Goal: Information Seeking & Learning: Learn about a topic

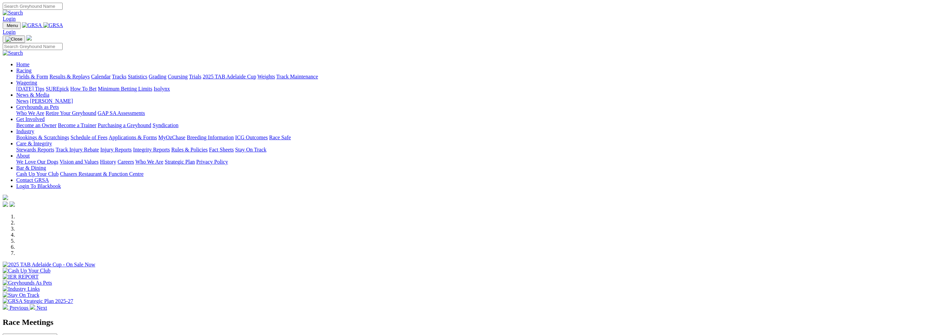
scroll to position [90, 0]
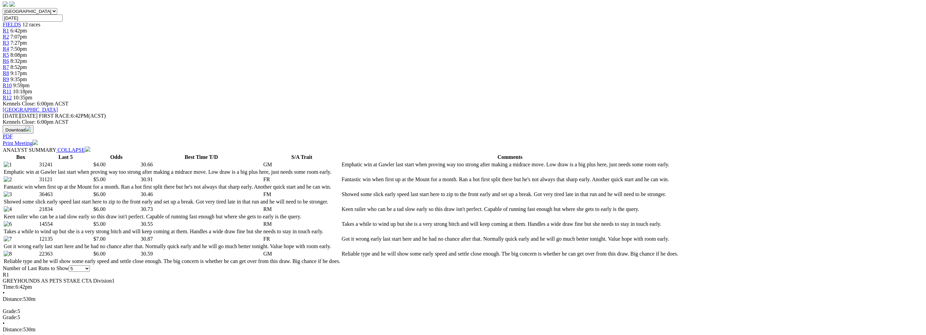
scroll to position [225, 0]
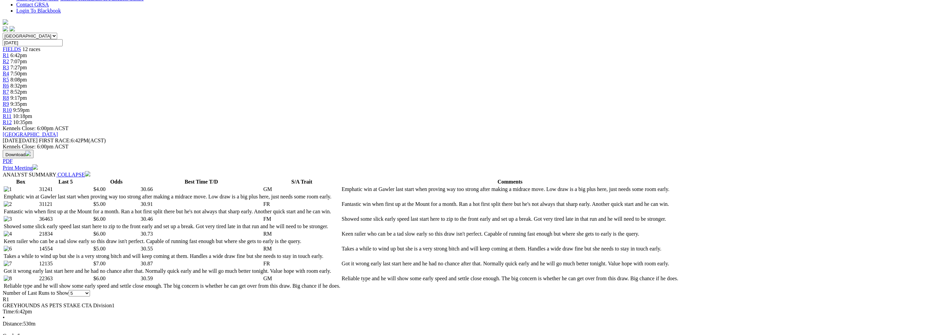
scroll to position [180, 0]
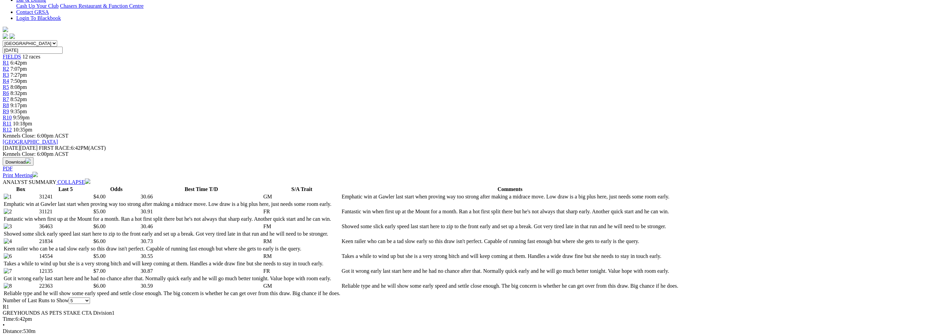
drag, startPoint x: 414, startPoint y: 121, endPoint x: 513, endPoint y: 138, distance: 100.3
drag, startPoint x: 513, startPoint y: 138, endPoint x: 419, endPoint y: 123, distance: 95.3
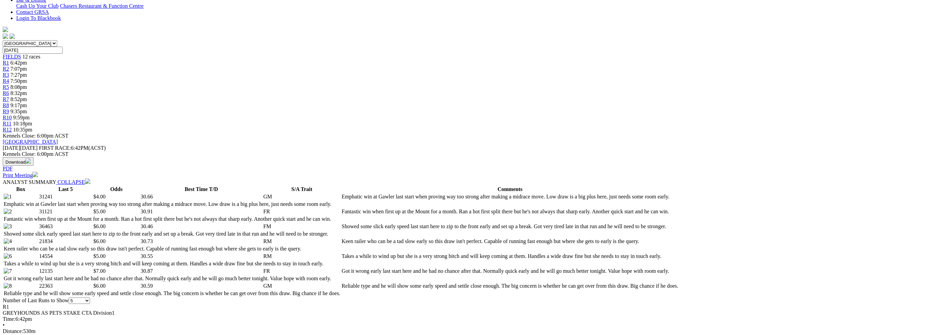
drag, startPoint x: 419, startPoint y: 123, endPoint x: 510, endPoint y: 123, distance: 91.4
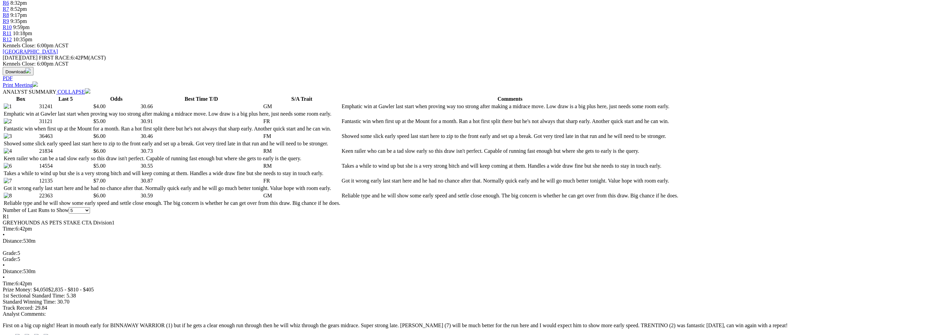
scroll to position [316, 0]
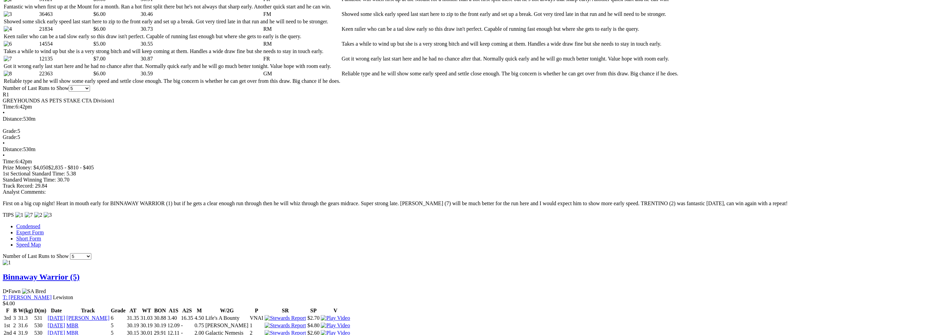
scroll to position [406, 0]
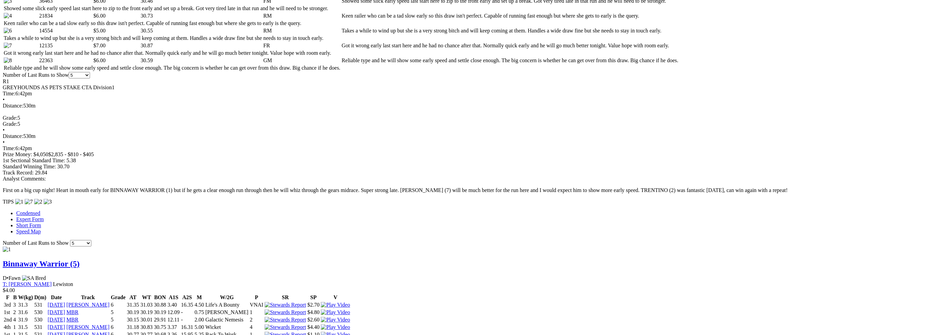
drag, startPoint x: 354, startPoint y: 199, endPoint x: 435, endPoint y: 199, distance: 80.9
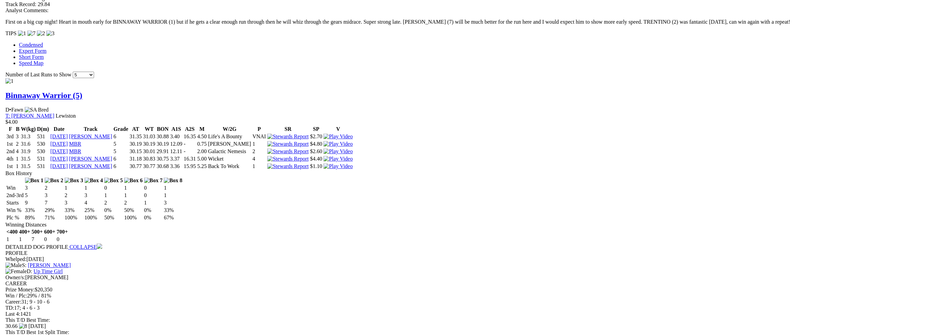
scroll to position [587, 0]
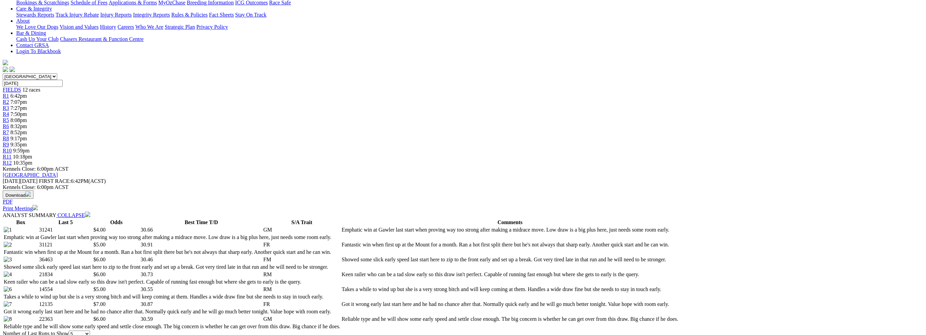
scroll to position [90, 0]
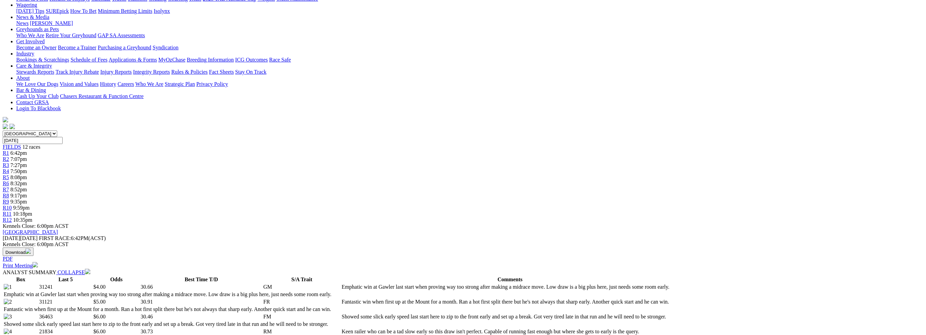
drag, startPoint x: 438, startPoint y: 97, endPoint x: 581, endPoint y: 105, distance: 143.4
click at [581, 284] on td "Emphatic win at Gawler last start when proving way too strong after making a mi…" at bounding box center [510, 287] width 337 height 7
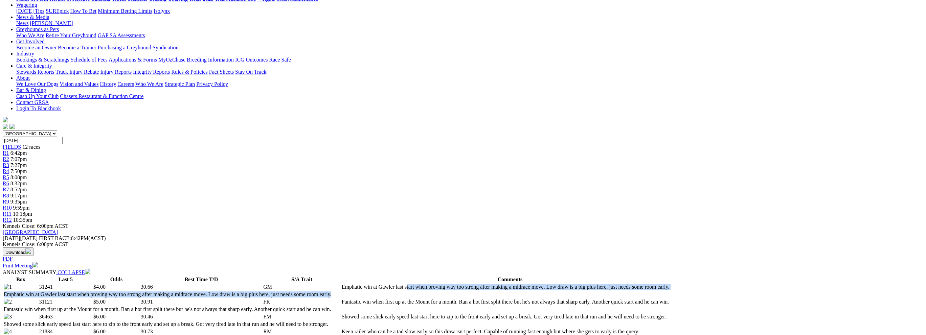
click at [581, 284] on td "Emphatic win at Gawler last start when proving way too strong after making a mi…" at bounding box center [510, 287] width 337 height 7
click at [579, 284] on td "Emphatic win at Gawler last start when proving way too strong after making a mi…" at bounding box center [510, 287] width 337 height 7
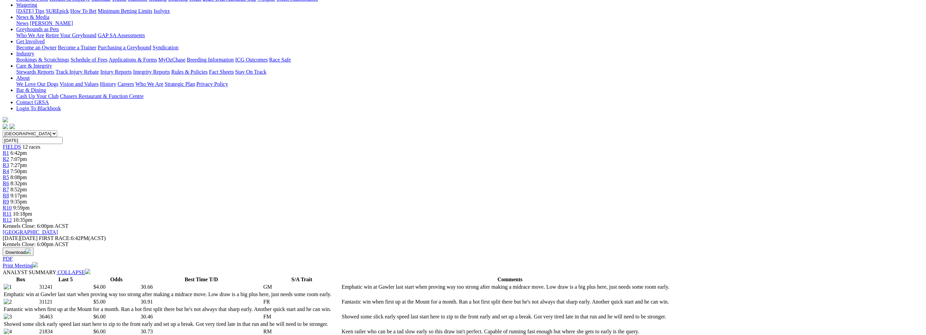
drag, startPoint x: 454, startPoint y: 127, endPoint x: 456, endPoint y: 131, distance: 4.8
click at [456, 314] on td "Showed some slick early speed last start here to zip to the front early and set…" at bounding box center [510, 317] width 337 height 7
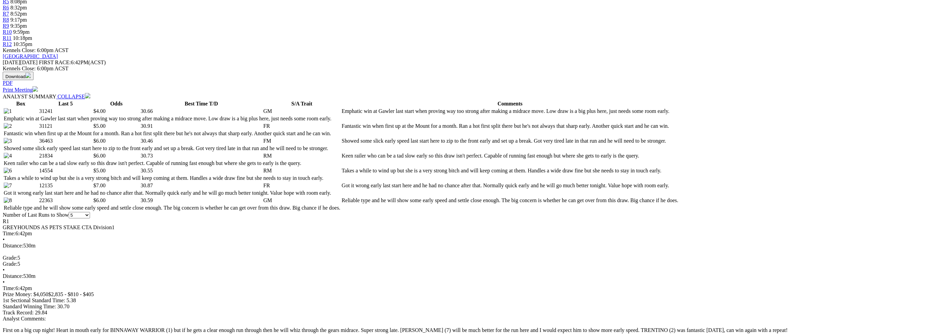
scroll to position [361, 0]
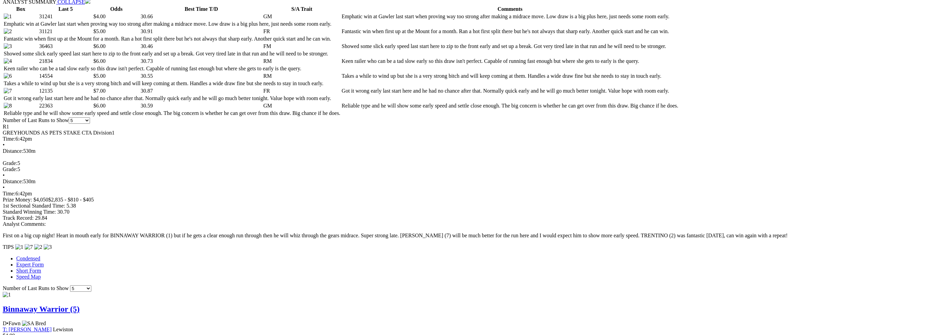
drag, startPoint x: 402, startPoint y: 229, endPoint x: 406, endPoint y: 255, distance: 25.7
drag, startPoint x: 406, startPoint y: 255, endPoint x: 402, endPoint y: 231, distance: 24.3
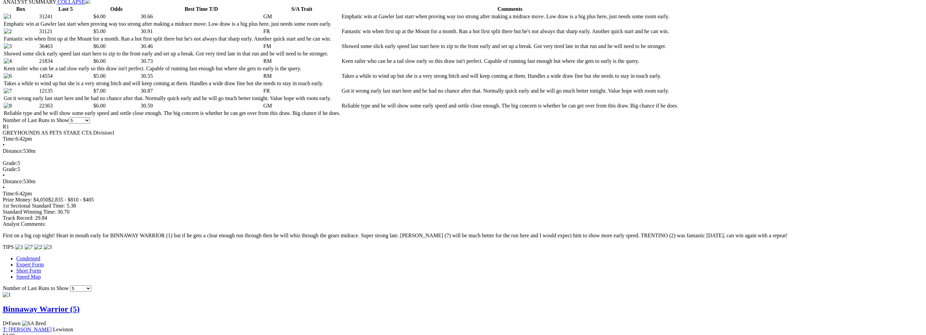
drag, startPoint x: 402, startPoint y: 243, endPoint x: 422, endPoint y: 243, distance: 20.0
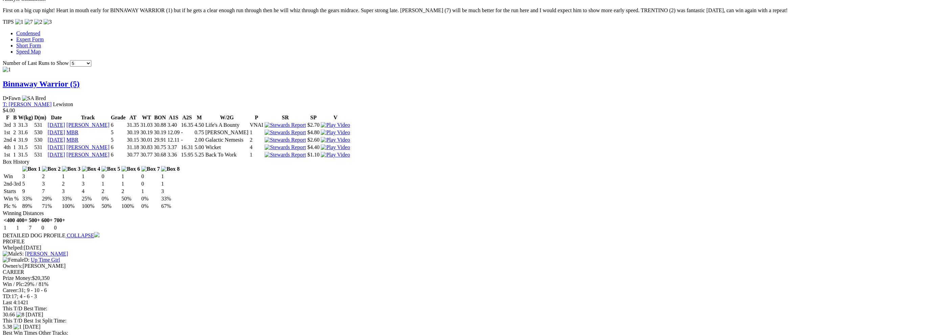
scroll to position [587, 0]
drag, startPoint x: 360, startPoint y: 214, endPoint x: 444, endPoint y: 215, distance: 83.9
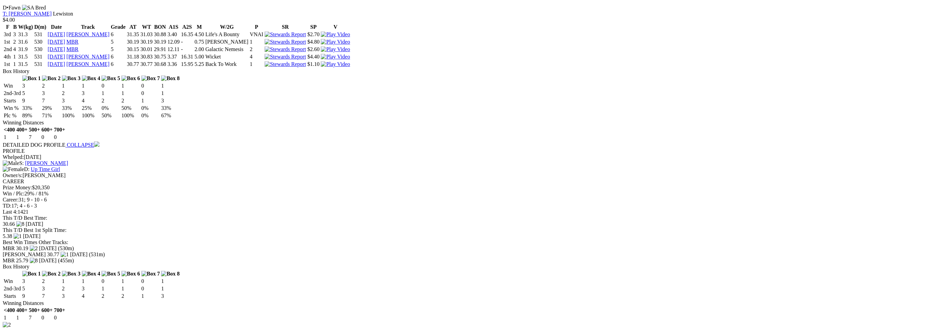
scroll to position [722, 0]
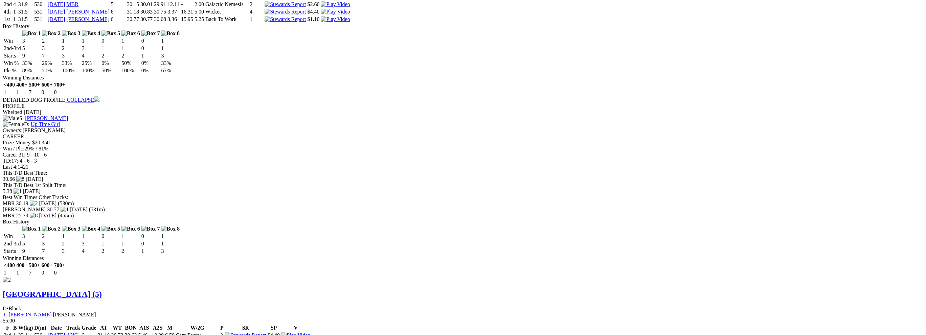
scroll to position [587, 0]
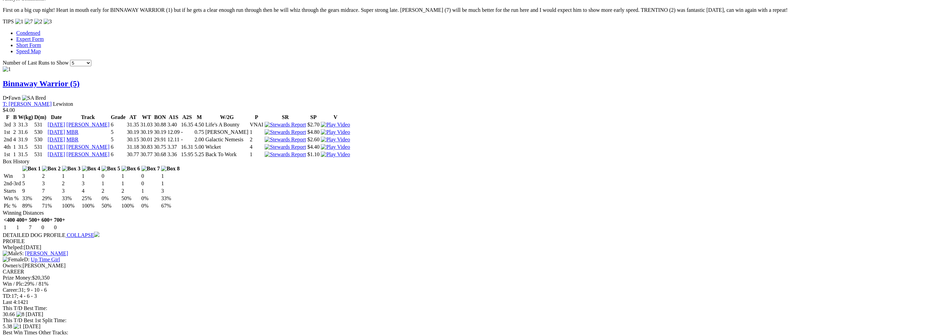
drag, startPoint x: 361, startPoint y: 115, endPoint x: 422, endPoint y: 116, distance: 60.6
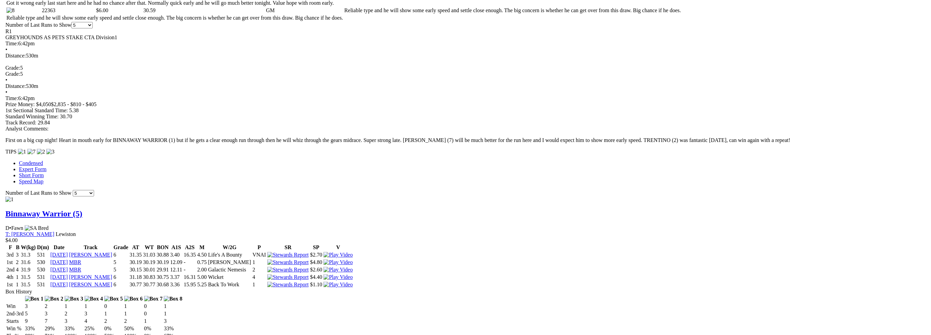
scroll to position [406, 0]
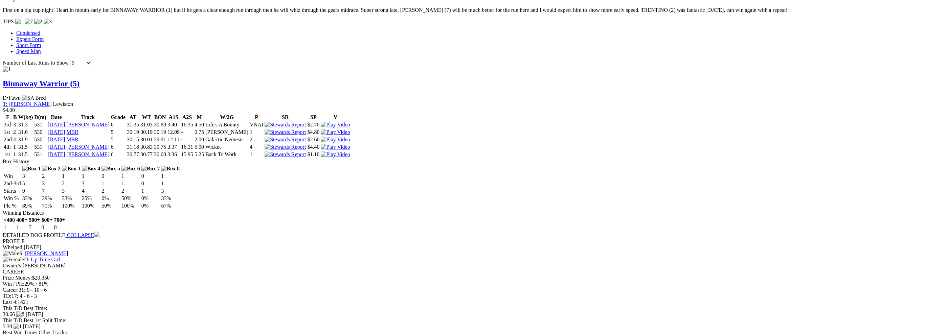
scroll to position [632, 0]
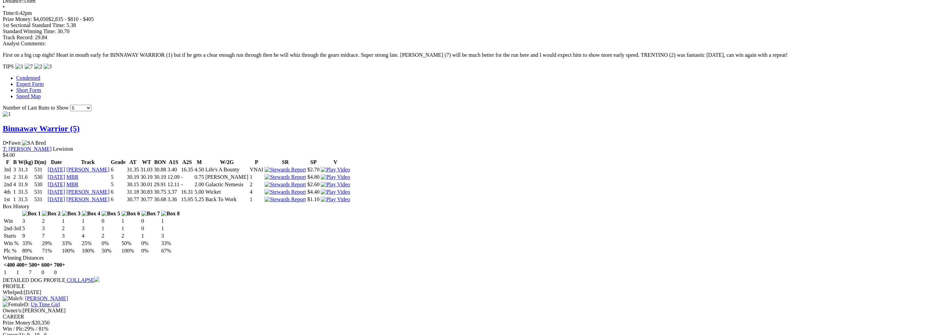
scroll to position [722, 0]
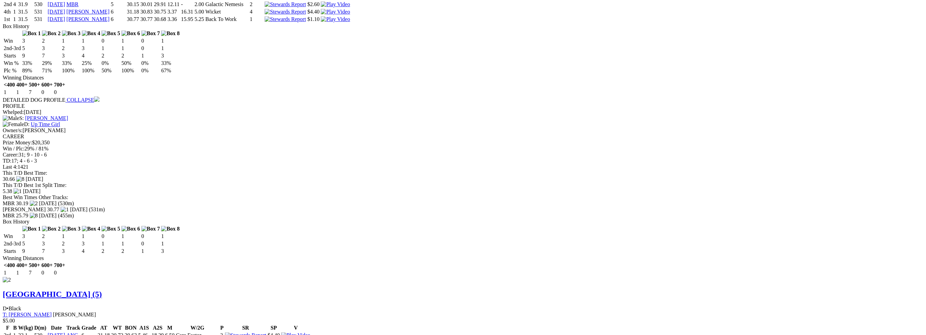
drag, startPoint x: 361, startPoint y: 80, endPoint x: 459, endPoint y: 82, distance: 98.5
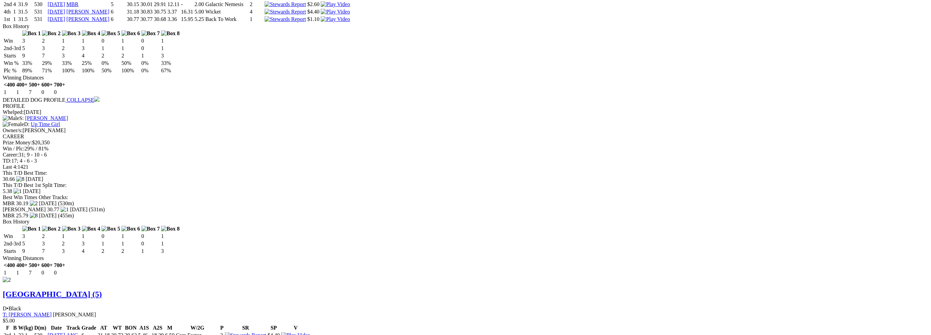
drag, startPoint x: 422, startPoint y: 63, endPoint x: 424, endPoint y: 70, distance: 7.3
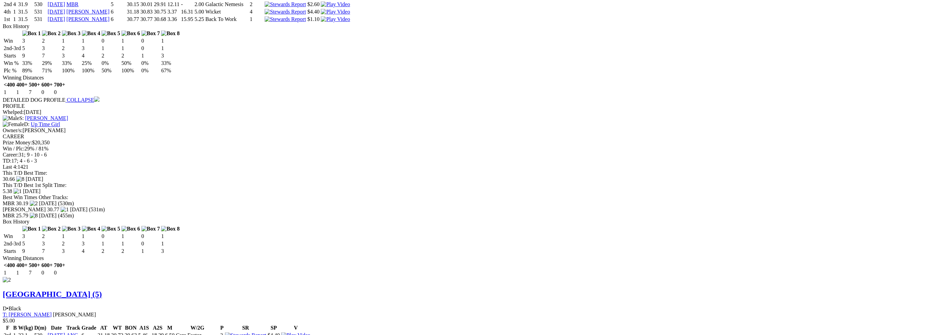
drag, startPoint x: 423, startPoint y: 67, endPoint x: 424, endPoint y: 71, distance: 4.1
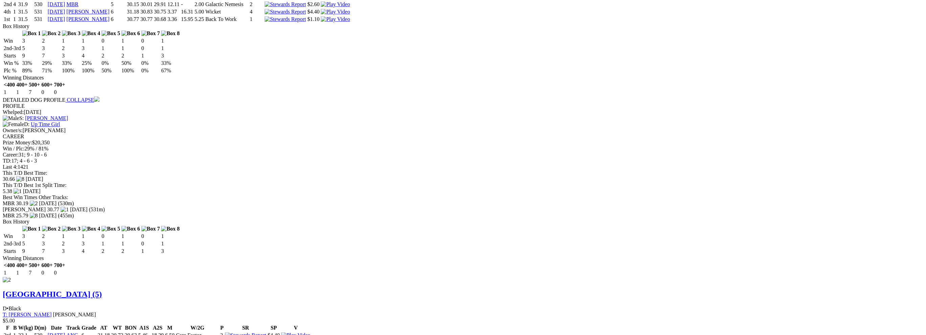
drag, startPoint x: 424, startPoint y: 71, endPoint x: 422, endPoint y: 65, distance: 6.7
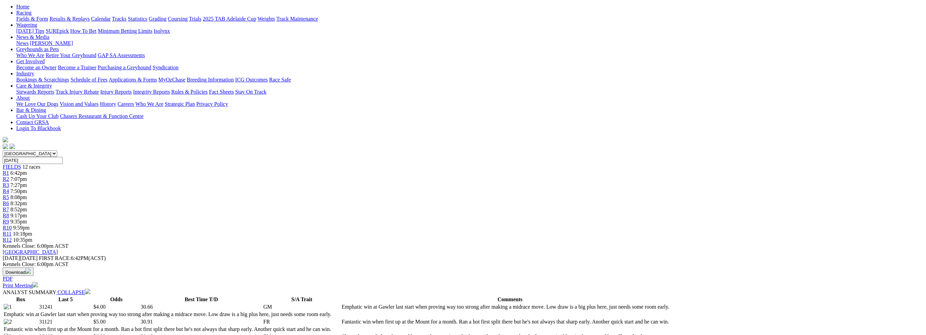
scroll to position [135, 0]
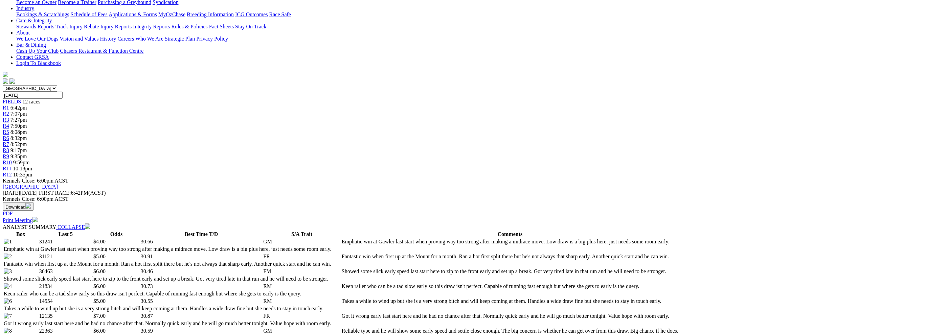
drag, startPoint x: 397, startPoint y: 135, endPoint x: 472, endPoint y: 143, distance: 75.2
click at [472, 328] on td "Reliable type and he will show some early speed and settle close enough. The bi…" at bounding box center [510, 331] width 337 height 7
drag, startPoint x: 472, startPoint y: 143, endPoint x: 470, endPoint y: 136, distance: 6.5
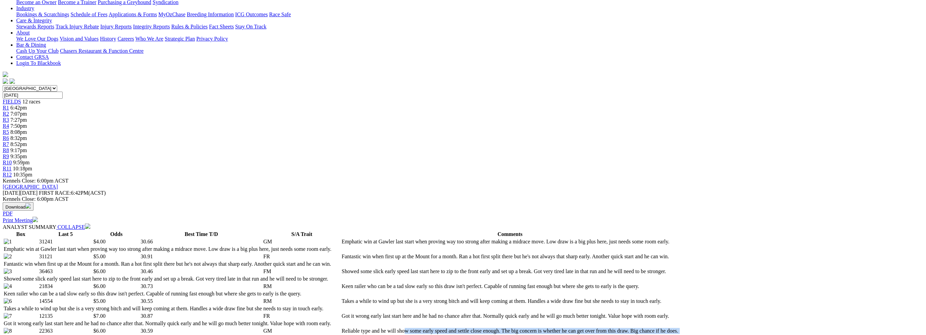
click at [470, 328] on td "Reliable type and he will show some early speed and settle close enough. The bi…" at bounding box center [510, 331] width 337 height 7
drag, startPoint x: 470, startPoint y: 136, endPoint x: 464, endPoint y: 140, distance: 7.3
click at [464, 328] on td "Reliable type and he will show some early speed and settle close enough. The bi…" at bounding box center [510, 331] width 337 height 7
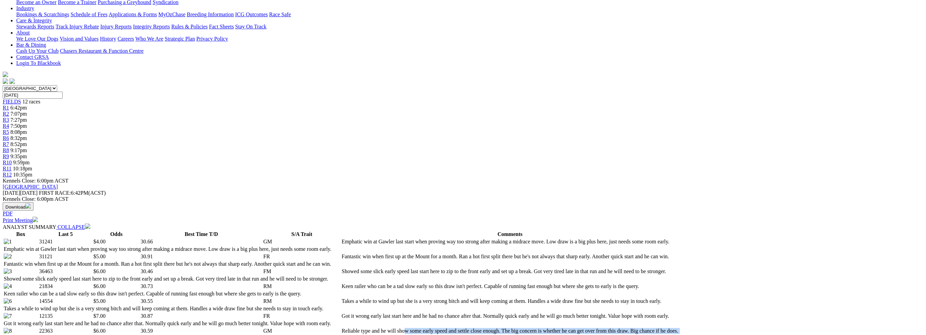
click at [464, 328] on td "Reliable type and he will show some early speed and settle close enough. The bi…" at bounding box center [510, 331] width 337 height 7
click at [457, 313] on td "Got it wrong early last start here and he had no chance after that. Normally qu…" at bounding box center [510, 316] width 337 height 7
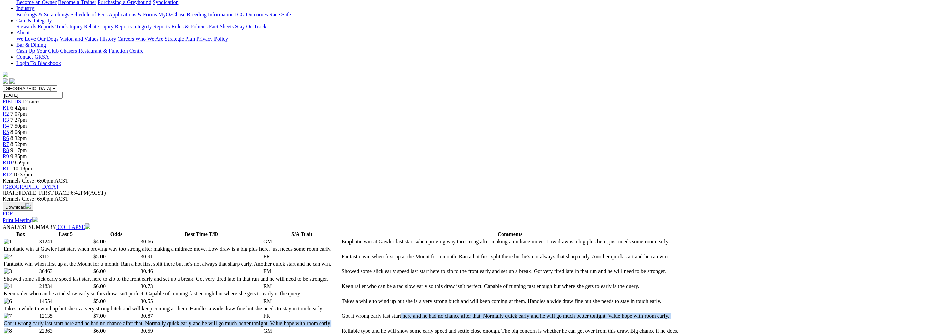
click at [457, 313] on td "Got it wrong early last start here and he had no chance after that. Normally qu…" at bounding box center [510, 316] width 337 height 7
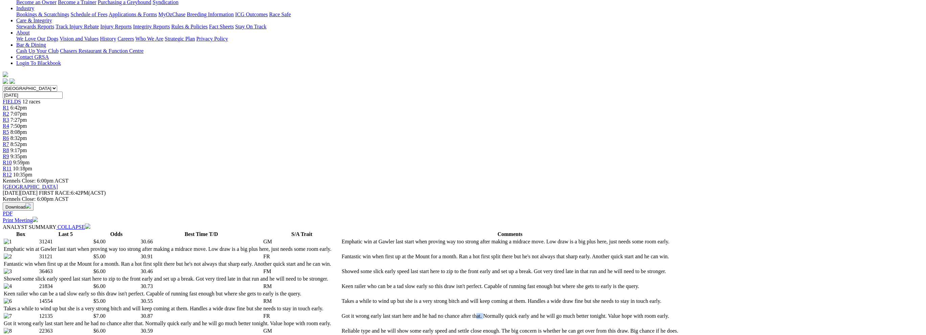
click at [457, 313] on td "Got it wrong early last start here and he had no chance after that. Normally qu…" at bounding box center [510, 316] width 337 height 7
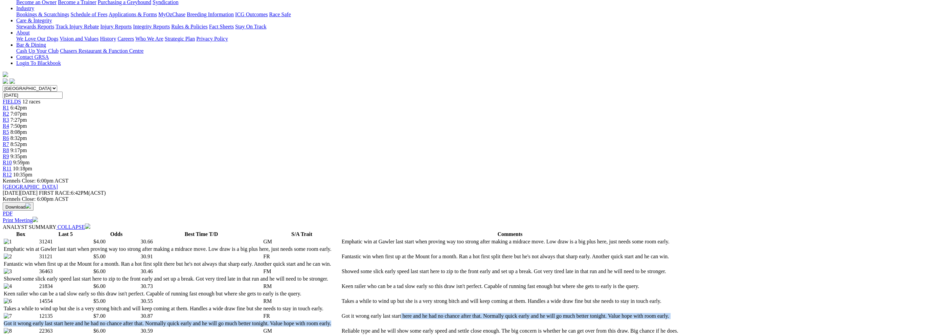
click at [457, 313] on td "Got it wrong early last start here and he had no chance after that. Normally qu…" at bounding box center [510, 316] width 337 height 7
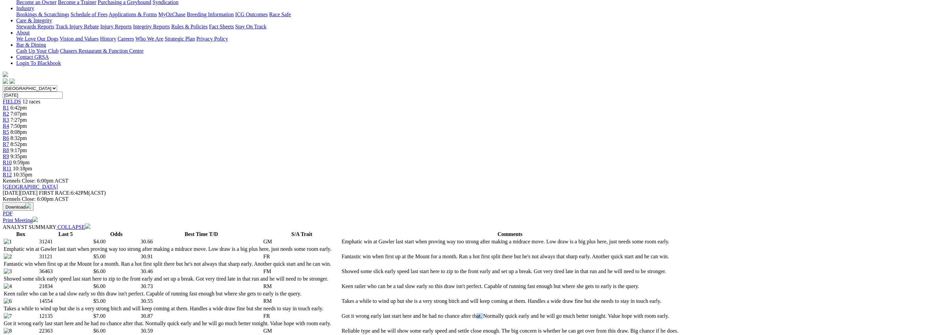
click at [457, 313] on td "Got it wrong early last start here and he had no chance after that. Normally qu…" at bounding box center [510, 316] width 337 height 7
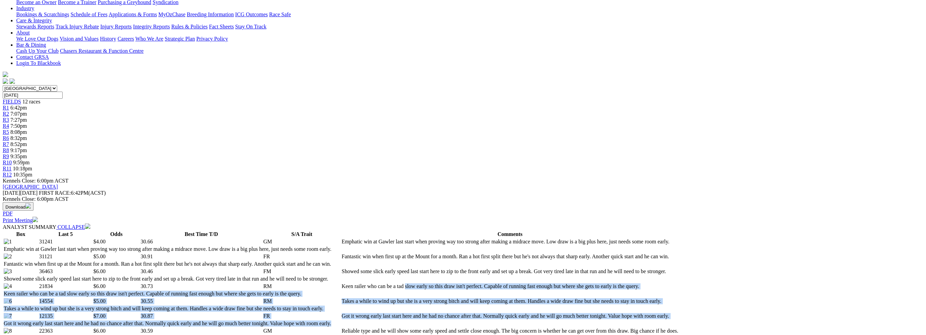
drag, startPoint x: 457, startPoint y: 122, endPoint x: 449, endPoint y: 100, distance: 22.9
click at [449, 239] on tbody "31241 $4.00 30.66 GM Emphatic win at Gawler last start when proving way too str…" at bounding box center [341, 291] width 676 height 104
click at [449, 283] on td "Keen railer who can be a tad slow early so this draw isn't perfect. Capable of …" at bounding box center [510, 286] width 337 height 7
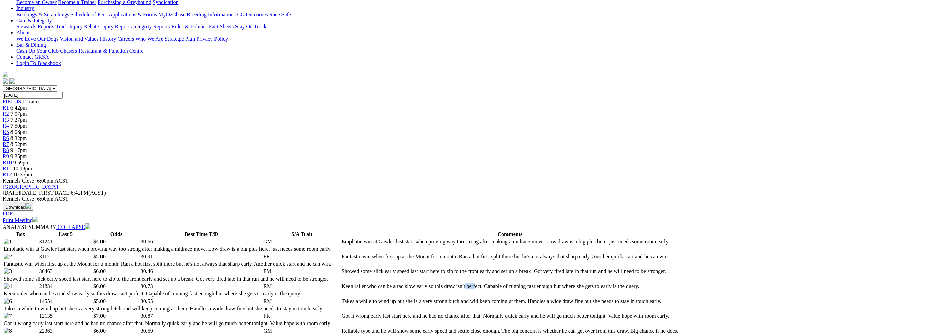
click at [449, 283] on td "Keen railer who can be a tad slow early so this draw isn't perfect. Capable of …" at bounding box center [510, 286] width 337 height 7
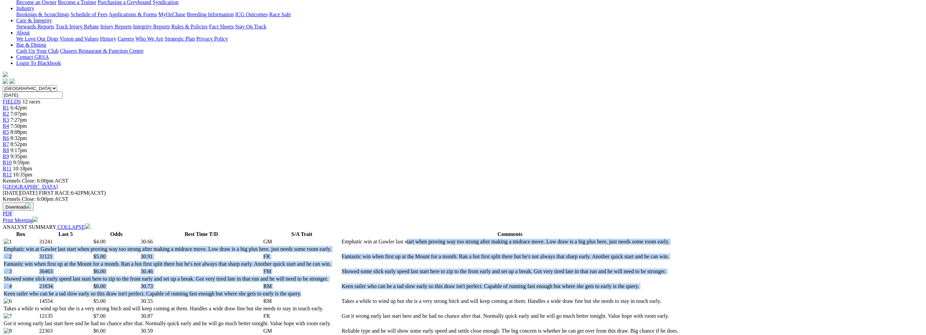
drag, startPoint x: 449, startPoint y: 100, endPoint x: 432, endPoint y: 55, distance: 48.0
click at [432, 239] on tbody "31241 $4.00 30.66 GM Emphatic win at Gawler last start when proving way too str…" at bounding box center [341, 291] width 676 height 104
click at [431, 239] on td "Emphatic win at Gawler last start when proving way too strong after making a mi…" at bounding box center [510, 242] width 337 height 7
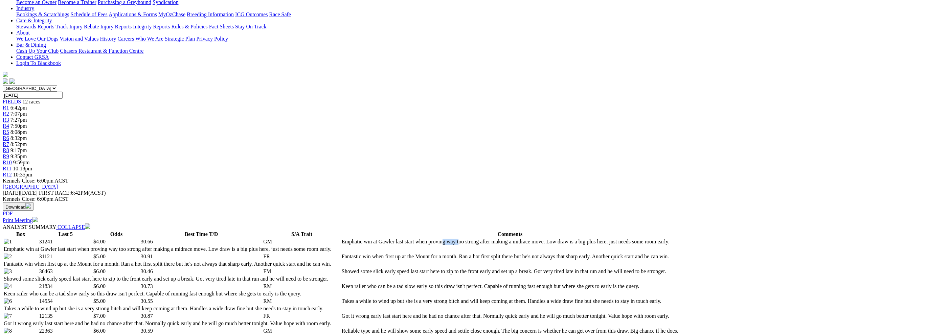
click at [431, 239] on td "Emphatic win at Gawler last start when proving way too strong after making a mi…" at bounding box center [510, 242] width 337 height 7
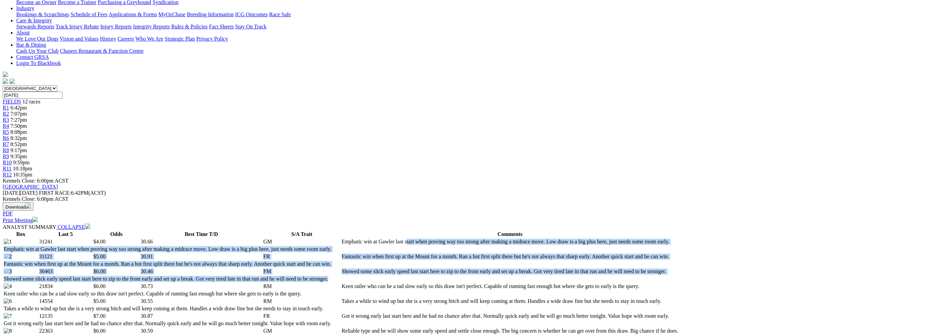
drag, startPoint x: 431, startPoint y: 56, endPoint x: 435, endPoint y: 89, distance: 33.4
click at [435, 239] on tbody "31241 $4.00 30.66 GM Emphatic win at Gawler last start when proving way too str…" at bounding box center [341, 291] width 676 height 104
click at [435, 268] on td "Showed some slick early speed last start here to zip to the front early and set…" at bounding box center [510, 271] width 337 height 7
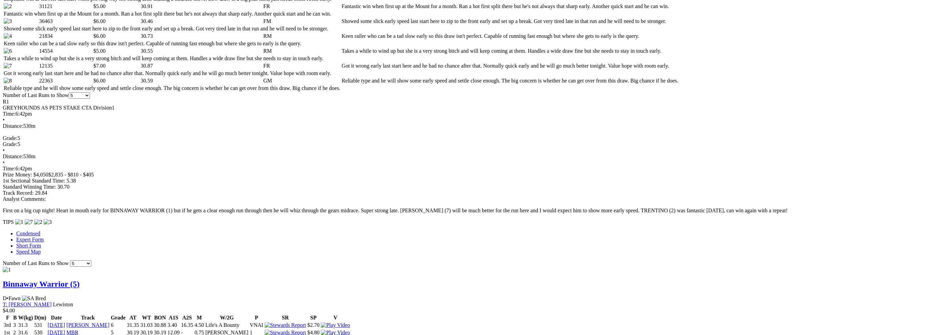
scroll to position [225, 0]
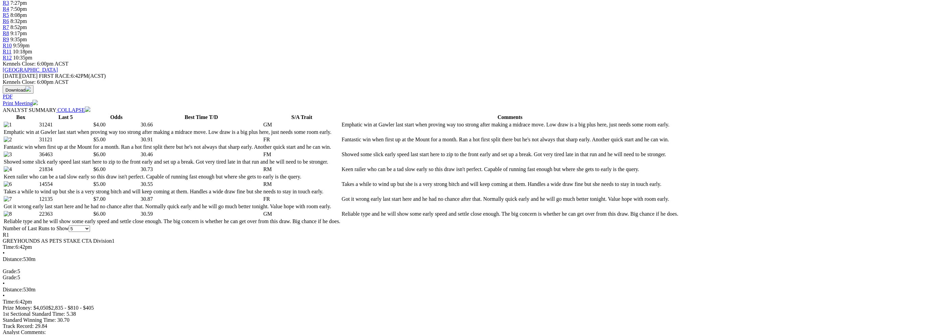
scroll to position [316, 0]
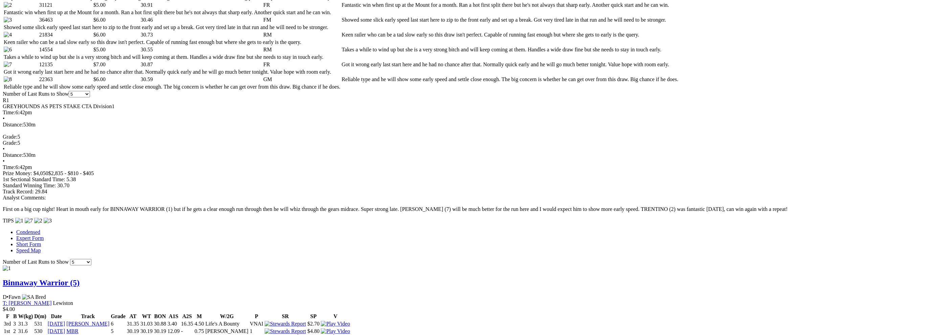
scroll to position [406, 0]
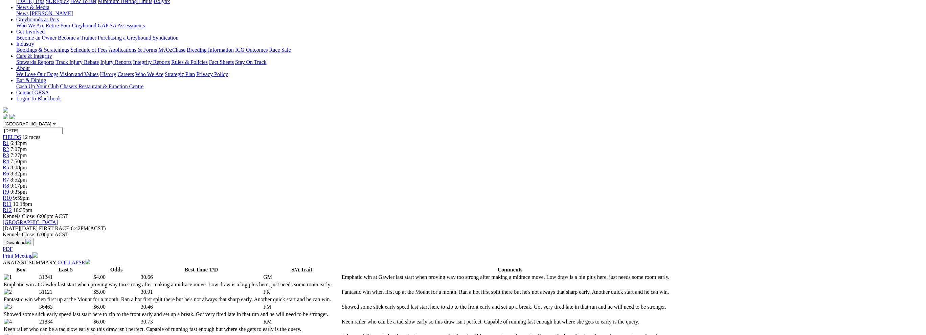
scroll to position [0, 0]
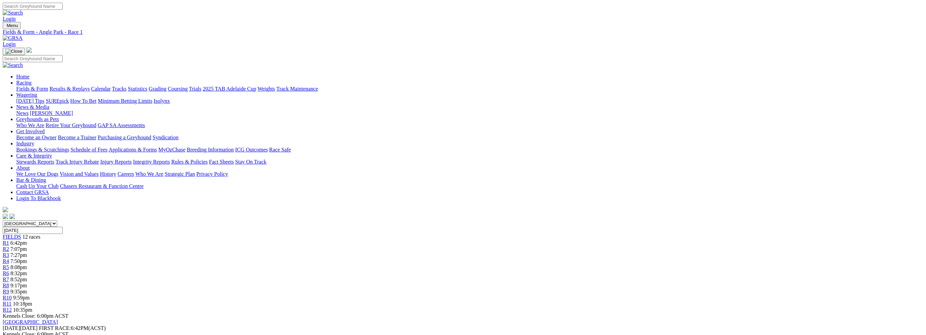
click at [27, 246] on span "7:07pm" at bounding box center [18, 249] width 17 height 6
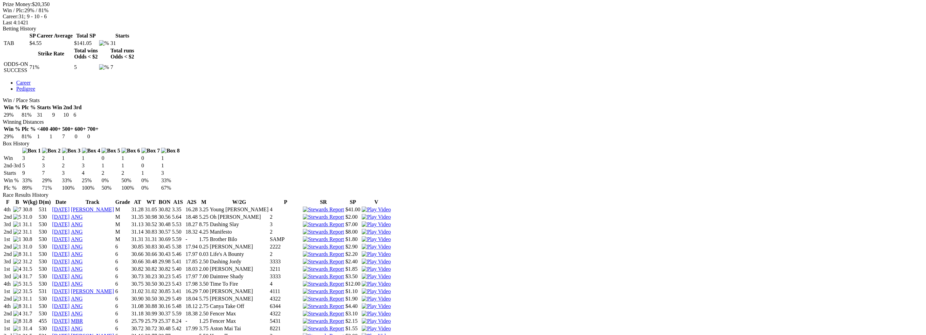
scroll to position [316, 0]
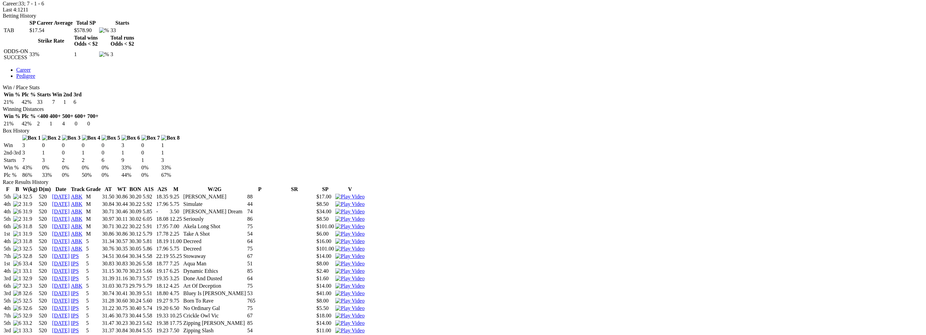
scroll to position [361, 0]
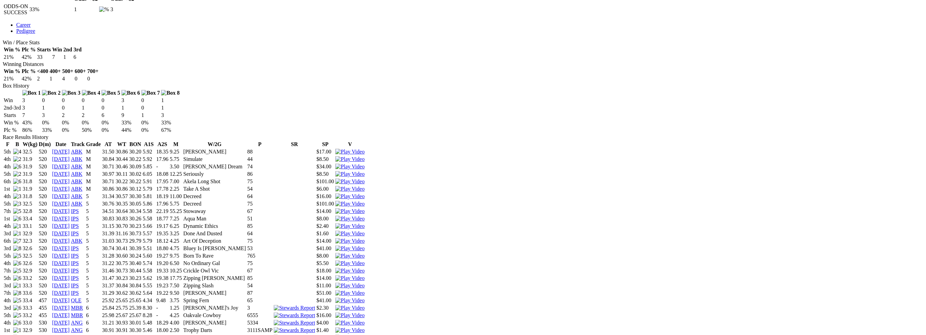
click at [365, 328] on img at bounding box center [349, 331] width 29 height 6
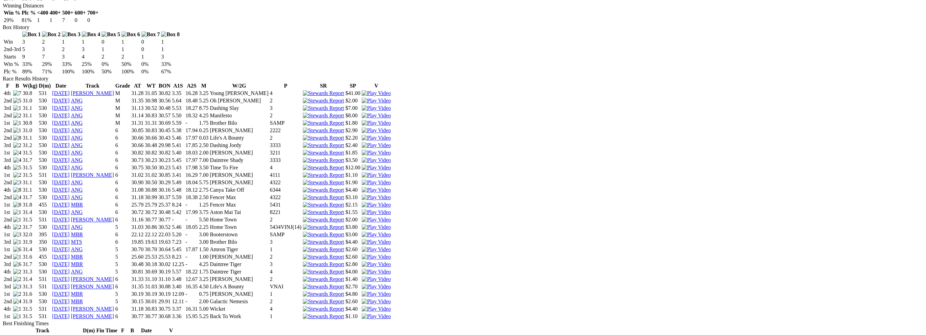
scroll to position [406, 0]
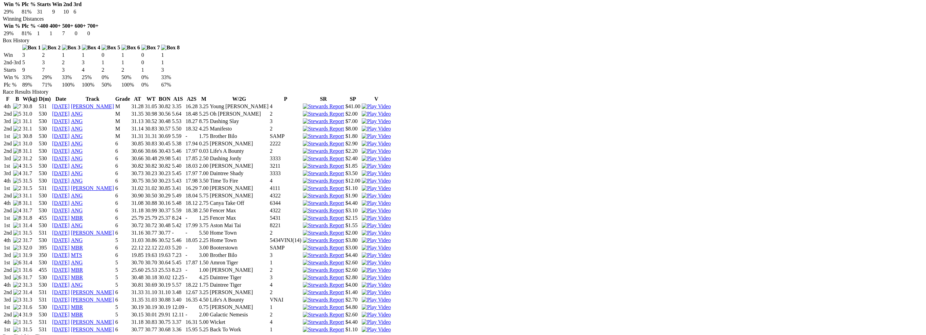
click at [144, 282] on td "30.81" at bounding box center [137, 285] width 13 height 7
drag, startPoint x: 364, startPoint y: 125, endPoint x: 418, endPoint y: 123, distance: 54.9
click at [391, 282] on tr "4th 31.3 530 21 Aug 25 ANG 5 30.81 30.69 30.19 5.57 18.22 1.75 Daintree Tiger 4…" at bounding box center [197, 285] width 388 height 7
click at [184, 282] on td "5.57" at bounding box center [178, 285] width 13 height 7
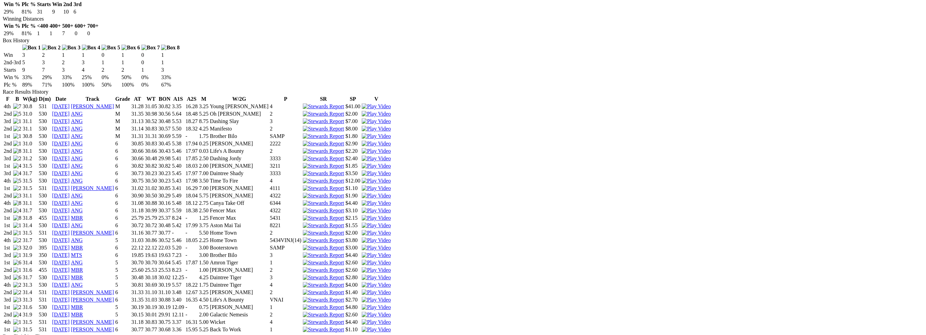
click at [184, 282] on td "5.57" at bounding box center [178, 285] width 13 height 7
drag, startPoint x: 418, startPoint y: 123, endPoint x: 378, endPoint y: 123, distance: 40.6
click at [378, 282] on tr "4th 31.3 530 21 Aug 25 ANG 5 30.81 30.69 30.19 5.57 18.22 1.75 Daintree Tiger 4…" at bounding box center [197, 285] width 388 height 7
click at [157, 282] on td "30.69" at bounding box center [151, 285] width 13 height 7
click at [391, 282] on img at bounding box center [376, 285] width 29 height 6
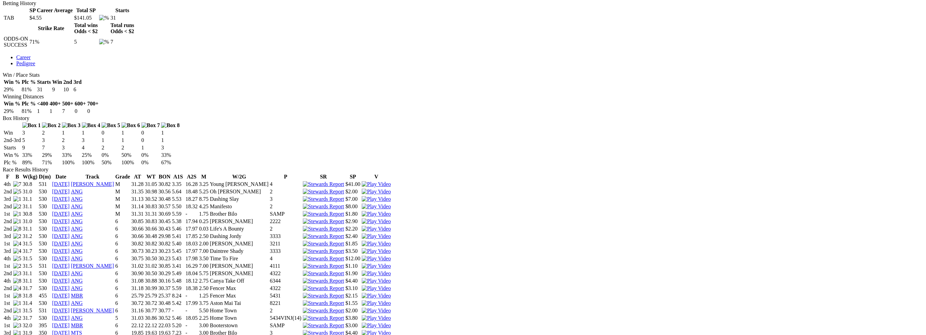
scroll to position [361, 0]
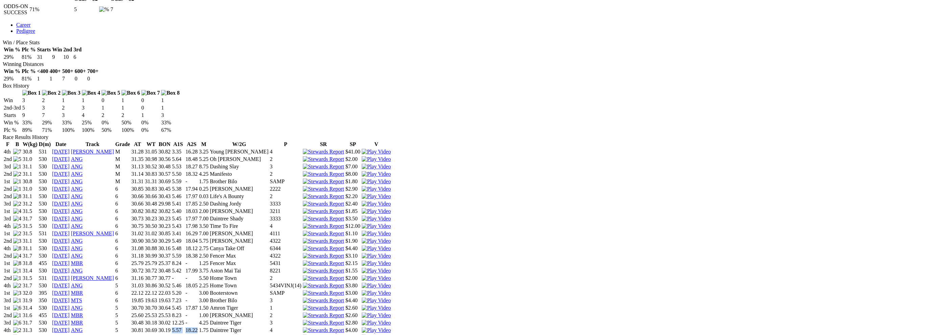
drag, startPoint x: 409, startPoint y: 169, endPoint x: 433, endPoint y: 169, distance: 24.4
click at [391, 327] on tr "4th 31.3 530 21 Aug 25 ANG 5 30.81 30.69 30.19 5.57 18.22 1.75 Daintree Tiger 4…" at bounding box center [197, 330] width 388 height 7
drag, startPoint x: 408, startPoint y: 137, endPoint x: 471, endPoint y: 138, distance: 63.6
click at [391, 305] on tr "1st 31.4 530 04 Aug 25 ANG 5 30.70 30.70 30.64 5.45 17.87 1.50 Amron Tiger 1 $2…" at bounding box center [197, 308] width 388 height 7
click at [391, 305] on img at bounding box center [376, 308] width 29 height 6
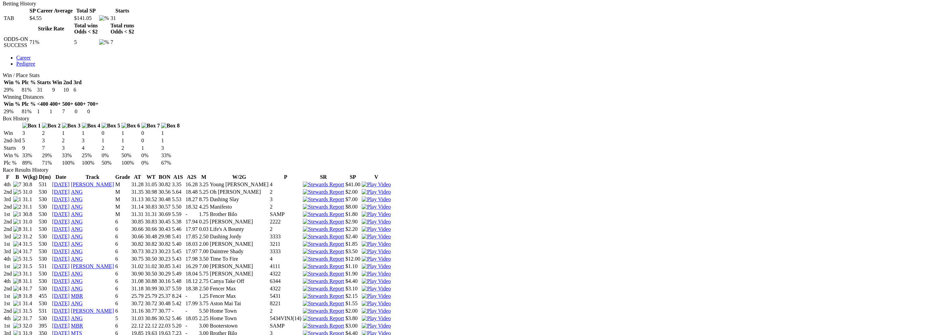
scroll to position [316, 0]
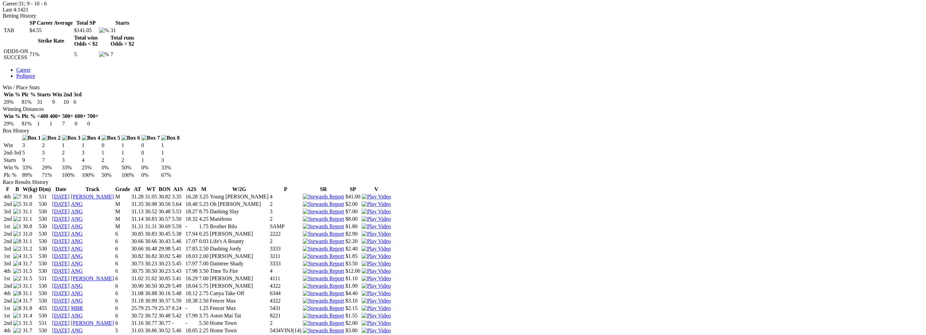
click at [391, 313] on img at bounding box center [376, 316] width 29 height 6
drag, startPoint x: 365, startPoint y: 182, endPoint x: 403, endPoint y: 182, distance: 38.6
drag, startPoint x: 398, startPoint y: 214, endPoint x: 362, endPoint y: 216, distance: 36.6
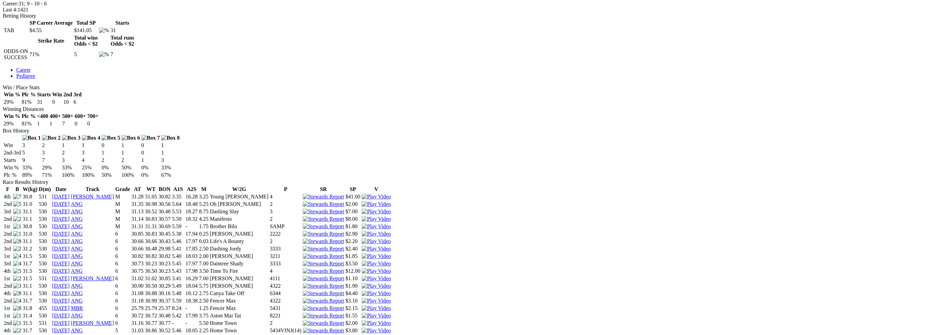
drag, startPoint x: 362, startPoint y: 216, endPoint x: 424, endPoint y: 213, distance: 62.7
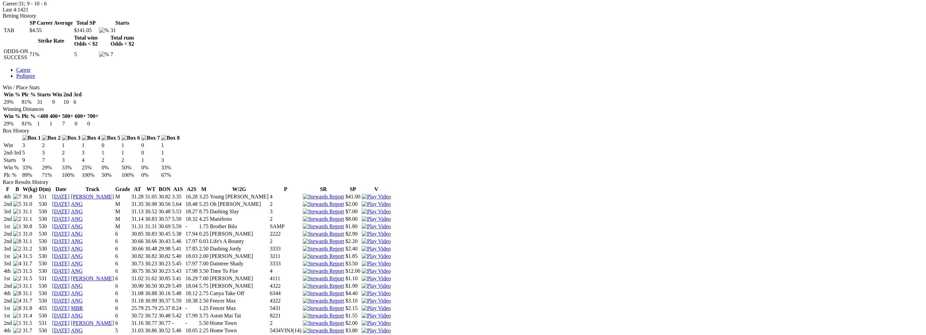
drag, startPoint x: 424, startPoint y: 213, endPoint x: 369, endPoint y: 213, distance: 55.8
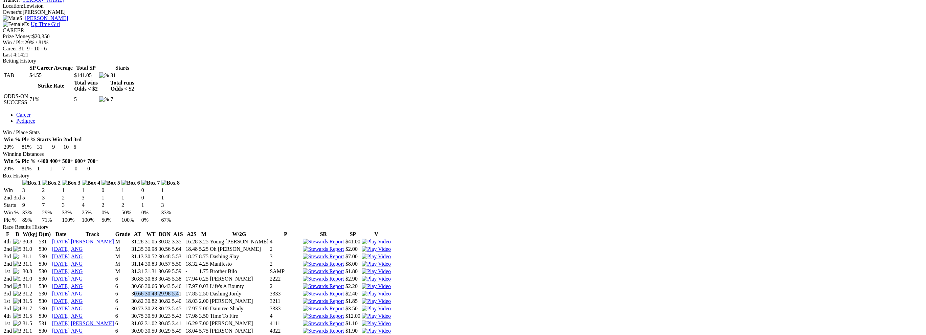
drag, startPoint x: 363, startPoint y: 88, endPoint x: 414, endPoint y: 88, distance: 51.8
click at [391, 291] on tr "3rd 31.2 530 06 Mar 25 ANG 6 30.66 30.48 29.98 5.41 17.85 2.50 Dashing Jordy 33…" at bounding box center [197, 294] width 388 height 7
click at [184, 291] on td "5.41" at bounding box center [178, 294] width 13 height 7
drag, startPoint x: 414, startPoint y: 88, endPoint x: 370, endPoint y: 87, distance: 44.3
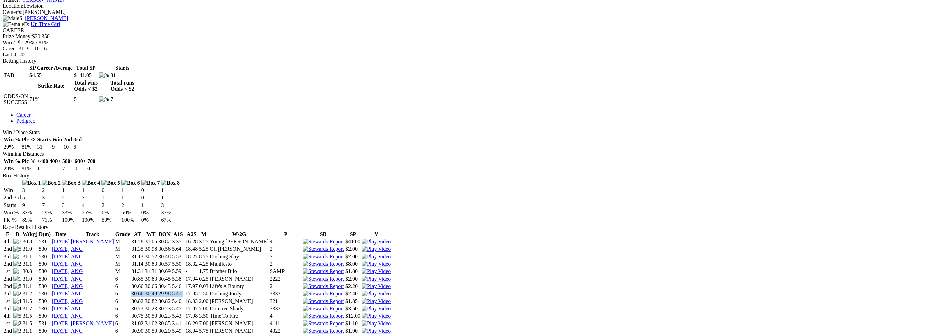
click at [370, 291] on tr "3rd 31.2 530 06 Mar 25 ANG 6 30.66 30.48 29.98 5.41 17.85 2.50 Dashing Jordy 33…" at bounding box center [197, 294] width 388 height 7
click at [144, 291] on td "30.66" at bounding box center [137, 294] width 13 height 7
drag, startPoint x: 370, startPoint y: 87, endPoint x: 449, endPoint y: 88, distance: 78.9
click at [391, 291] on tr "3rd 31.2 530 06 Mar 25 ANG 6 30.66 30.48 29.98 5.41 17.85 2.50 Dashing Jordy 33…" at bounding box center [197, 294] width 388 height 7
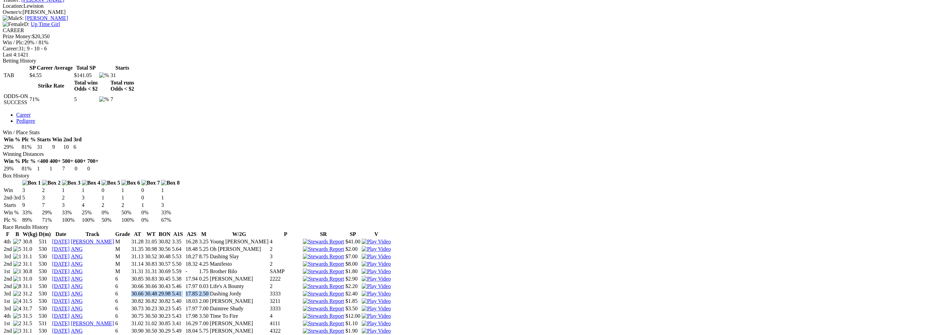
click at [184, 291] on td "5.41" at bounding box center [178, 294] width 13 height 7
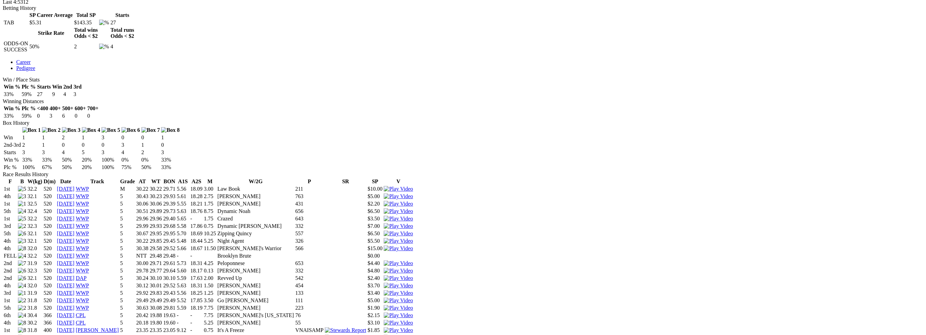
scroll to position [316, 0]
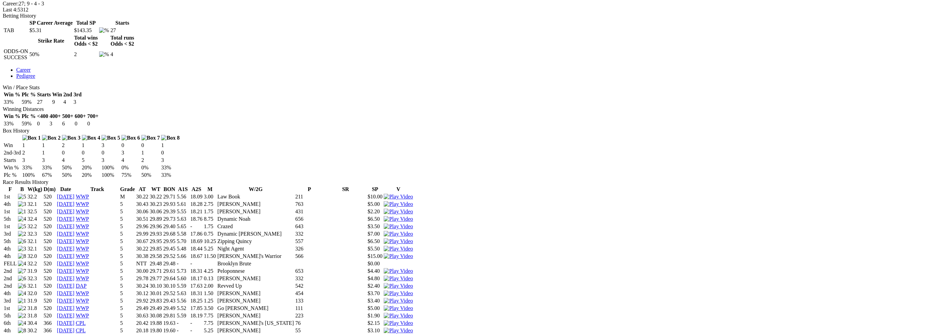
drag, startPoint x: 360, startPoint y: 122, endPoint x: 518, endPoint y: 122, distance: 157.4
click at [414, 305] on tr "1st 31.8 520 [DATE] WWP 5 29.49 29.49 29.49 5.52 17.85 3.50 Go [PERSON_NAME] 11…" at bounding box center [208, 308] width 410 height 7
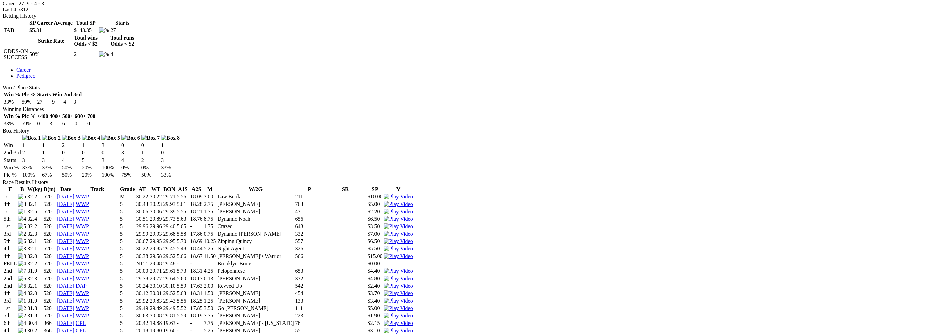
click at [413, 335] on img at bounding box center [398, 338] width 29 height 6
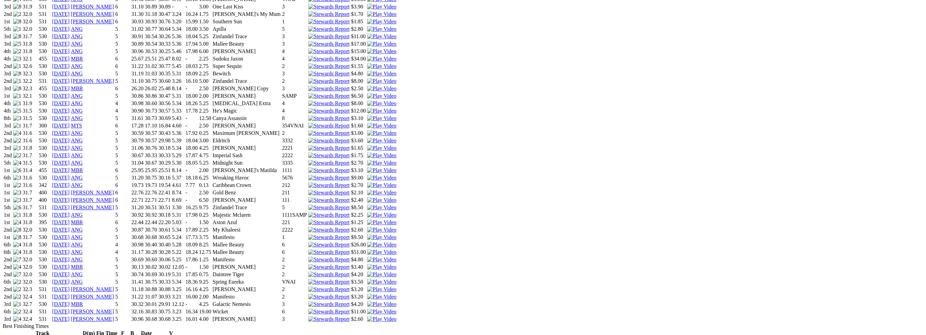
scroll to position [722, 0]
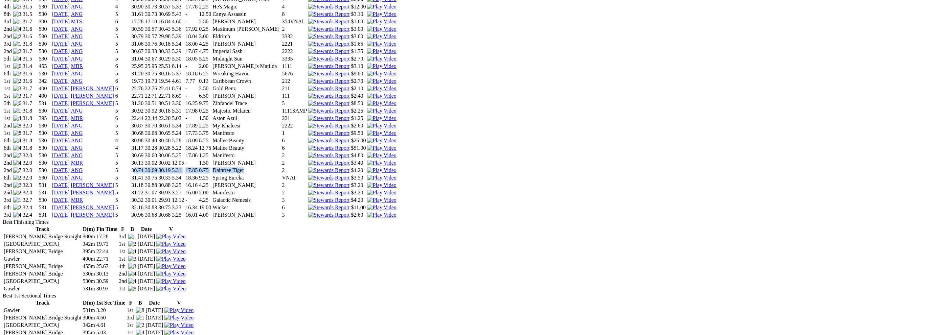
drag, startPoint x: 363, startPoint y: 81, endPoint x: 494, endPoint y: 80, distance: 130.3
click at [397, 167] on tr "2nd 32.0 530 [DATE] ANG 5 30.74 30.69 30.19 5.31 17.85 0.75 Daintree Tiger 2 $4…" at bounding box center [200, 170] width 394 height 7
click at [281, 167] on td "Daintree Tiger" at bounding box center [246, 170] width 69 height 7
drag, startPoint x: 494, startPoint y: 80, endPoint x: 363, endPoint y: 82, distance: 131.0
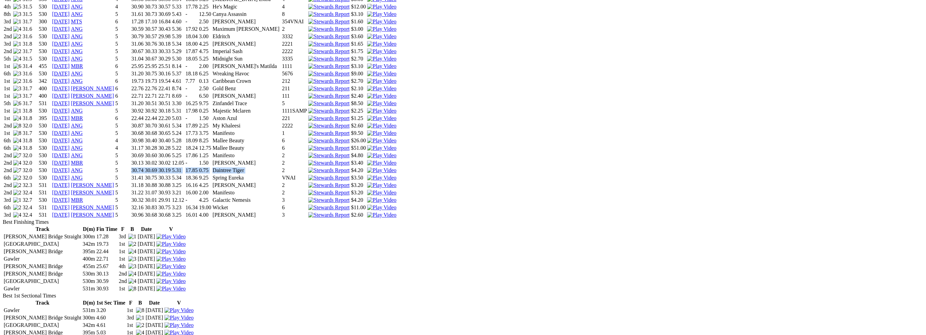
click at [363, 167] on tr "2nd 32.0 530 [DATE] ANG 5 30.74 30.69 30.19 5.31 17.85 0.75 Daintree Tiger 2 $4…" at bounding box center [200, 170] width 394 height 7
click at [144, 167] on td "30.74" at bounding box center [137, 170] width 13 height 7
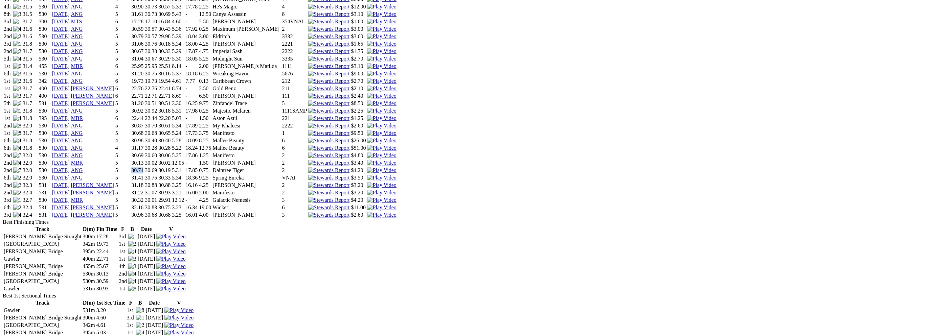
click at [144, 167] on td "30.74" at bounding box center [137, 170] width 13 height 7
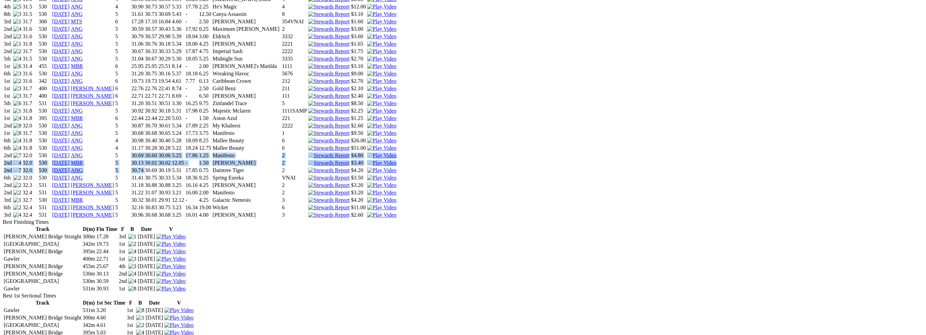
drag, startPoint x: 363, startPoint y: 82, endPoint x: 364, endPoint y: 63, distance: 18.6
click at [364, 63] on tbody "4th 31.6 530 16 May 24 ANG M 31.26 31.08 30.37 5.47 18.28 2.50 Dakota Olivia 4 …" at bounding box center [200, 2] width 394 height 431
click at [144, 152] on td "30.69" at bounding box center [137, 155] width 13 height 7
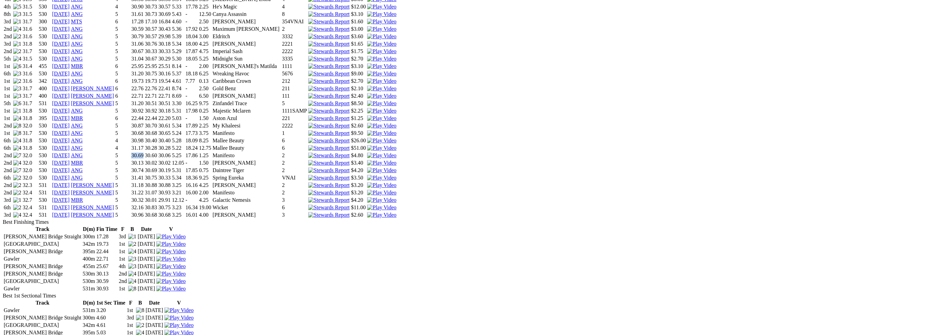
click at [144, 152] on td "30.69" at bounding box center [137, 155] width 13 height 7
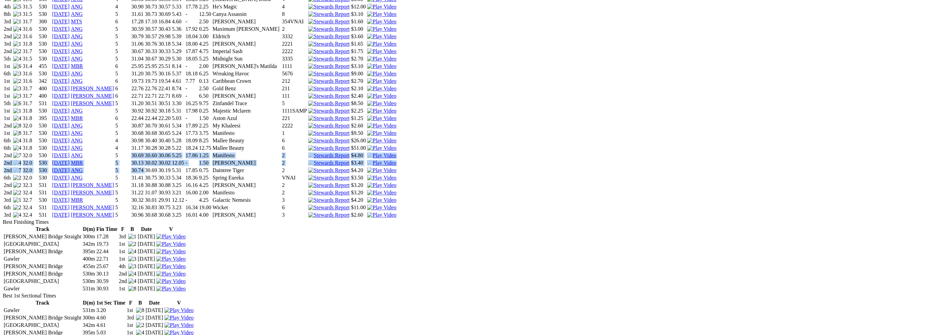
drag, startPoint x: 364, startPoint y: 63, endPoint x: 365, endPoint y: 78, distance: 14.9
click at [365, 78] on tbody "4th 31.6 530 16 May 24 ANG M 31.26 31.08 30.37 5.47 18.28 2.50 Dakota Olivia 4 …" at bounding box center [200, 2] width 394 height 431
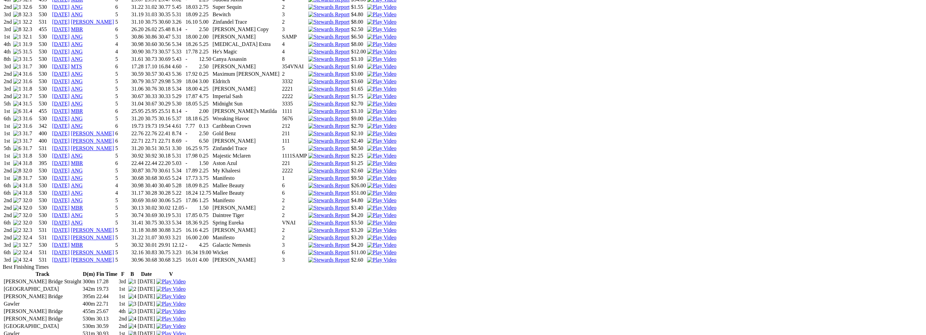
click at [144, 175] on td "30.68" at bounding box center [137, 178] width 13 height 7
drag, startPoint x: 365, startPoint y: 75, endPoint x: 425, endPoint y: 76, distance: 60.6
click at [397, 175] on tr "1st 31.7 530 21 Jul 25 ANG 5 30.68 30.68 30.65 5.24 17.73 3.75 Manifesto 1 $9.50" at bounding box center [200, 178] width 394 height 7
click at [198, 175] on td "17.73" at bounding box center [191, 178] width 13 height 7
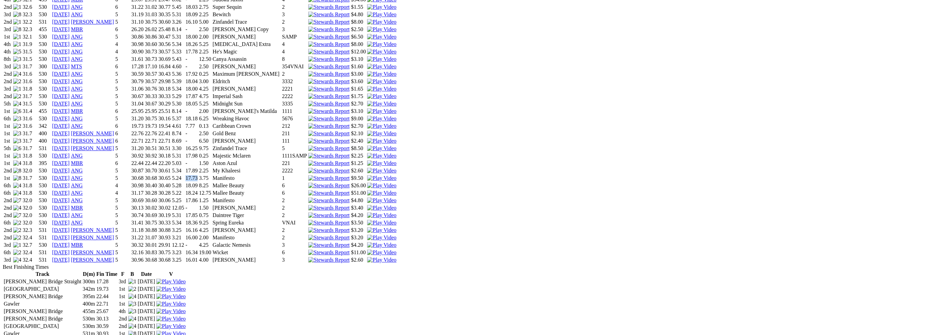
click at [198, 175] on td "17.73" at bounding box center [191, 178] width 13 height 7
drag, startPoint x: 425, startPoint y: 76, endPoint x: 366, endPoint y: 77, distance: 59.6
click at [366, 175] on tr "1st 31.7 530 21 Jul 25 ANG 5 30.68 30.68 30.65 5.24 17.73 3.75 Manifesto 1 $9.50" at bounding box center [200, 178] width 394 height 7
click at [144, 175] on td "30.68" at bounding box center [137, 178] width 13 height 7
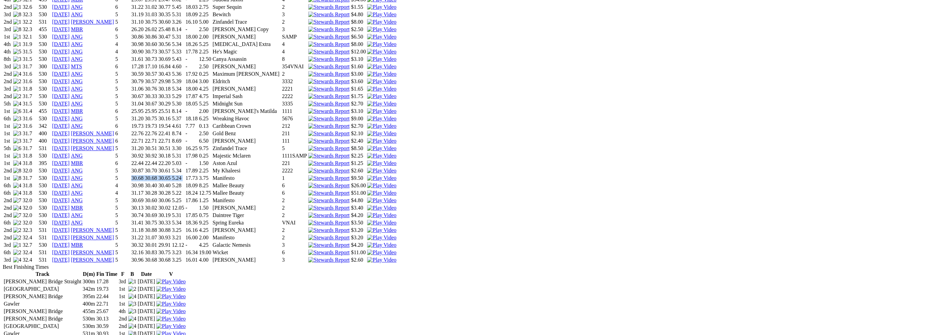
drag, startPoint x: 366, startPoint y: 77, endPoint x: 420, endPoint y: 77, distance: 54.2
click at [397, 175] on tr "1st 31.7 530 21 Jul 25 ANG 5 30.68 30.68 30.65 5.24 17.73 3.75 Manifesto 1 $9.50" at bounding box center [200, 178] width 394 height 7
click at [184, 175] on td "5.24" at bounding box center [178, 178] width 13 height 7
click at [396, 257] on img at bounding box center [381, 260] width 29 height 6
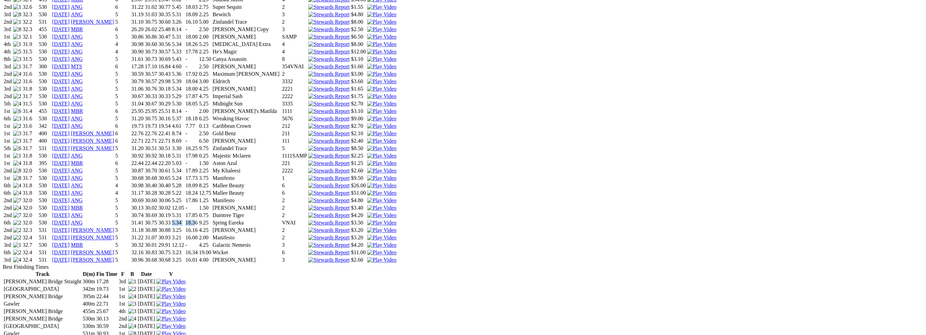
drag, startPoint x: 410, startPoint y: 136, endPoint x: 432, endPoint y: 136, distance: 21.7
click at [397, 220] on tr "6th 32.0 530 28 Aug 25 ANG 5 31.41 30.75 30.33 5.34 18.36 9.25 Spring Eureka VN…" at bounding box center [200, 223] width 394 height 7
click at [198, 220] on td "18.36" at bounding box center [191, 223] width 13 height 7
drag, startPoint x: 434, startPoint y: 138, endPoint x: 410, endPoint y: 137, distance: 24.7
click at [397, 220] on tr "6th 32.0 530 28 Aug 25 ANG 5 31.41 30.75 30.33 5.34 18.36 9.25 Spring Eureka VN…" at bounding box center [200, 223] width 394 height 7
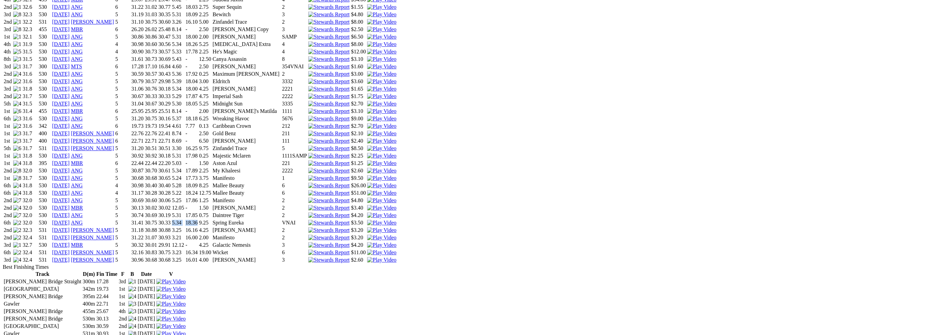
click at [184, 220] on td "5.34" at bounding box center [178, 223] width 13 height 7
drag, startPoint x: 410, startPoint y: 137, endPoint x: 443, endPoint y: 137, distance: 33.8
click at [397, 220] on tr "6th 32.0 530 28 Aug 25 ANG 5 31.41 30.75 30.33 5.34 18.36 9.25 Spring Eureka VN…" at bounding box center [200, 223] width 394 height 7
click at [396, 220] on img at bounding box center [381, 223] width 29 height 6
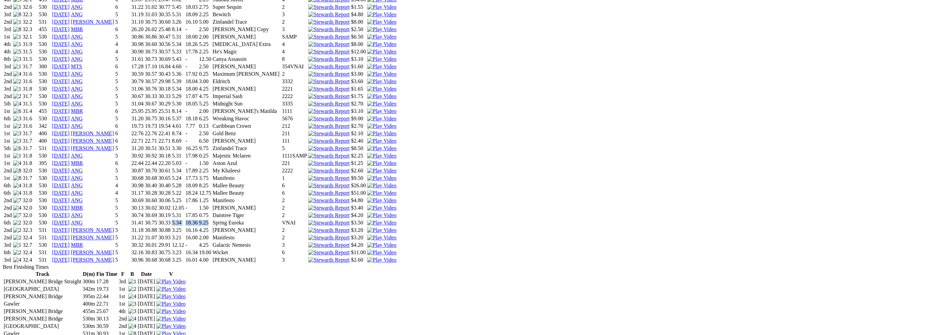
click at [396, 213] on img at bounding box center [381, 216] width 29 height 6
drag, startPoint x: 360, startPoint y: 76, endPoint x: 413, endPoint y: 76, distance: 52.1
click at [397, 175] on tr "1st 31.7 530 21 Jul 25 ANG 5 30.68 30.68 30.65 5.24 17.73 3.75 Manifesto 1 $9.50" at bounding box center [200, 178] width 394 height 7
click at [184, 175] on td "5.24" at bounding box center [178, 178] width 13 height 7
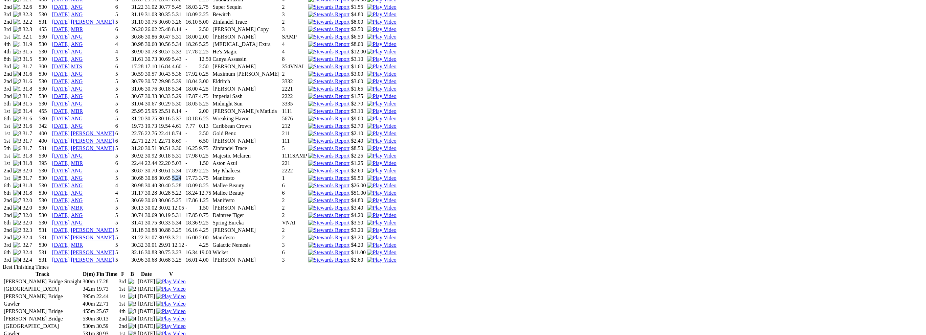
click at [184, 175] on td "5.24" at bounding box center [178, 178] width 13 height 7
drag, startPoint x: 413, startPoint y: 76, endPoint x: 367, endPoint y: 77, distance: 46.0
click at [356, 175] on tr "1st 31.7 530 21 Jul 25 ANG 5 30.68 30.68 30.65 5.24 17.73 3.75 Manifesto 1 $9.50" at bounding box center [200, 178] width 394 height 7
click at [144, 175] on td "30.68" at bounding box center [137, 178] width 13 height 7
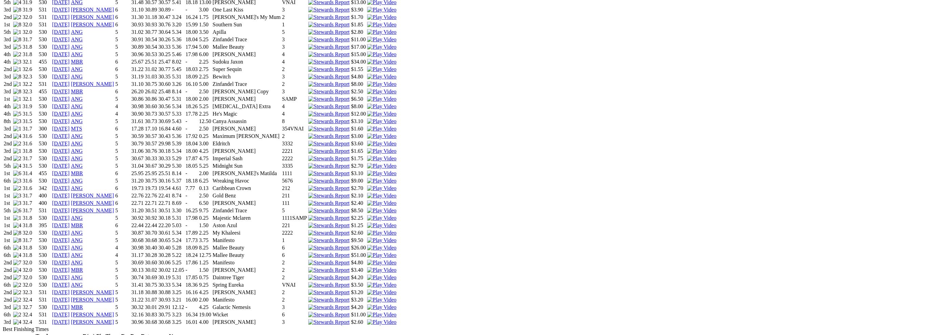
scroll to position [587, 0]
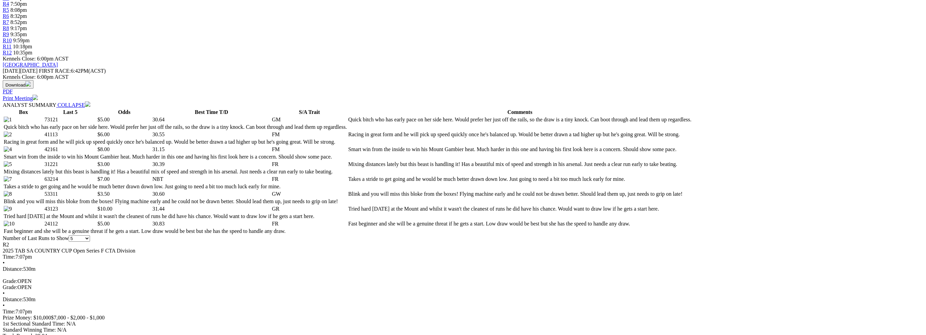
scroll to position [271, 0]
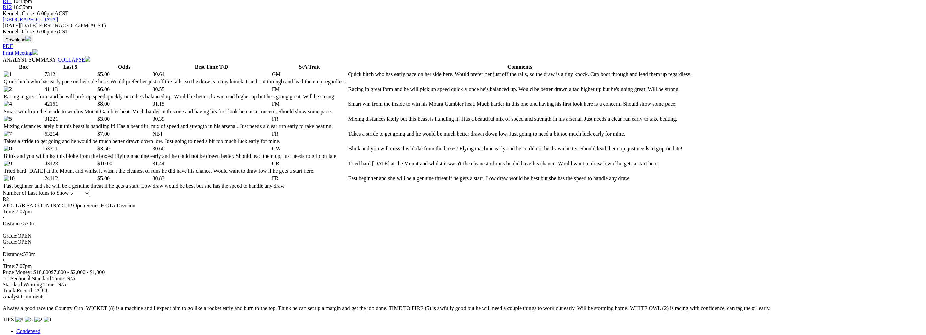
scroll to position [316, 0]
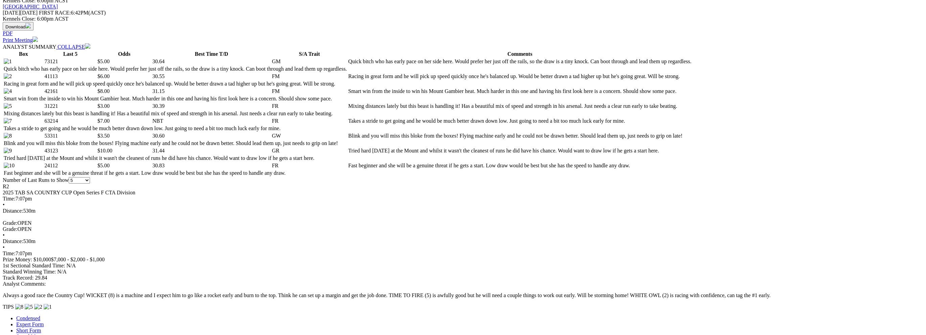
drag, startPoint x: 363, startPoint y: 195, endPoint x: 435, endPoint y: 195, distance: 72.1
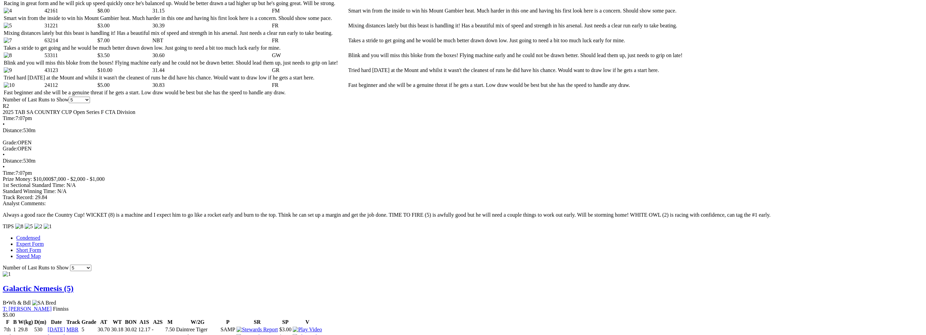
scroll to position [361, 0]
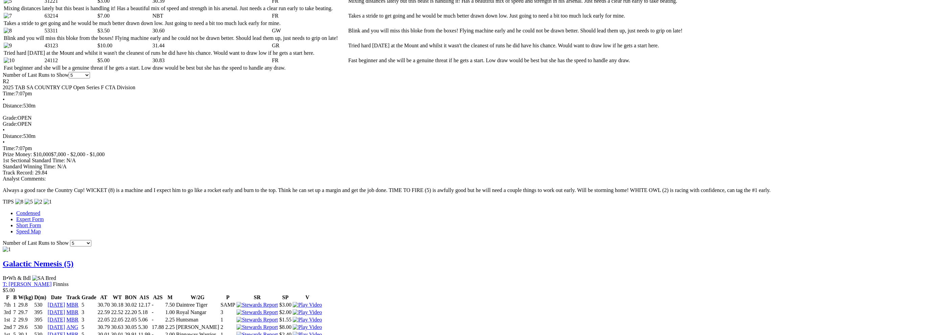
scroll to position [496, 0]
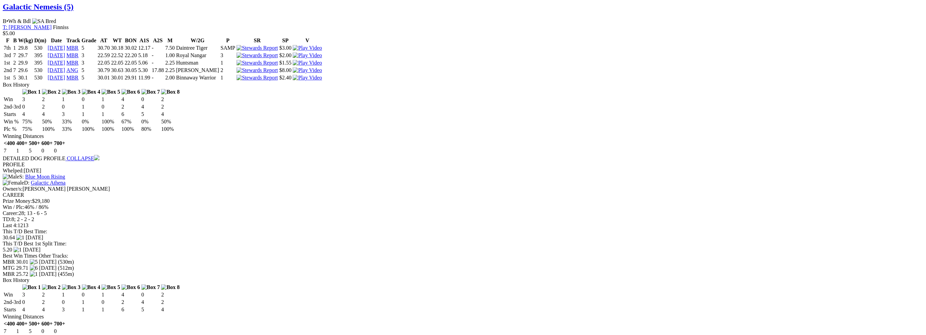
scroll to position [722, 0]
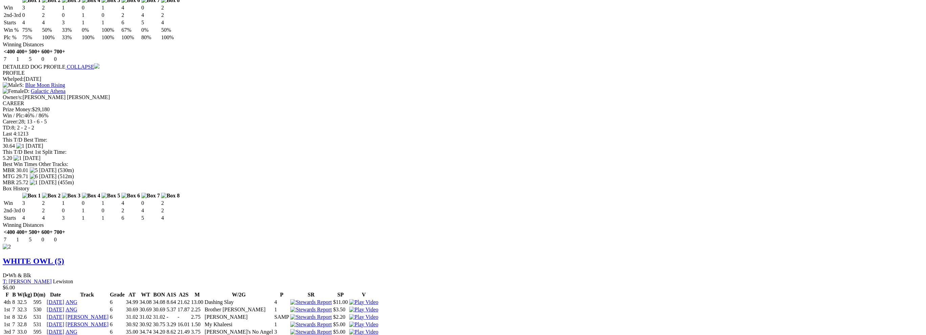
scroll to position [812, 0]
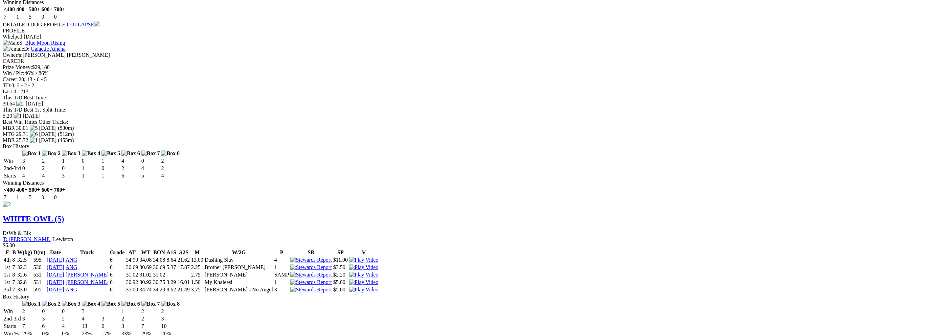
drag, startPoint x: 363, startPoint y: 98, endPoint x: 435, endPoint y: 96, distance: 72.5
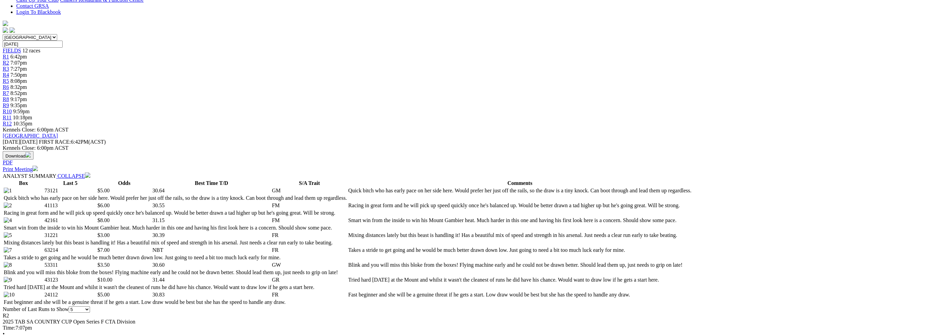
scroll to position [90, 0]
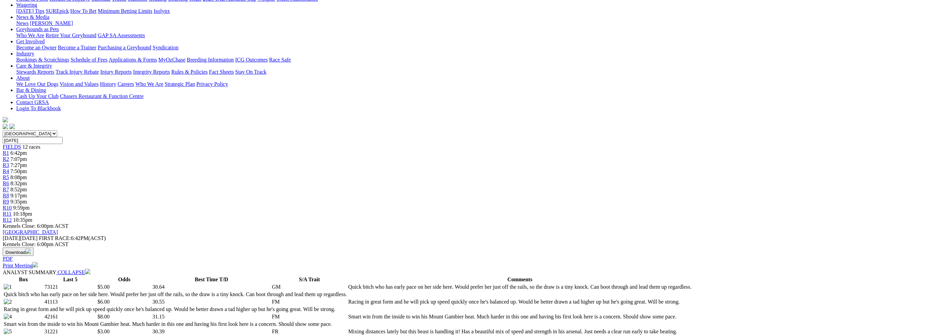
drag, startPoint x: 319, startPoint y: 143, endPoint x: 410, endPoint y: 146, distance: 91.1
click at [410, 329] on tr "31221 $3.00 30.39 FR Mixing distances lately but this beast is handling it! Has…" at bounding box center [347, 332] width 689 height 7
click at [410, 329] on td "Mixing distances lately but this beast is handling it! Has a beautiful mix of s…" at bounding box center [520, 332] width 344 height 7
drag, startPoint x: 410, startPoint y: 146, endPoint x: 408, endPoint y: 142, distance: 4.8
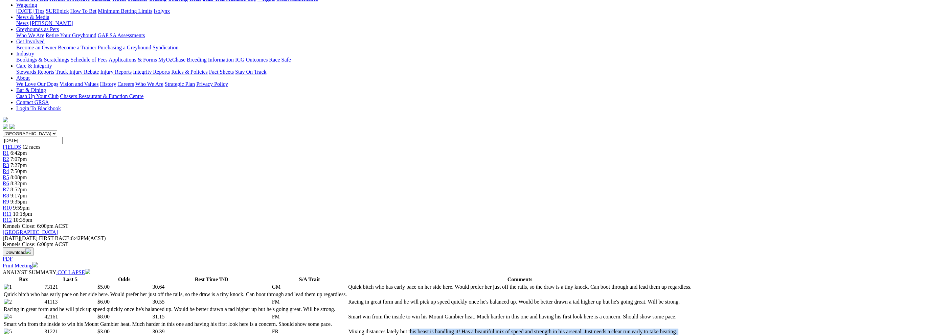
click at [408, 329] on td "Mixing distances lately but this beast is handling it! Has a beautiful mix of s…" at bounding box center [520, 332] width 344 height 7
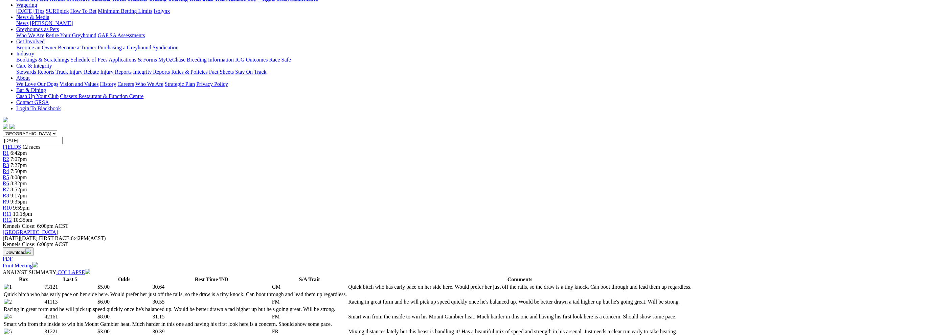
click at [408, 329] on td "Mixing distances lately but this beast is handling it! Has a beautiful mix of s…" at bounding box center [520, 332] width 344 height 7
drag, startPoint x: 408, startPoint y: 140, endPoint x: 411, endPoint y: 172, distance: 32.0
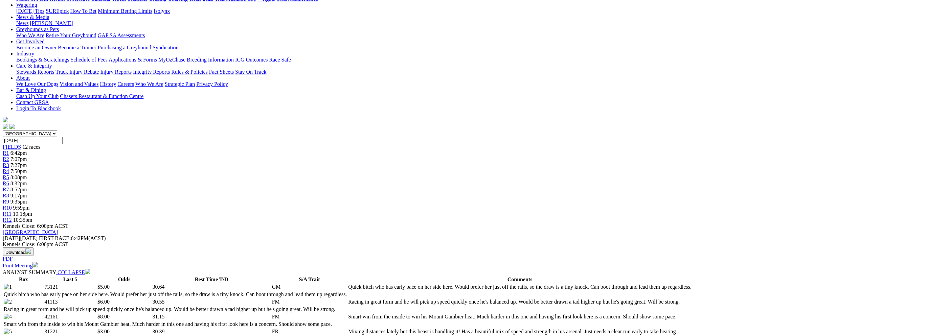
drag, startPoint x: 411, startPoint y: 172, endPoint x: 403, endPoint y: 147, distance: 26.8
click at [403, 329] on td "Mixing distances lately but this beast is handling it! Has a beautiful mix of s…" at bounding box center [520, 332] width 344 height 7
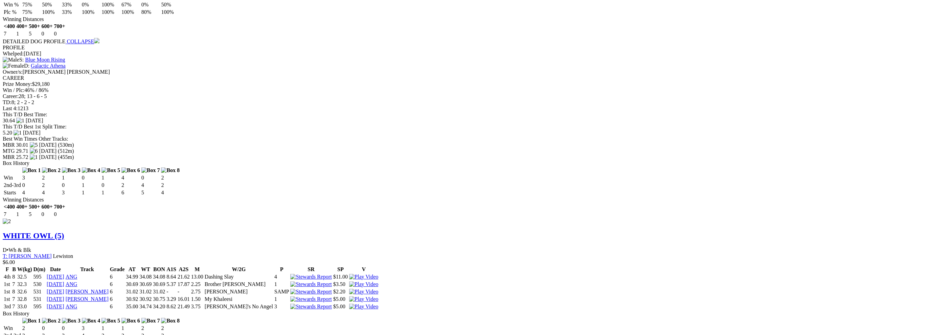
scroll to position [767, 0]
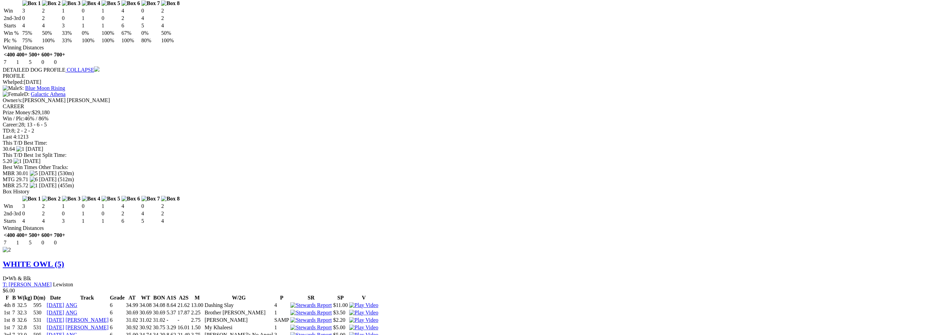
drag, startPoint x: 424, startPoint y: 144, endPoint x: 429, endPoint y: 144, distance: 5.1
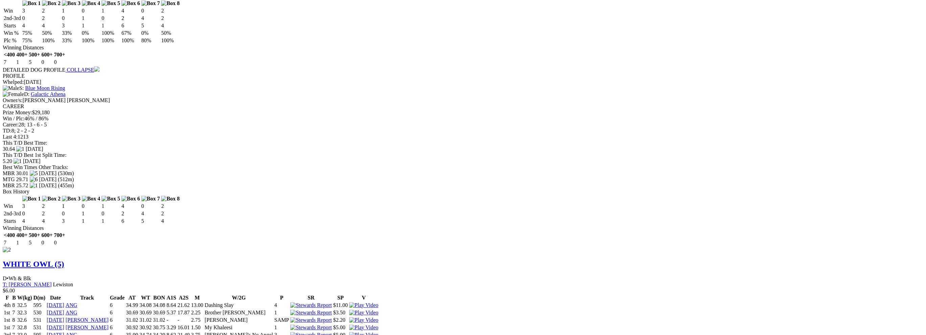
drag, startPoint x: 360, startPoint y: 150, endPoint x: 401, endPoint y: 151, distance: 40.6
drag, startPoint x: 398, startPoint y: 144, endPoint x: 363, endPoint y: 144, distance: 35.2
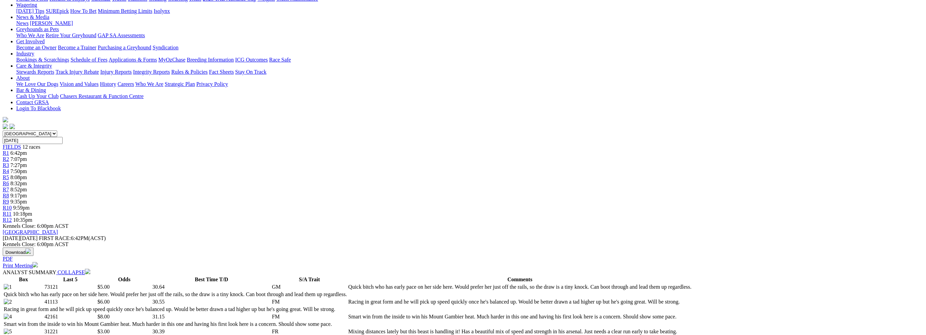
scroll to position [0, 0]
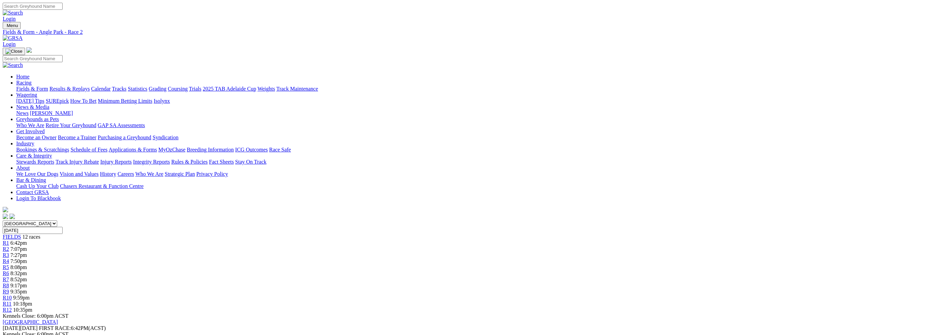
click at [368, 253] on div "R3 7:27pm" at bounding box center [463, 256] width 921 height 6
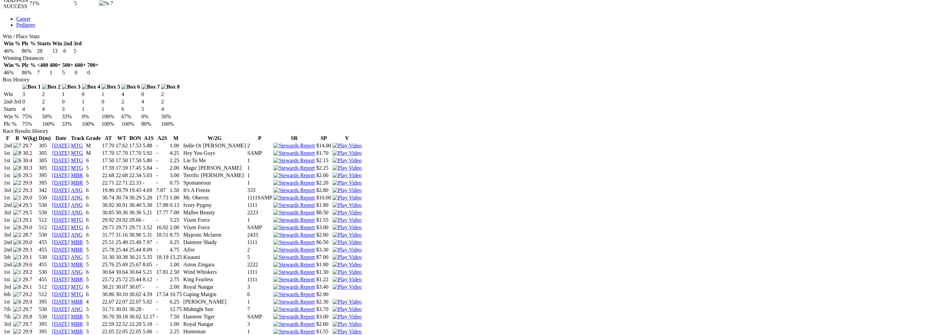
scroll to position [361, 0]
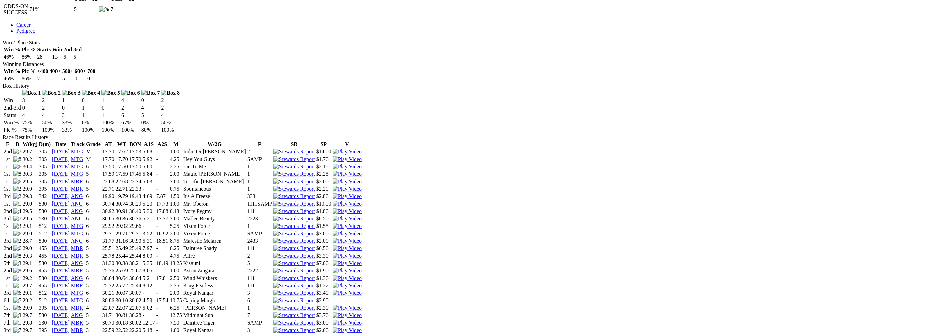
click at [362, 313] on img at bounding box center [347, 316] width 29 height 6
click at [362, 276] on img at bounding box center [347, 279] width 29 height 6
drag, startPoint x: 425, startPoint y: 97, endPoint x: 442, endPoint y: 95, distance: 16.7
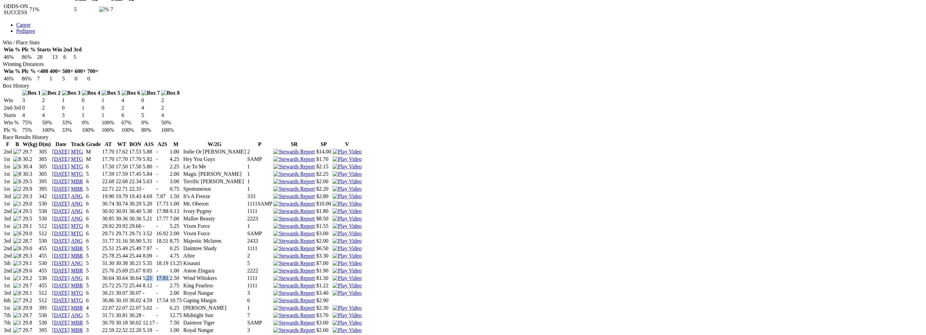
click at [362, 275] on tr "1st 29.2 530 [DATE] ANG 6 30.64 30.64 30.64 5.21 17.81 2.50 Wind Whiskers 1111 …" at bounding box center [182, 278] width 359 height 7
click at [169, 275] on td "17.81" at bounding box center [162, 278] width 13 height 7
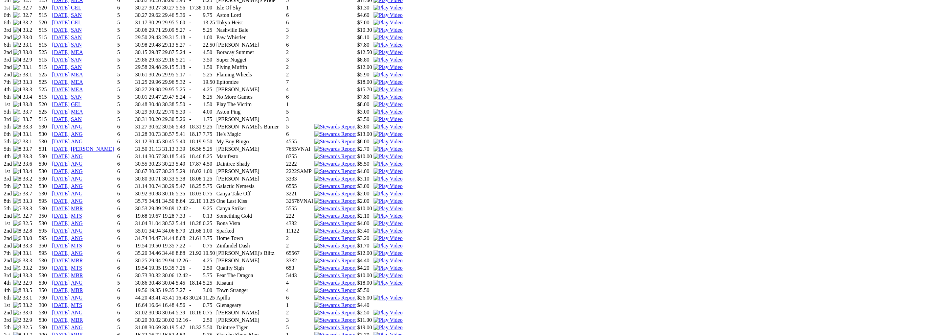
scroll to position [632, 0]
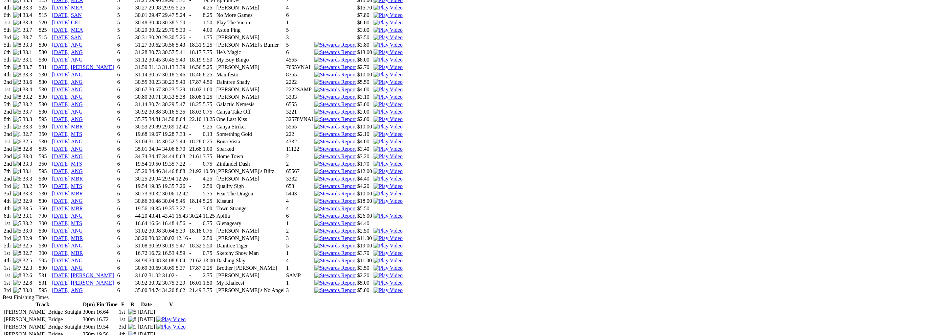
click at [403, 243] on img at bounding box center [388, 246] width 29 height 6
click at [148, 243] on td "31.08" at bounding box center [141, 246] width 13 height 7
drag, startPoint x: 365, startPoint y: 153, endPoint x: 423, endPoint y: 153, distance: 58.2
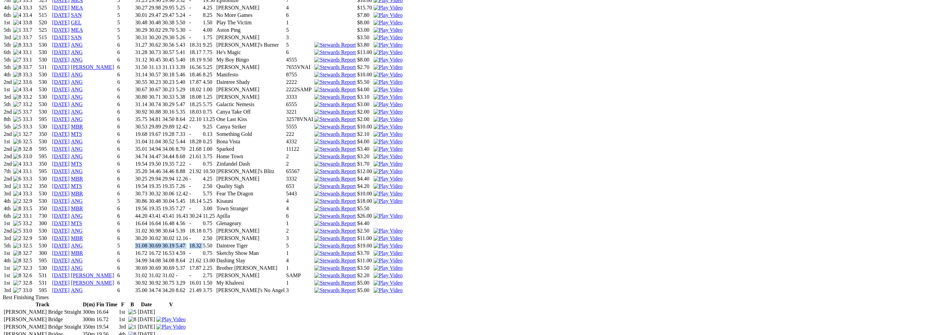
click at [403, 243] on tr "5th 32.5 530 21 Aug 25 ANG 5 31.08 30.69 30.19 5.47 18.32 5.50 Daintree Tiger 5…" at bounding box center [203, 246] width 400 height 7
click at [202, 243] on td "18.32" at bounding box center [195, 246] width 13 height 7
drag, startPoint x: 423, startPoint y: 153, endPoint x: 361, endPoint y: 153, distance: 61.3
click at [361, 243] on tr "5th 32.5 530 21 Aug 25 ANG 5 31.08 30.69 30.19 5.47 18.32 5.50 Daintree Tiger 5…" at bounding box center [203, 246] width 400 height 7
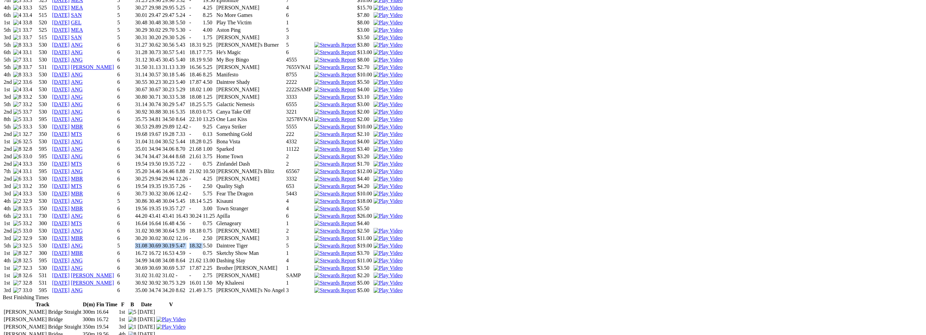
click at [148, 243] on td "31.08" at bounding box center [141, 246] width 13 height 7
drag, startPoint x: 361, startPoint y: 153, endPoint x: 422, endPoint y: 153, distance: 60.6
click at [403, 243] on tr "5th 32.5 530 21 Aug 25 ANG 5 31.08 30.69 30.19 5.47 18.32 5.50 Daintree Tiger 5…" at bounding box center [203, 246] width 400 height 7
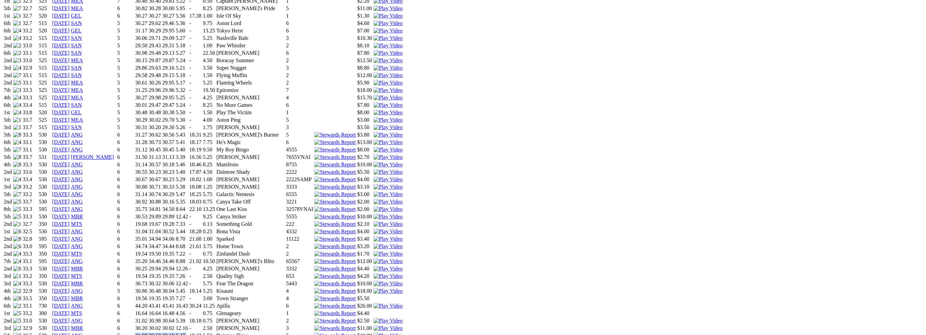
scroll to position [496, 0]
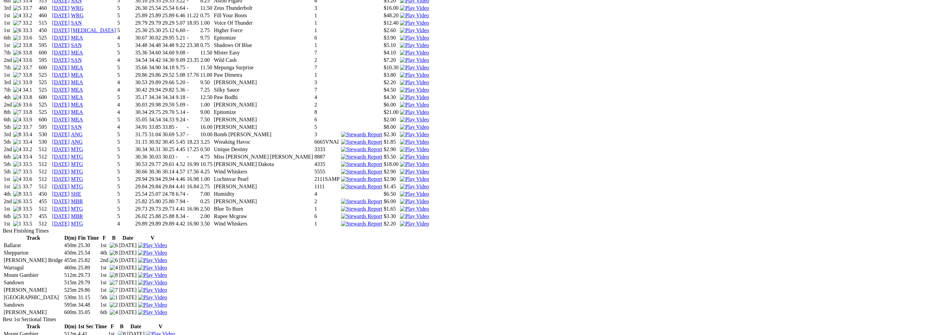
scroll to position [451, 0]
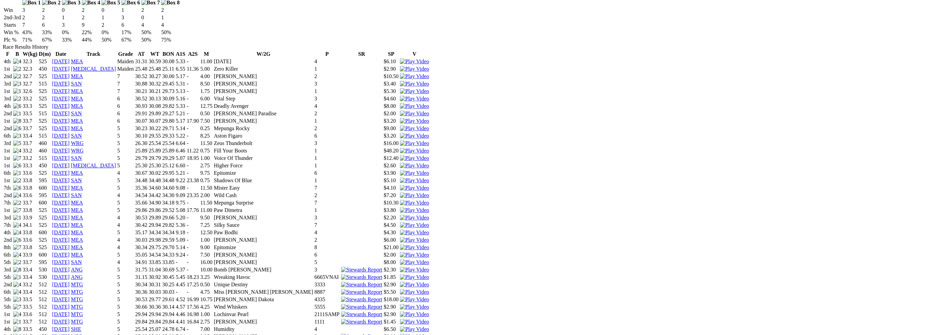
click at [429, 275] on img at bounding box center [414, 278] width 29 height 6
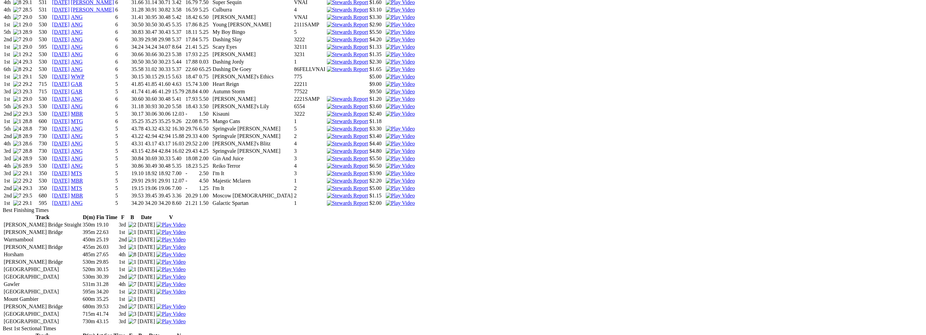
scroll to position [451, 0]
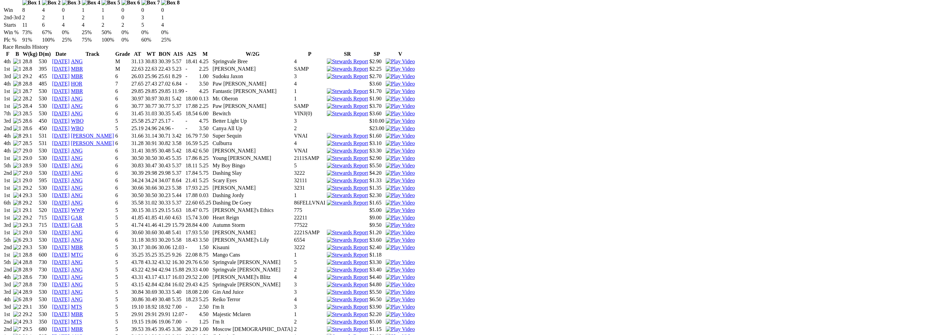
click at [415, 297] on img at bounding box center [400, 300] width 29 height 6
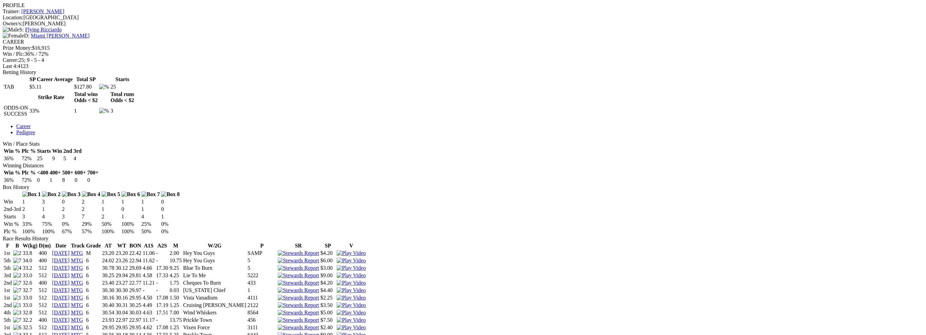
scroll to position [271, 0]
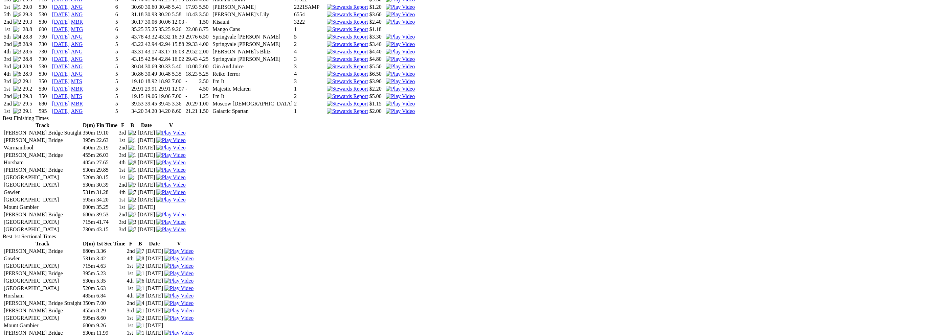
scroll to position [496, 0]
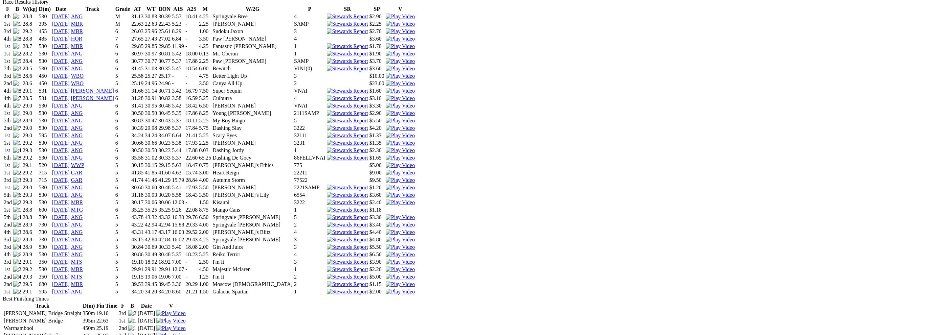
click at [415, 244] on img at bounding box center [400, 247] width 29 height 6
drag, startPoint x: 409, startPoint y: 104, endPoint x: 431, endPoint y: 104, distance: 21.7
click at [415, 244] on tr "3rd 28.9 530 28 Aug 25 ANG 5 30.84 30.69 30.33 5.40 18.08 2.00 Gin And Juice 3 …" at bounding box center [209, 247] width 412 height 7
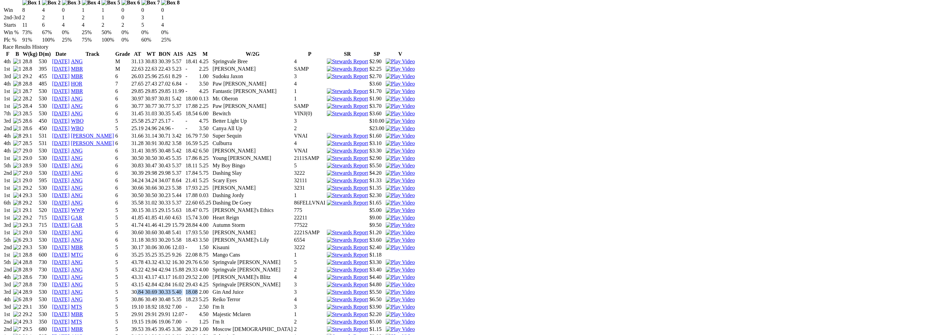
click at [415, 230] on img at bounding box center [400, 233] width 29 height 6
drag, startPoint x: 363, startPoint y: 18, endPoint x: 425, endPoint y: 15, distance: 63.0
click at [415, 192] on tr "1st 29.3 530 27 Mar 25 ANG 6 30.50 30.50 30.23 5.44 17.88 0.03 Dashing Jordy 1 …" at bounding box center [209, 195] width 412 height 7
drag, startPoint x: 375, startPoint y: 70, endPoint x: 445, endPoint y: 70, distance: 70.4
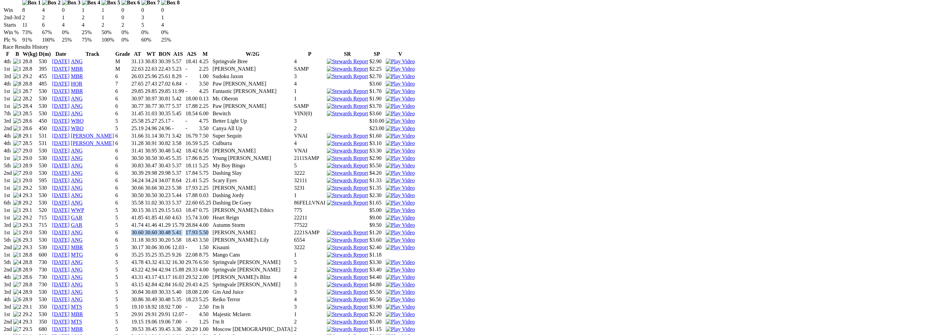
click at [415, 229] on tr "1st 29.0 530 15 May 25 ANG 6 30.60 30.60 30.48 5.41 17.93 5.50 Lois Einhorn 222…" at bounding box center [209, 232] width 412 height 7
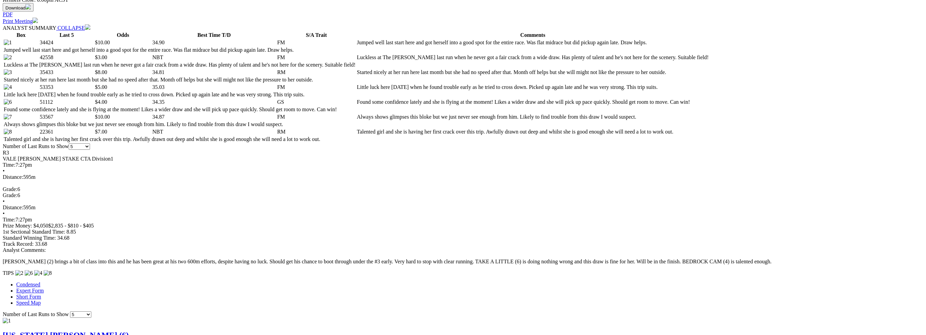
scroll to position [361, 0]
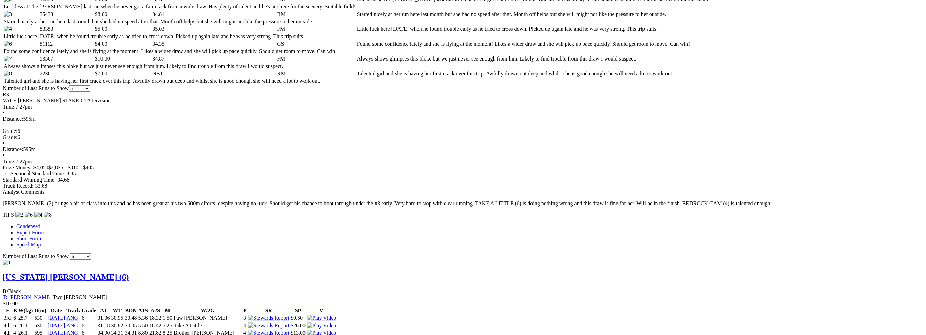
scroll to position [406, 0]
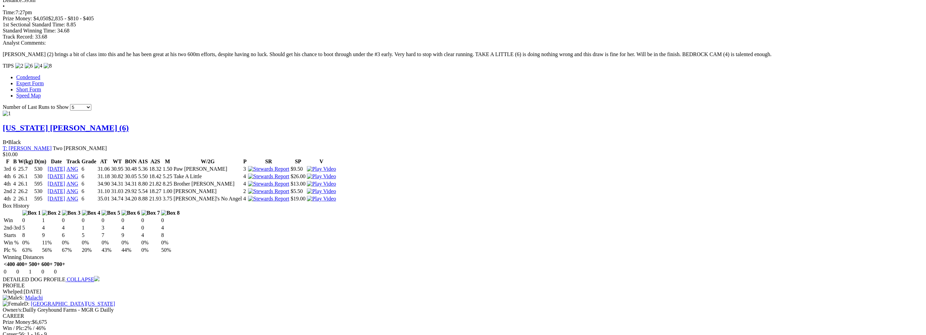
scroll to position [587, 0]
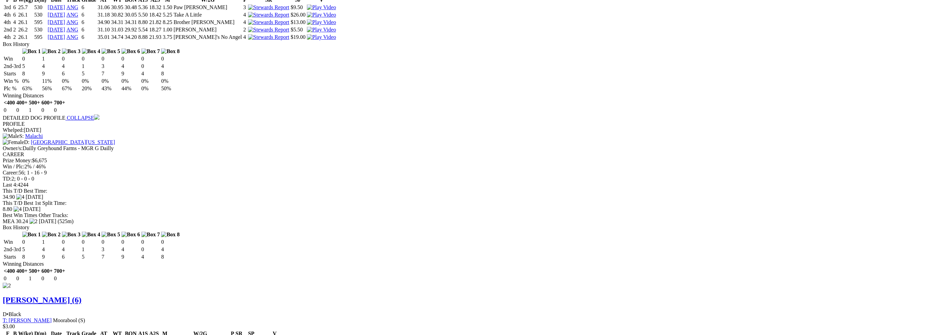
scroll to position [722, 0]
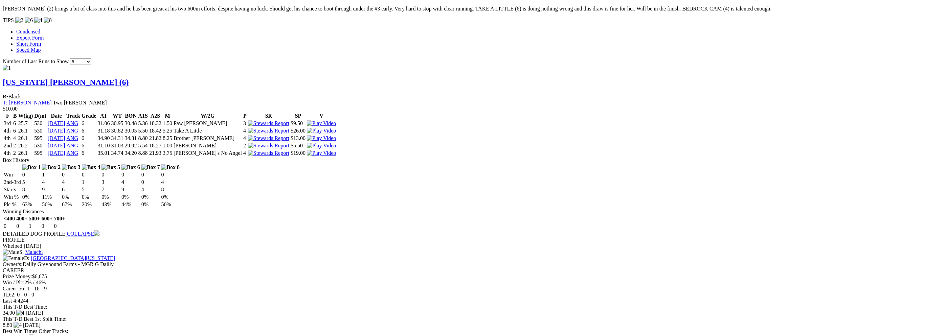
scroll to position [632, 0]
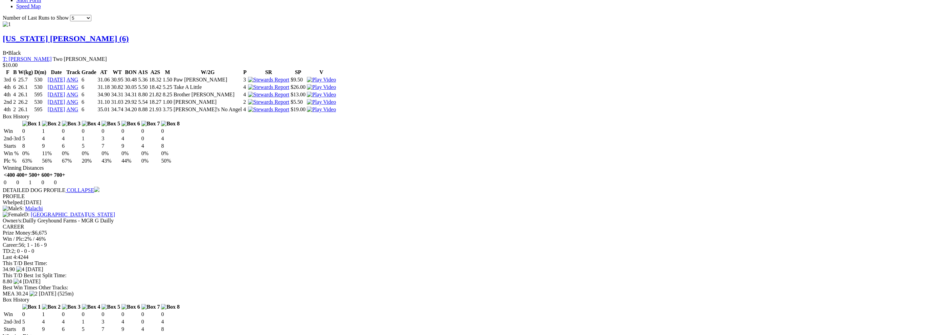
drag, startPoint x: 358, startPoint y: 169, endPoint x: 369, endPoint y: 169, distance: 10.8
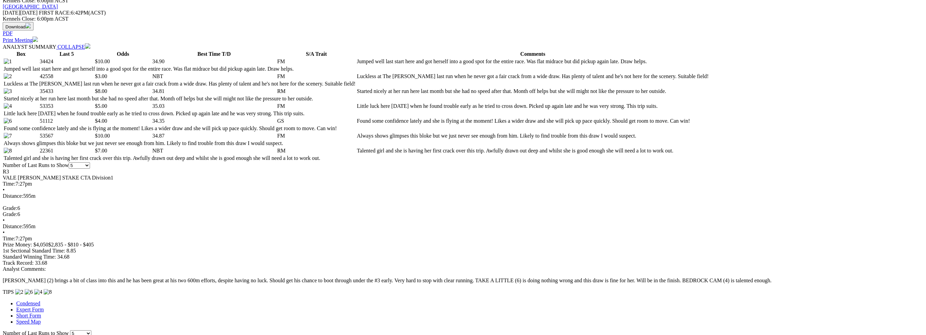
scroll to position [0, 0]
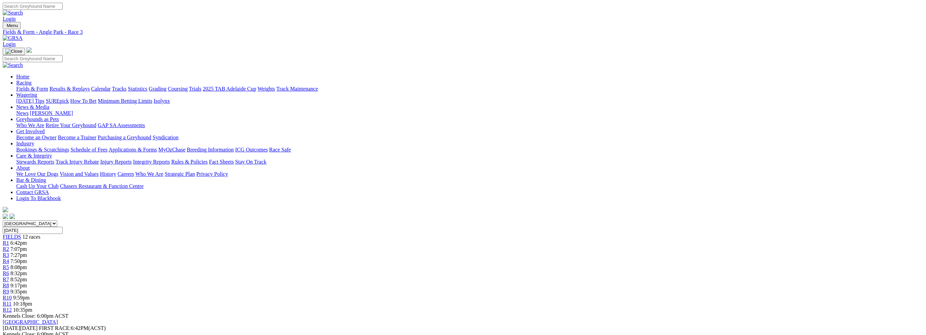
click at [27, 259] on span "7:50pm" at bounding box center [18, 262] width 17 height 6
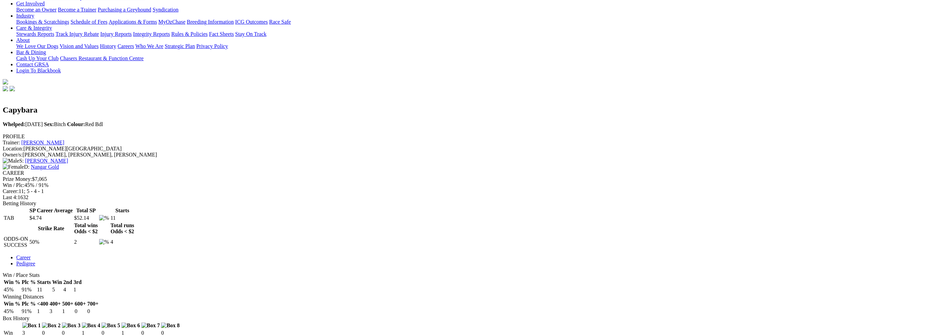
scroll to position [135, 0]
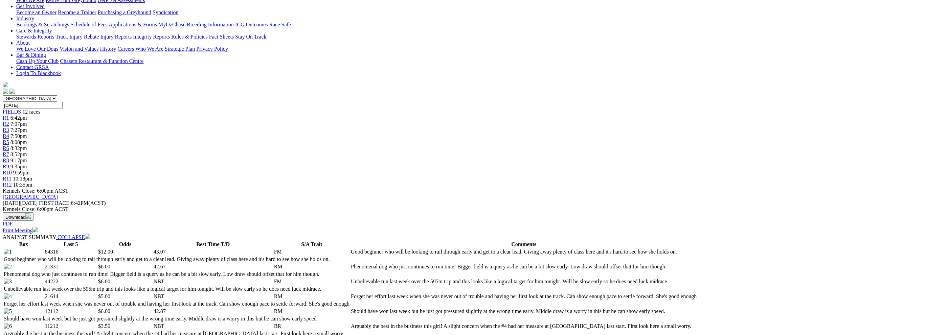
scroll to position [45, 0]
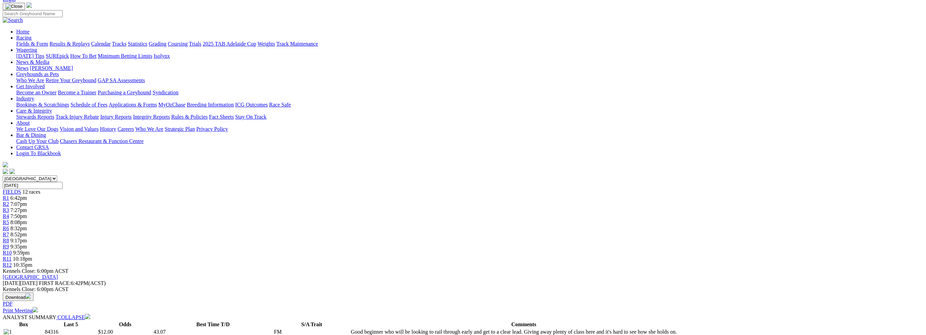
click at [9, 207] on link "R3" at bounding box center [6, 210] width 6 height 6
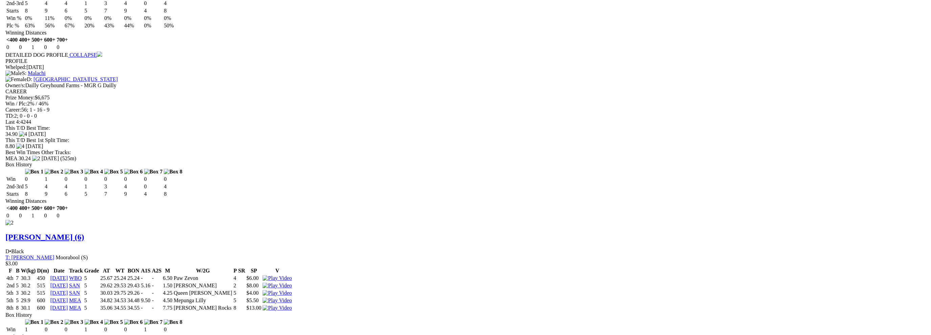
scroll to position [677, 0]
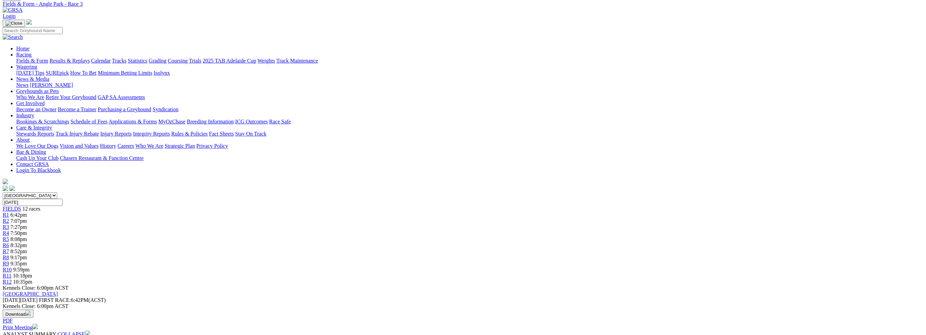
scroll to position [0, 0]
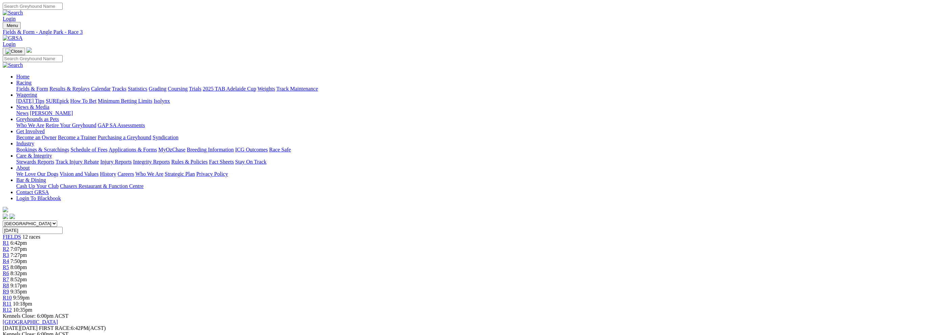
click at [27, 259] on span "7:50pm" at bounding box center [18, 262] width 17 height 6
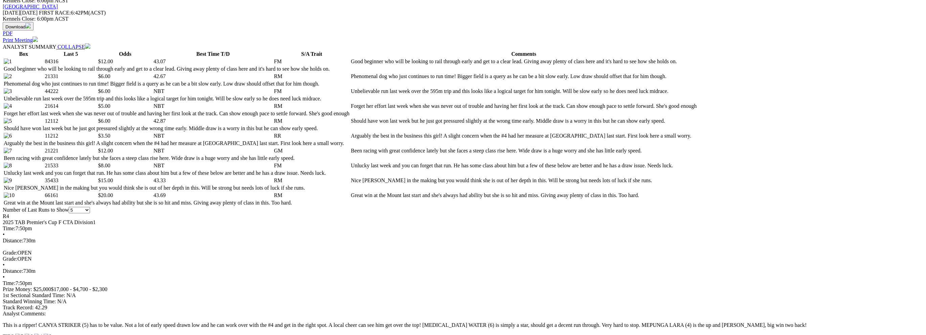
scroll to position [361, 0]
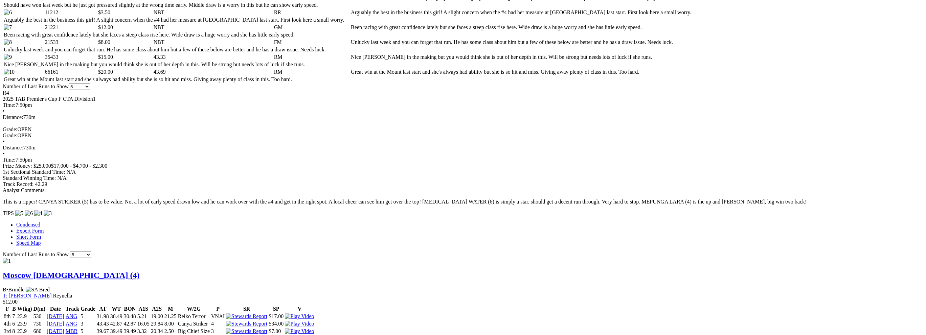
scroll to position [451, 0]
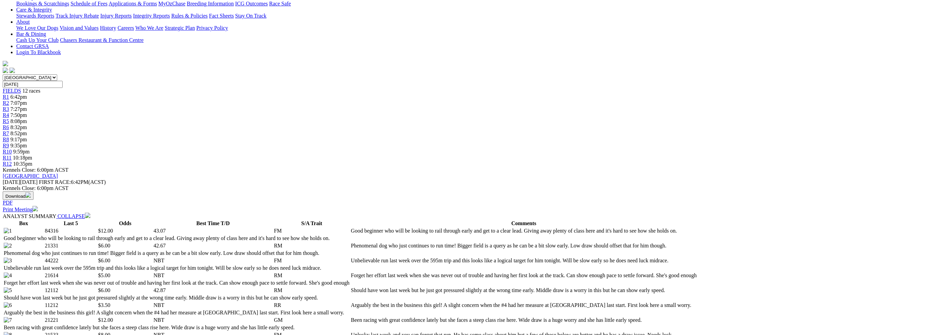
scroll to position [135, 0]
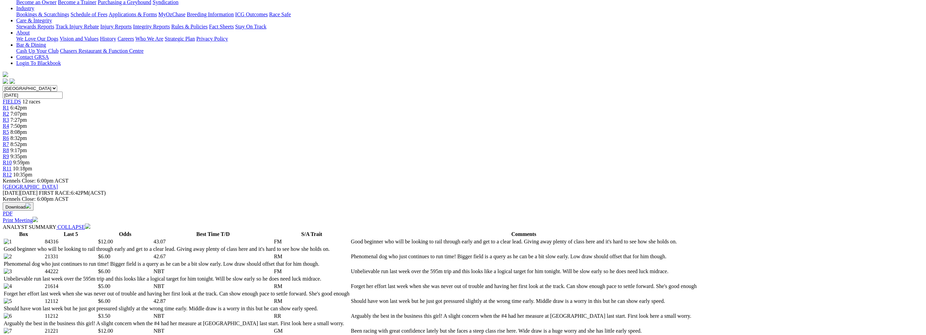
drag, startPoint x: 393, startPoint y: 80, endPoint x: 452, endPoint y: 88, distance: 60.1
click at [452, 268] on td "Unbelievable run last week over the 595m trip and this looks like a logical tar…" at bounding box center [524, 271] width 347 height 7
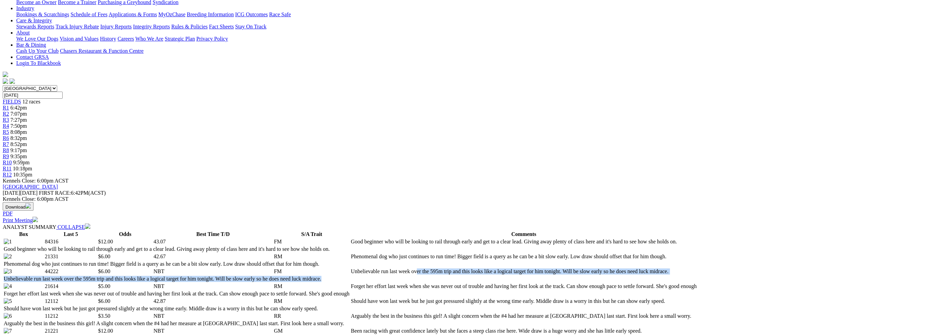
drag, startPoint x: 452, startPoint y: 88, endPoint x: 450, endPoint y: 81, distance: 7.2
click at [450, 268] on td "Unbelievable run last week over the 595m trip and this looks like a logical tar…" at bounding box center [524, 271] width 347 height 7
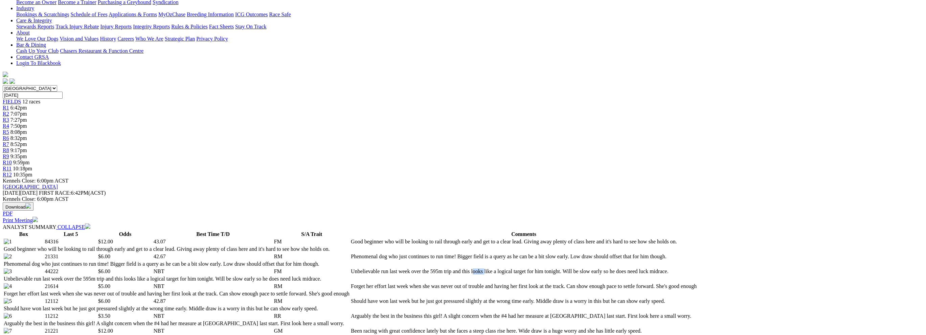
click at [450, 268] on td "Unbelievable run last week over the 595m trip and this looks like a logical tar…" at bounding box center [524, 271] width 347 height 7
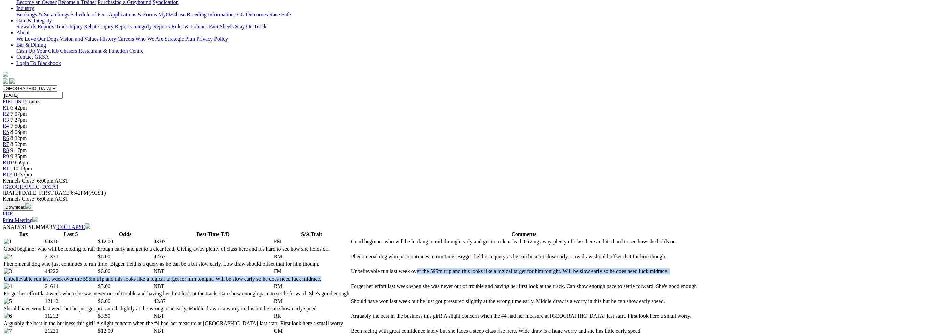
click at [450, 268] on td "Unbelievable run last week over the 595m trip and this looks like a logical tar…" at bounding box center [524, 271] width 347 height 7
click at [448, 268] on td "Unbelievable run last week over the 595m trip and this looks like a logical tar…" at bounding box center [524, 271] width 347 height 7
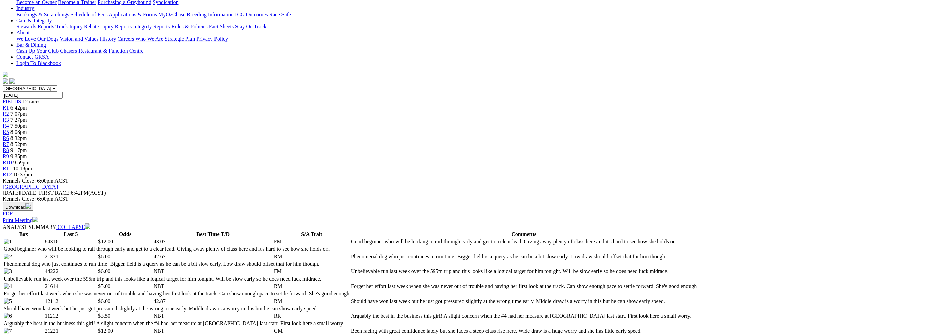
drag, startPoint x: 511, startPoint y: 51, endPoint x: 512, endPoint y: 59, distance: 8.2
click at [512, 239] on td "Good beginner who will be looking to rail through early and get to a clear lead…" at bounding box center [524, 242] width 347 height 7
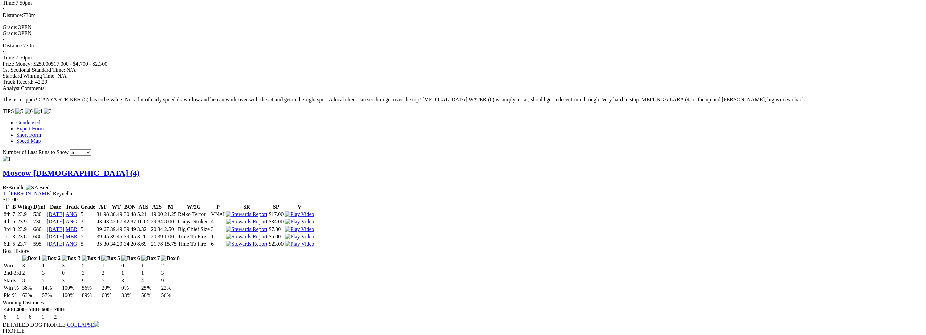
scroll to position [496, 0]
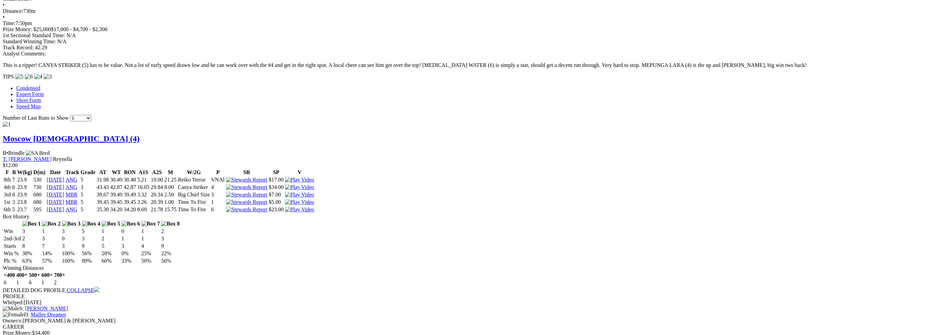
scroll to position [587, 0]
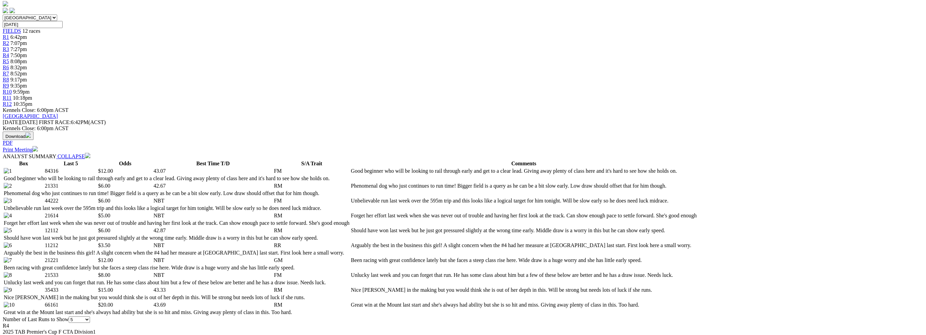
scroll to position [135, 0]
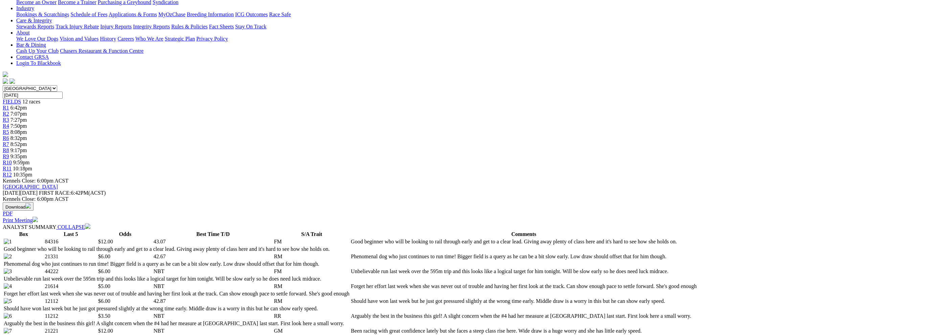
click at [400, 298] on td "Should have won last week but he just got pressured slightly at the wrong time …" at bounding box center [524, 301] width 347 height 7
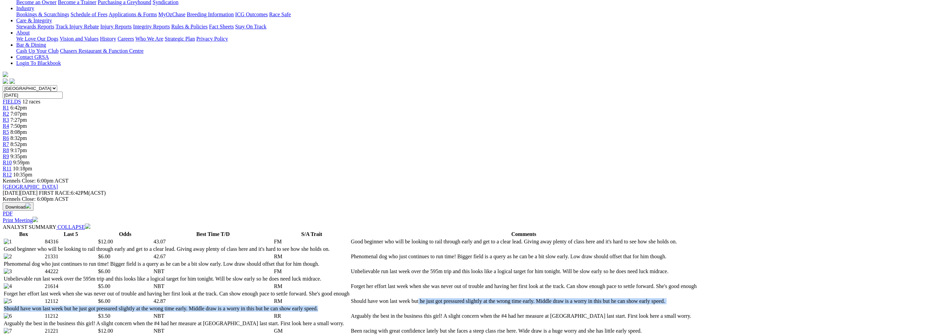
click at [400, 298] on td "Should have won last week but he just got pressured slightly at the wrong time …" at bounding box center [524, 301] width 347 height 7
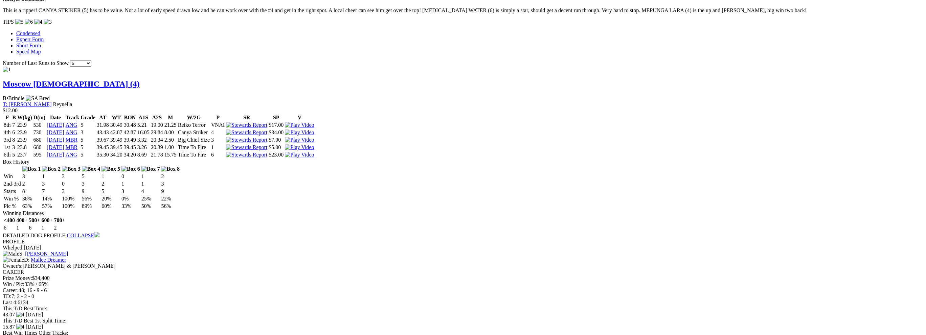
scroll to position [632, 0]
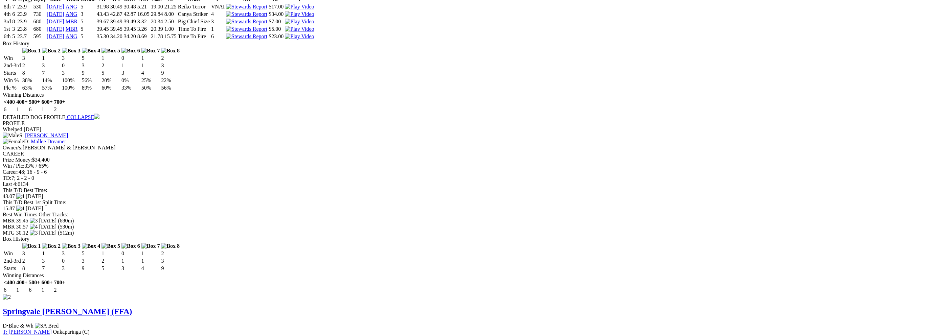
scroll to position [767, 0]
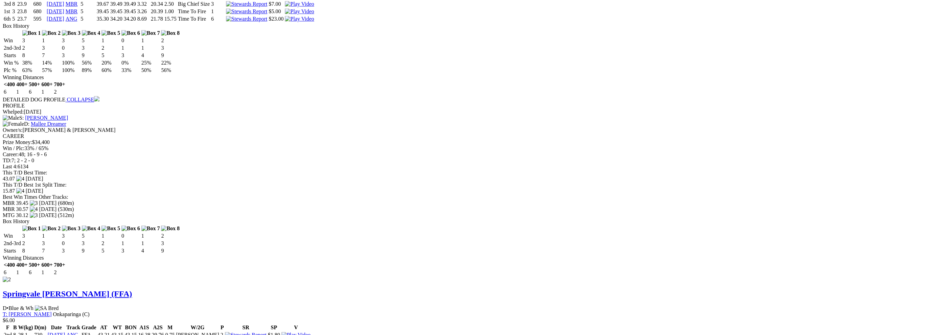
drag, startPoint x: 366, startPoint y: 181, endPoint x: 371, endPoint y: 181, distance: 5.8
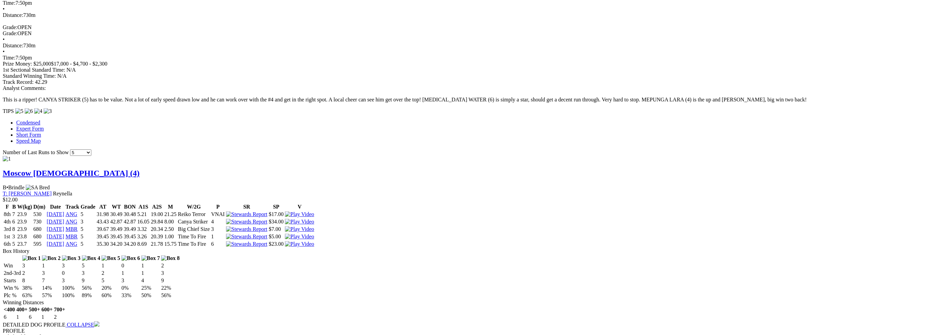
scroll to position [542, 0]
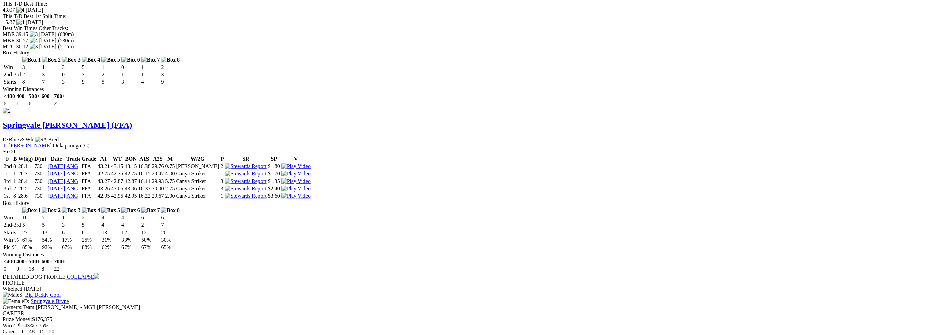
scroll to position [948, 0]
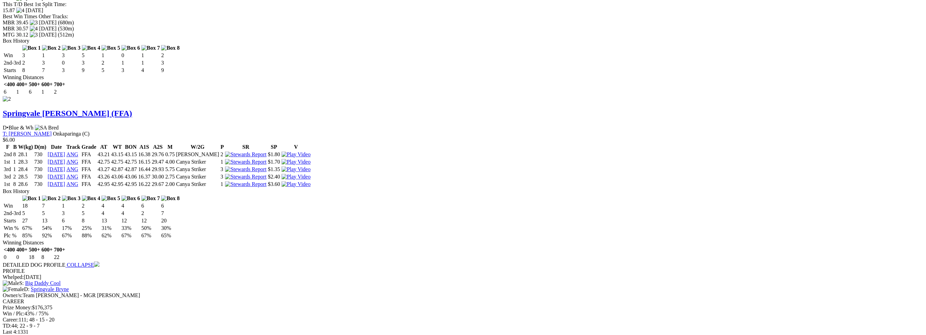
drag, startPoint x: 366, startPoint y: 196, endPoint x: 395, endPoint y: 196, distance: 29.8
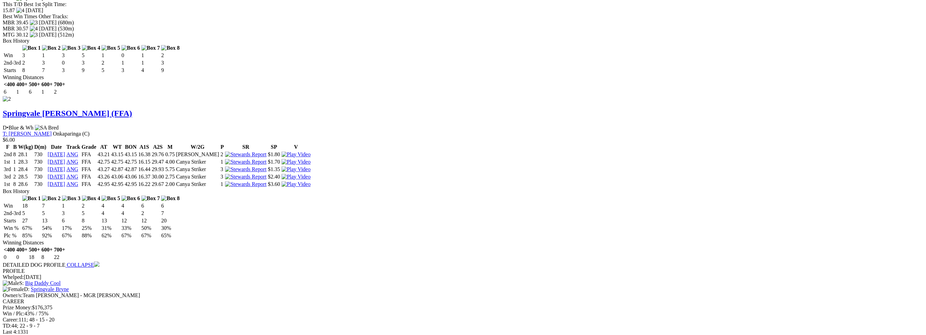
drag, startPoint x: 395, startPoint y: 196, endPoint x: 369, endPoint y: 196, distance: 26.7
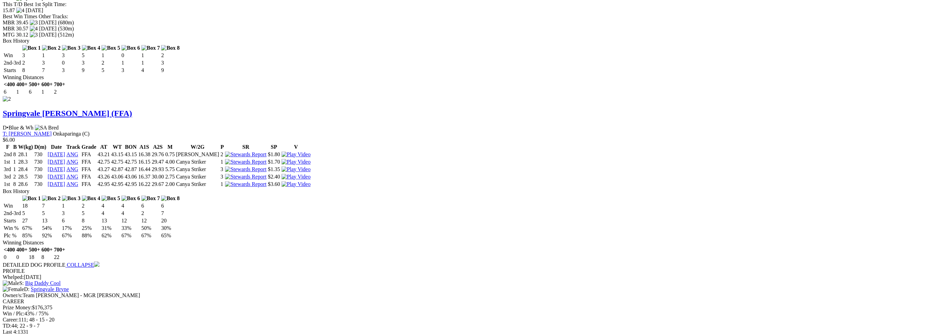
drag, startPoint x: 369, startPoint y: 196, endPoint x: 383, endPoint y: 195, distance: 14.3
drag, startPoint x: 383, startPoint y: 195, endPoint x: 367, endPoint y: 195, distance: 15.6
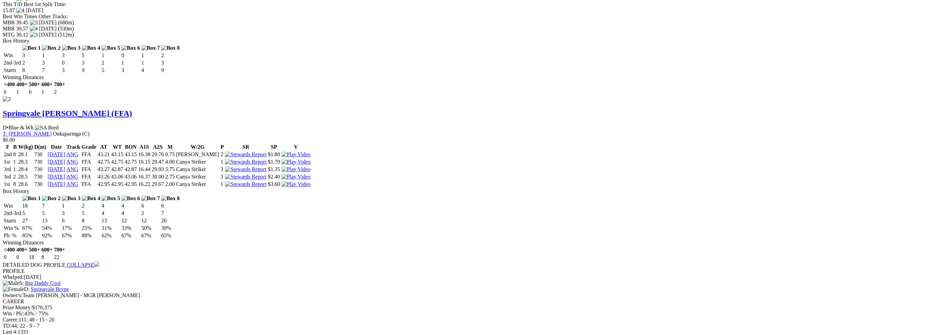
drag, startPoint x: 367, startPoint y: 195, endPoint x: 402, endPoint y: 196, distance: 34.9
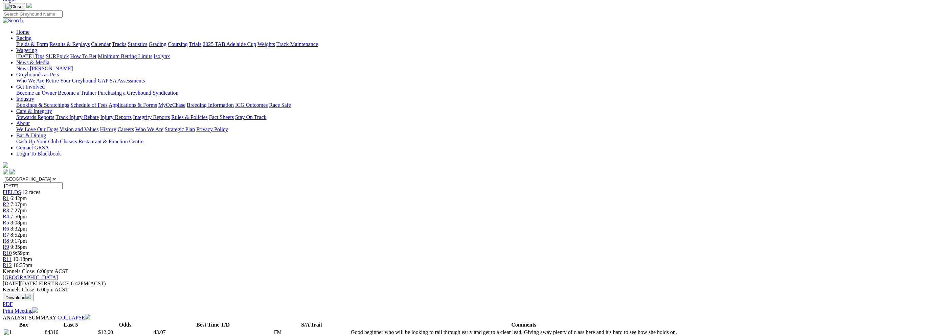
scroll to position [0, 0]
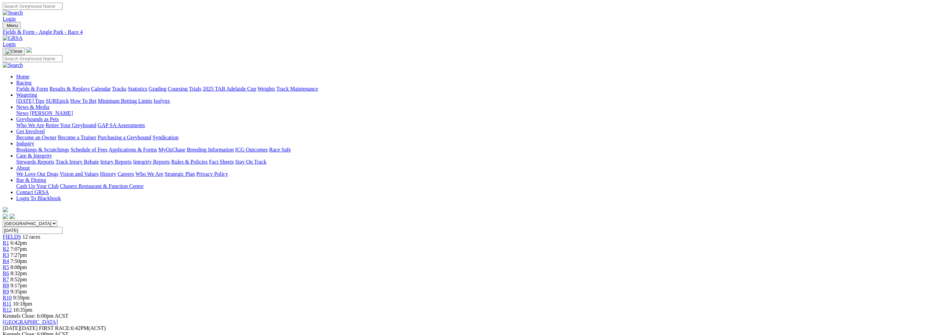
click at [9, 265] on link "R5" at bounding box center [6, 268] width 6 height 6
drag, startPoint x: 459, startPoint y: 107, endPoint x: 452, endPoint y: 134, distance: 27.6
click at [452, 313] on div "Kennels Close: 6:00pm ACST" at bounding box center [463, 316] width 921 height 6
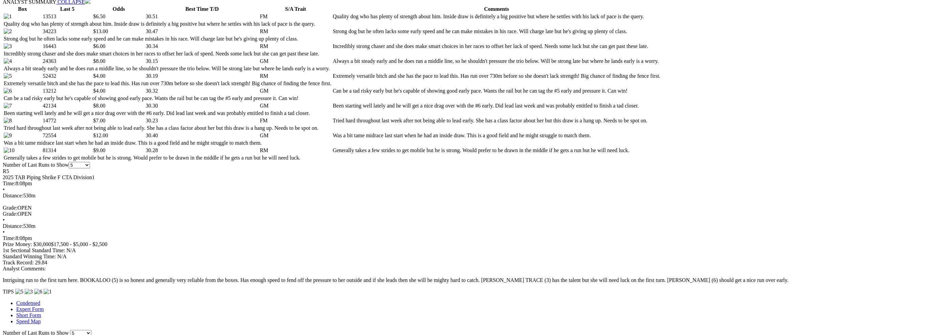
scroll to position [316, 0]
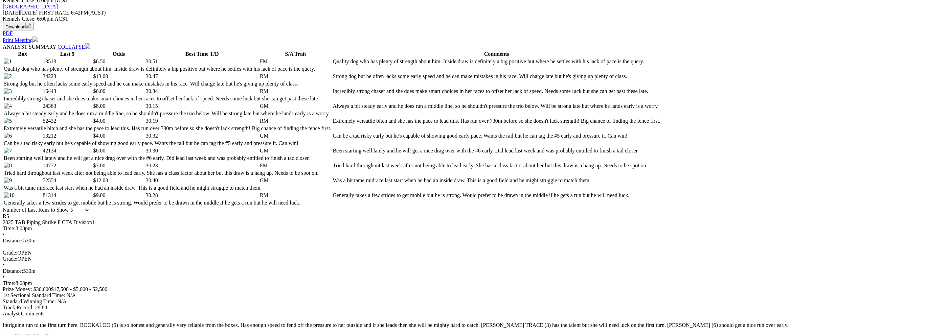
drag, startPoint x: 361, startPoint y: 109, endPoint x: 369, endPoint y: 111, distance: 8.5
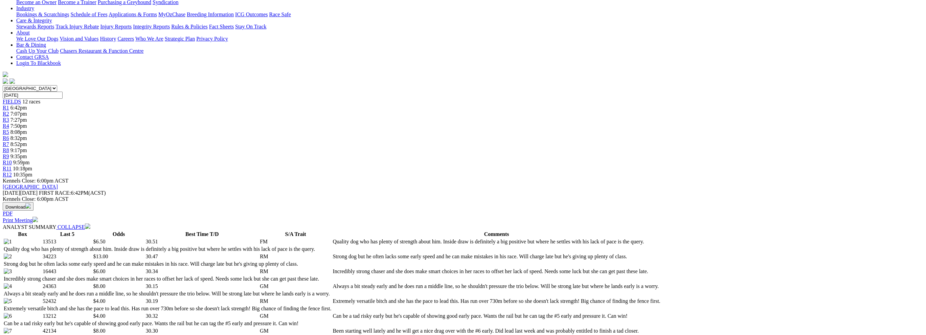
scroll to position [271, 0]
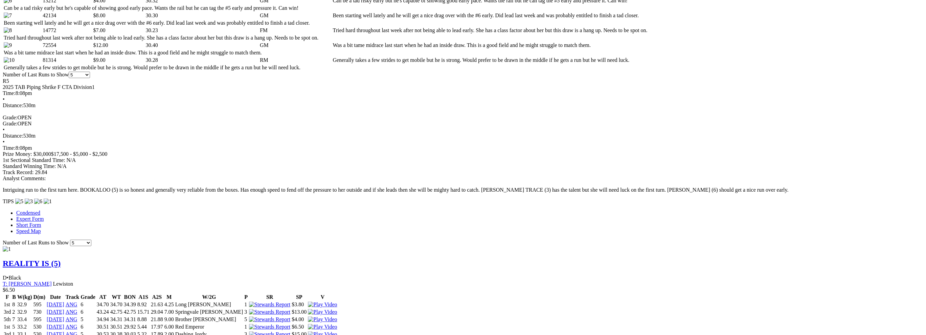
scroll to position [496, 0]
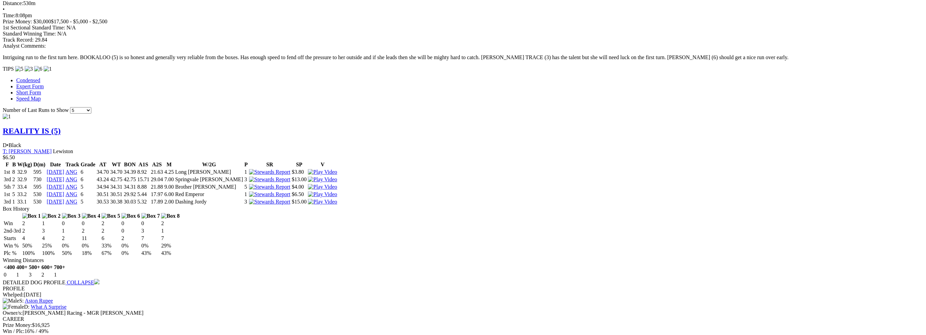
scroll to position [632, 0]
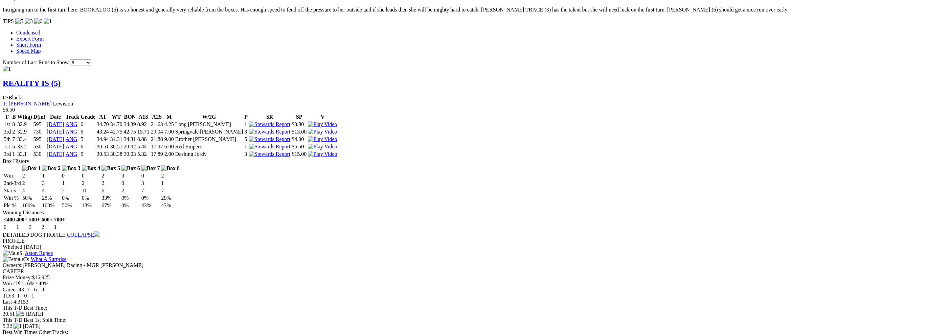
drag, startPoint x: 541, startPoint y: 21, endPoint x: 534, endPoint y: 48, distance: 28.5
drag, startPoint x: 413, startPoint y: 214, endPoint x: 407, endPoint y: 214, distance: 5.4
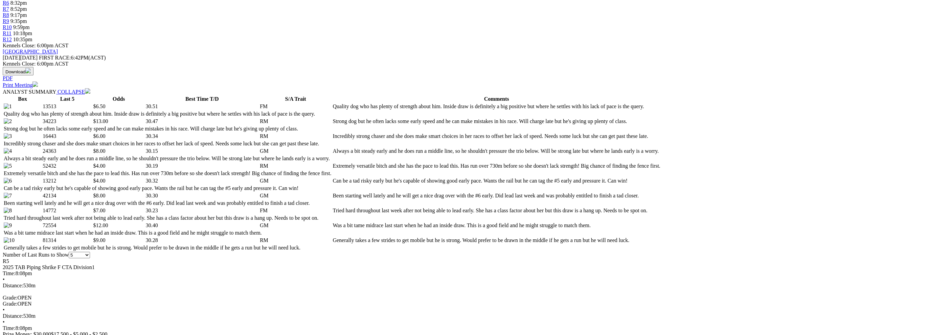
scroll to position [316, 0]
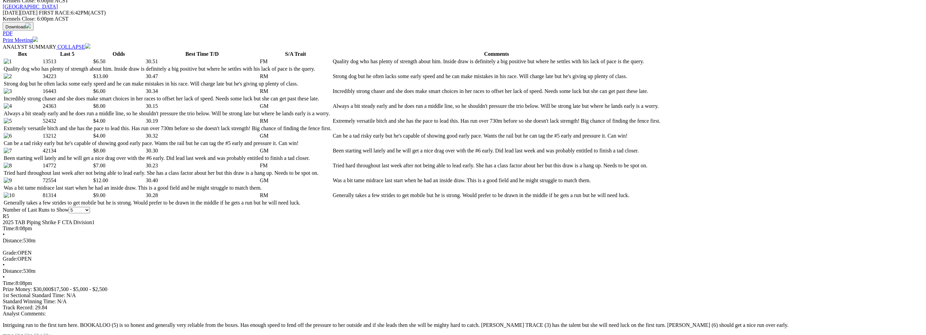
drag, startPoint x: 235, startPoint y: 84, endPoint x: 383, endPoint y: 145, distance: 161.0
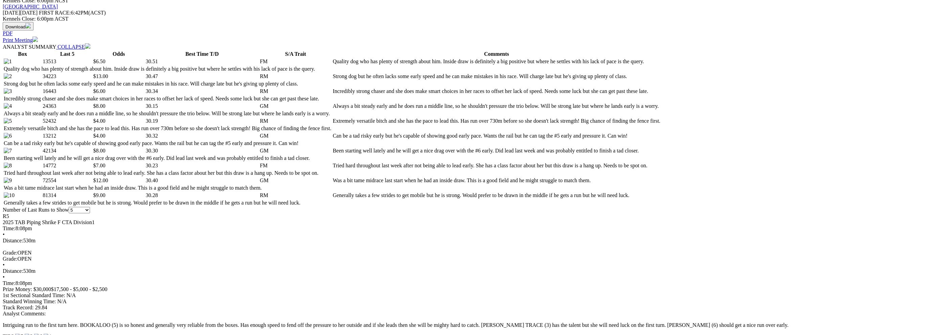
drag, startPoint x: 383, startPoint y: 146, endPoint x: 211, endPoint y: 92, distance: 180.5
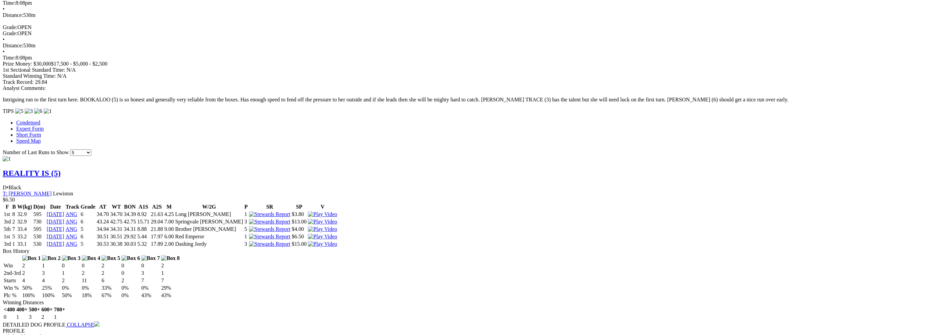
scroll to position [496, 0]
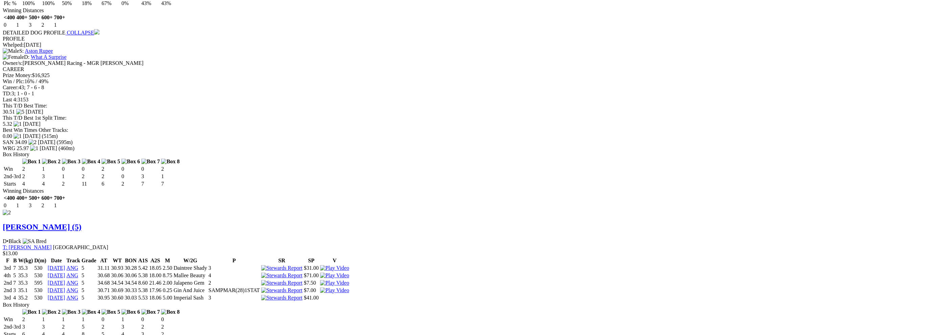
scroll to position [902, 0]
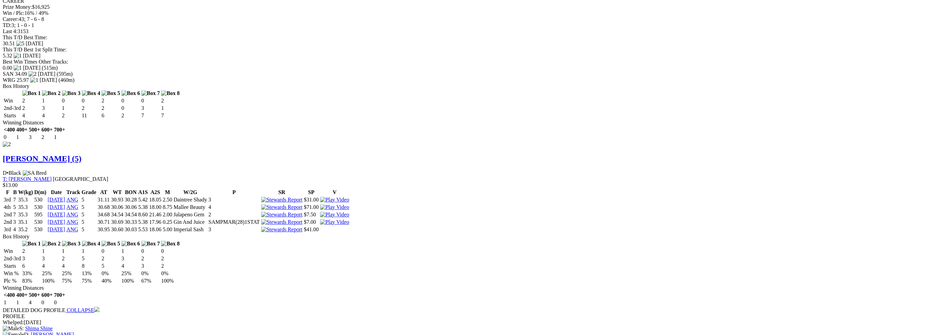
drag, startPoint x: 362, startPoint y: 119, endPoint x: 434, endPoint y: 137, distance: 74.0
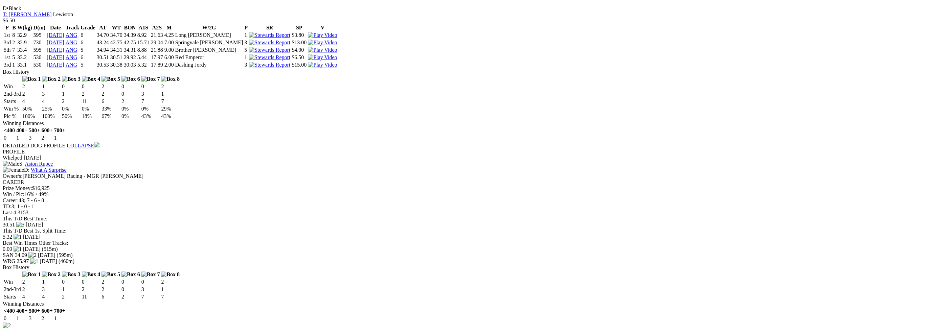
scroll to position [677, 0]
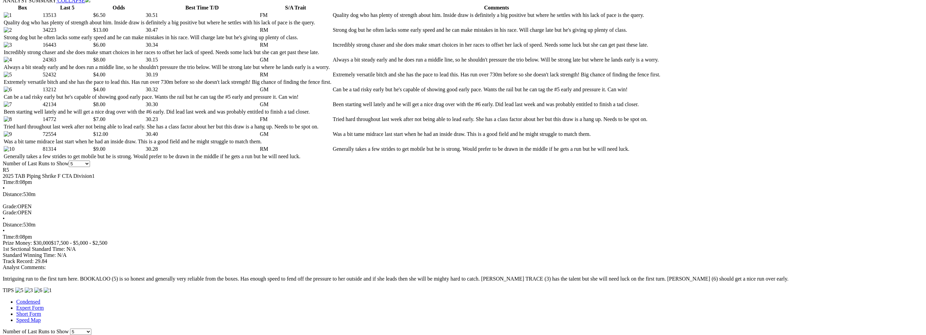
scroll to position [316, 0]
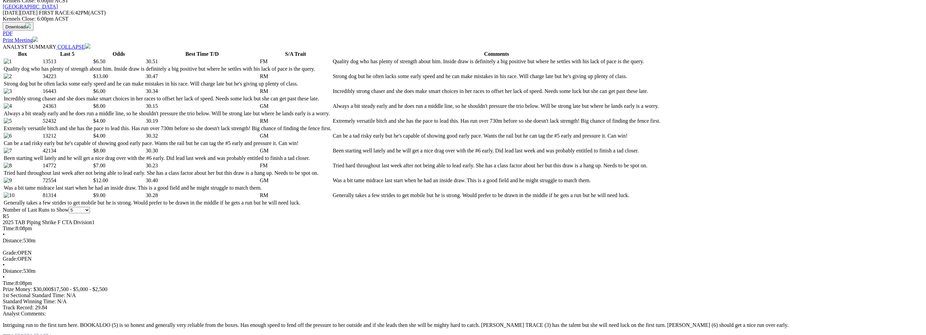
drag, startPoint x: 366, startPoint y: 138, endPoint x: 366, endPoint y: 131, distance: 7.1
drag, startPoint x: 366, startPoint y: 131, endPoint x: 367, endPoint y: 137, distance: 6.5
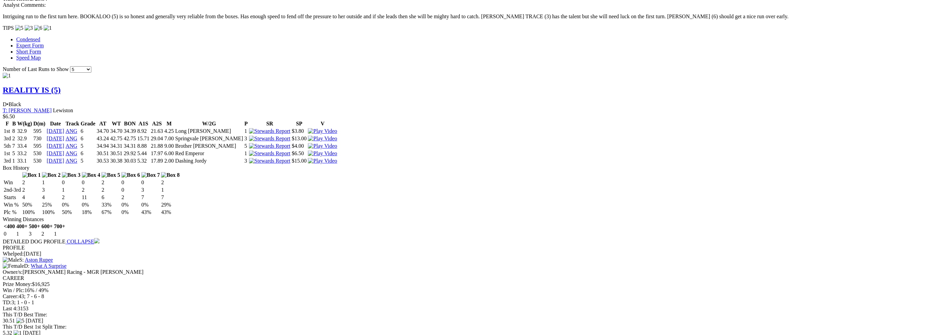
scroll to position [632, 0]
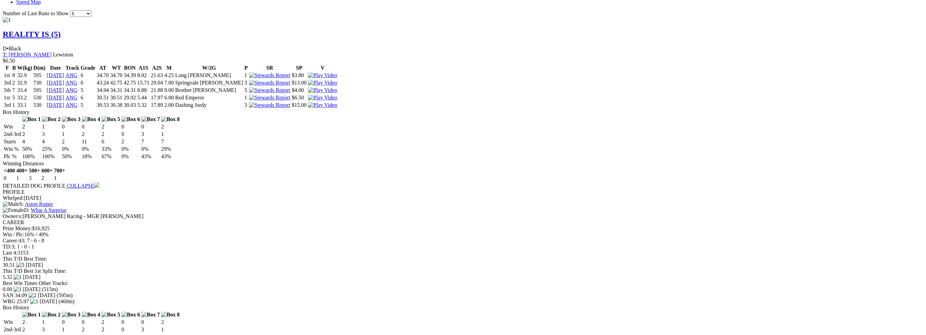
scroll to position [722, 0]
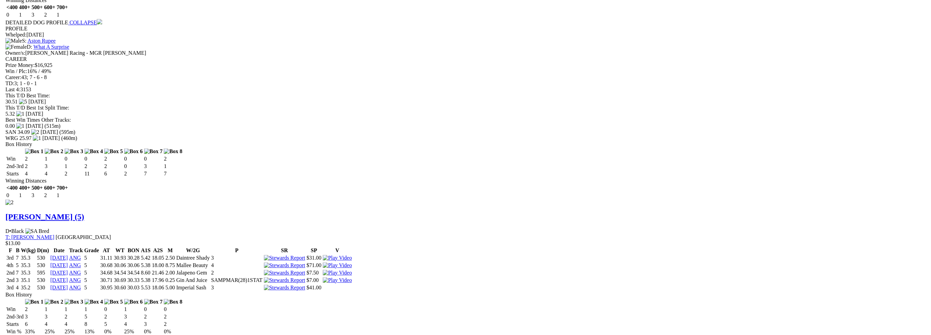
scroll to position [857, 0]
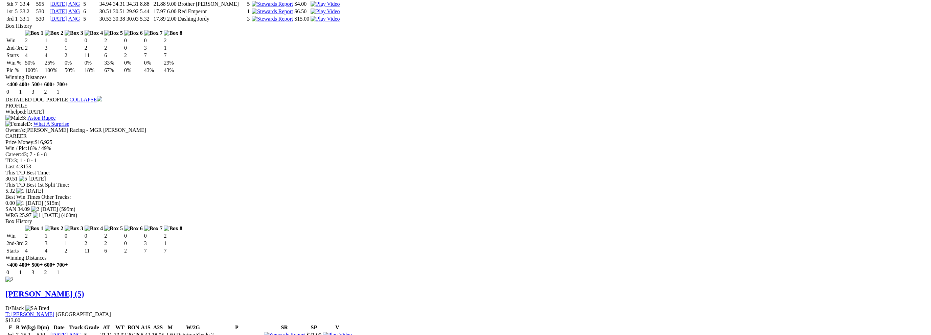
scroll to position [632, 0]
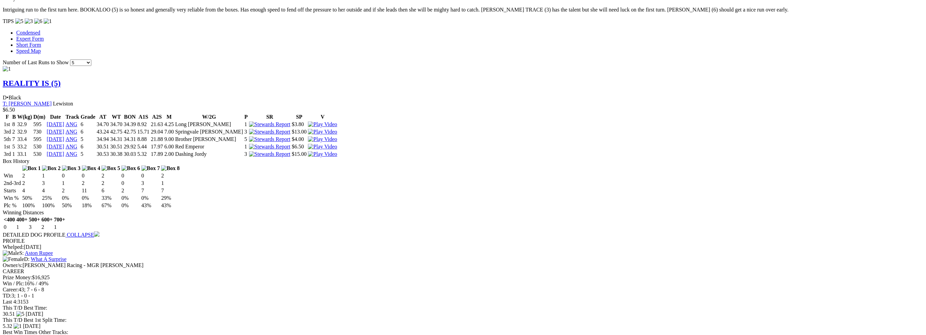
drag, startPoint x: 363, startPoint y: 108, endPoint x: 360, endPoint y: 89, distance: 19.1
drag, startPoint x: 360, startPoint y: 89, endPoint x: 360, endPoint y: 108, distance: 18.6
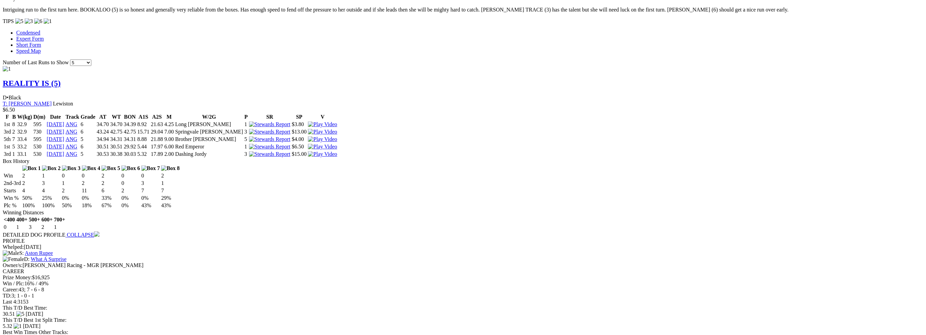
drag, startPoint x: 360, startPoint y: 108, endPoint x: 357, endPoint y: 88, distance: 19.8
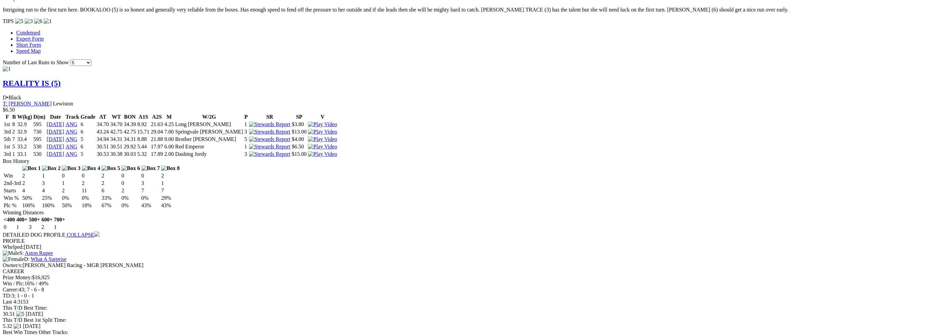
drag, startPoint x: 357, startPoint y: 88, endPoint x: 359, endPoint y: 109, distance: 21.4
drag, startPoint x: 359, startPoint y: 109, endPoint x: 358, endPoint y: 86, distance: 23.8
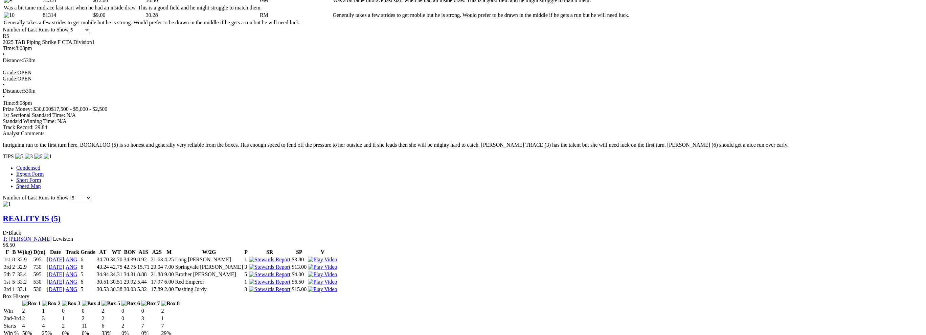
scroll to position [406, 0]
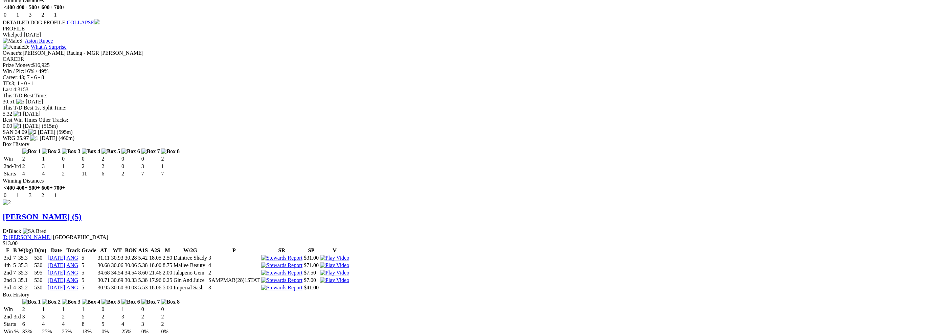
scroll to position [857, 0]
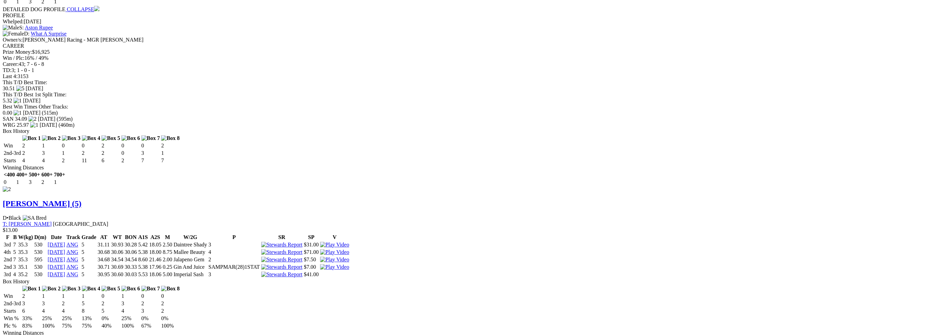
drag, startPoint x: 360, startPoint y: 170, endPoint x: 404, endPoint y: 171, distance: 43.7
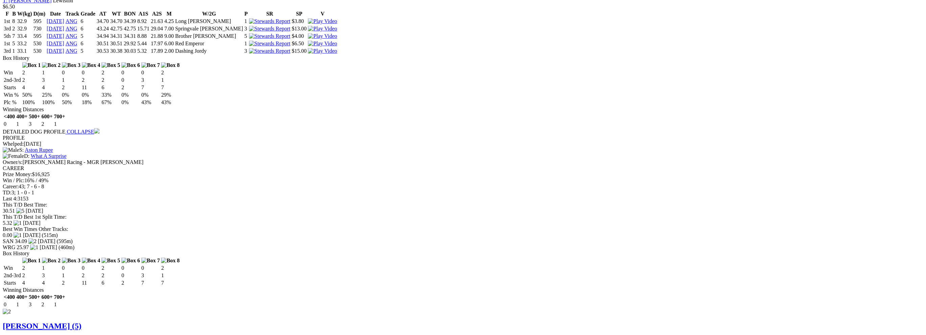
scroll to position [722, 0]
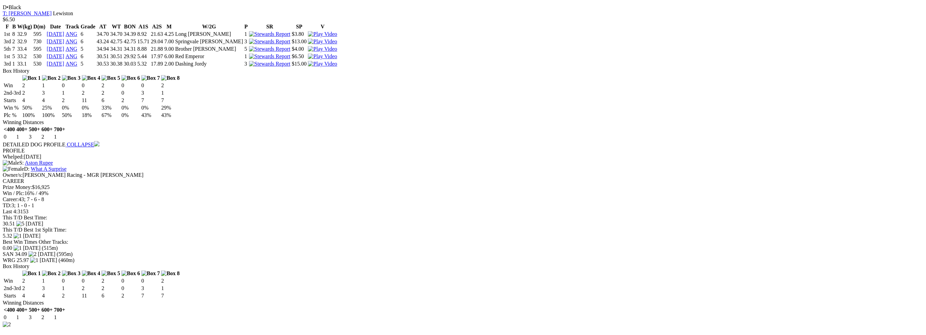
drag, startPoint x: 412, startPoint y: 208, endPoint x: 425, endPoint y: 208, distance: 13.9
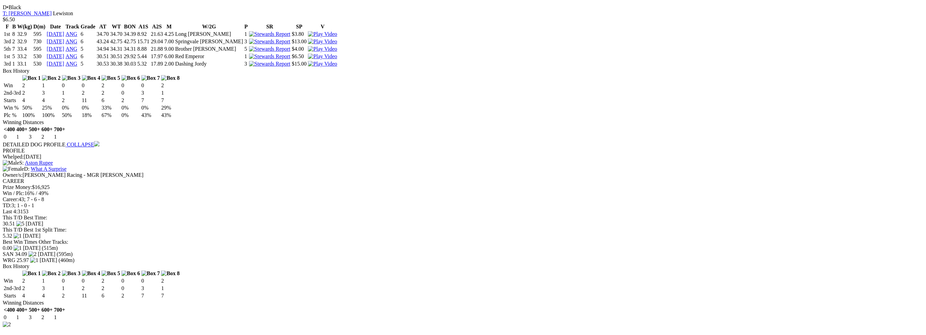
drag, startPoint x: 425, startPoint y: 208, endPoint x: 412, endPoint y: 208, distance: 13.9
drag, startPoint x: 361, startPoint y: 122, endPoint x: 425, endPoint y: 122, distance: 63.3
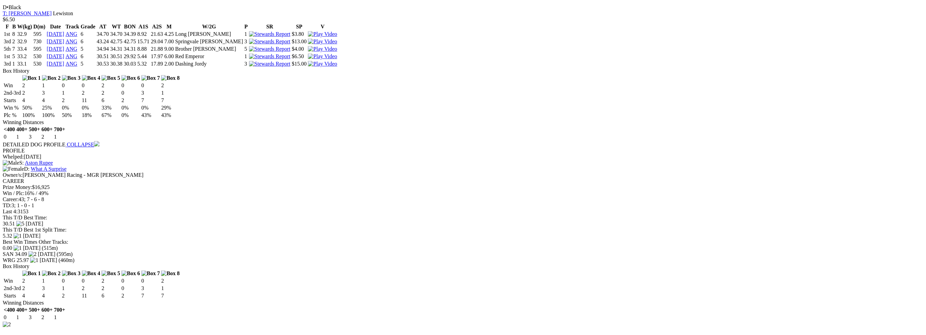
drag, startPoint x: 425, startPoint y: 122, endPoint x: 363, endPoint y: 124, distance: 61.6
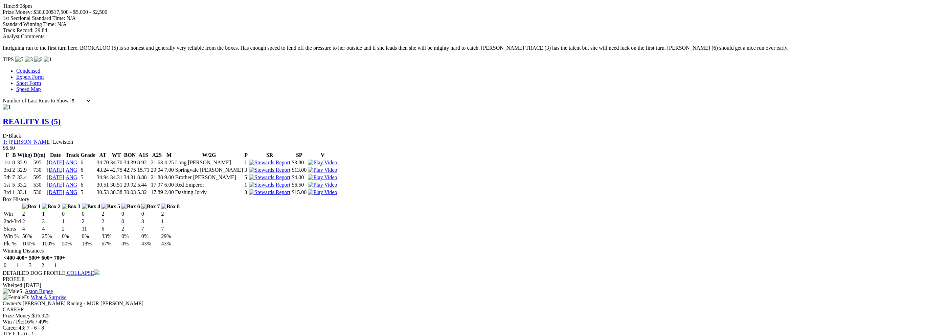
scroll to position [812, 0]
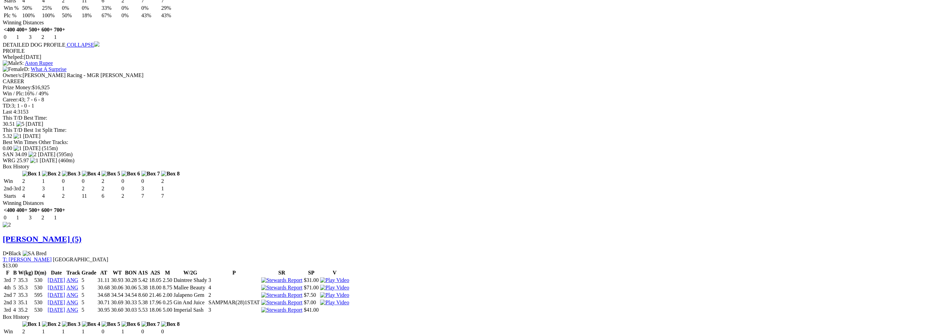
scroll to position [812, 0]
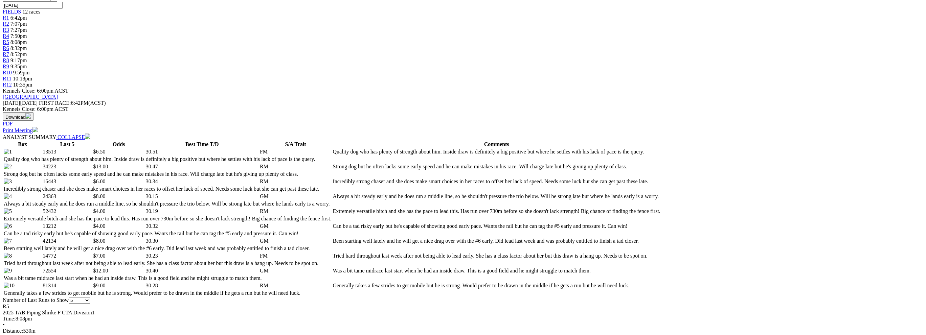
scroll to position [0, 0]
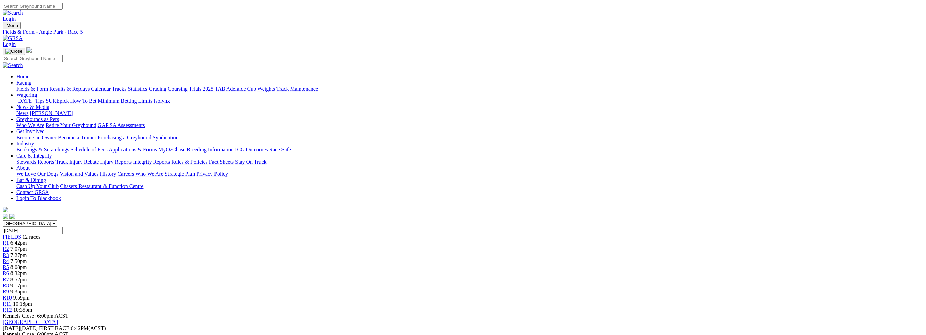
click at [9, 271] on span "R6" at bounding box center [6, 274] width 6 height 6
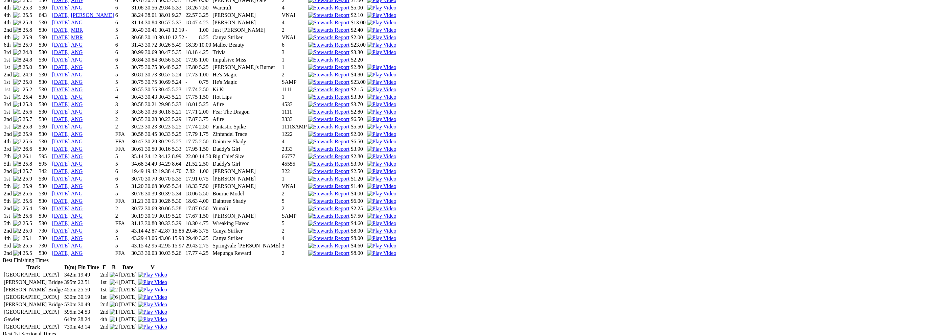
scroll to position [587, 0]
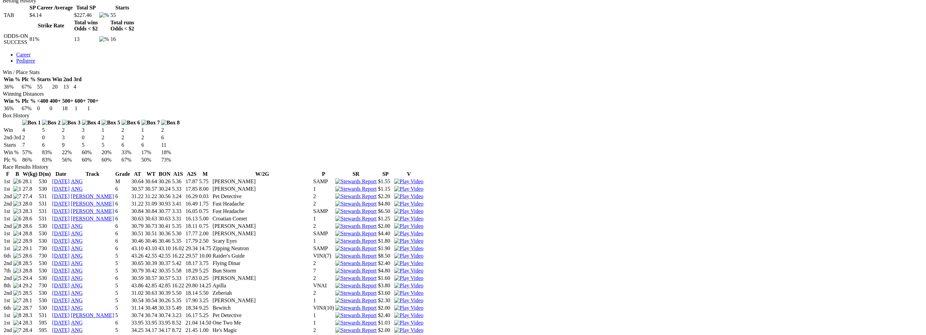
scroll to position [587, 0]
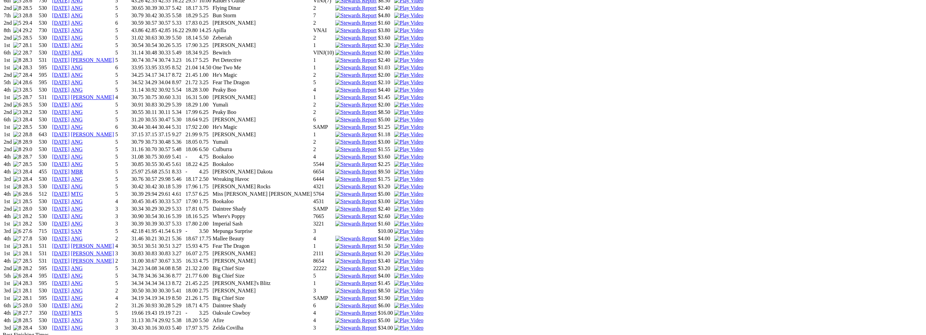
click at [423, 288] on img at bounding box center [408, 291] width 29 height 6
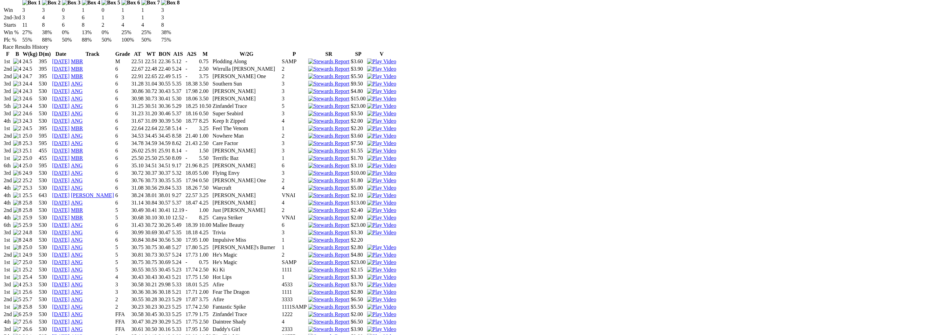
scroll to position [632, 0]
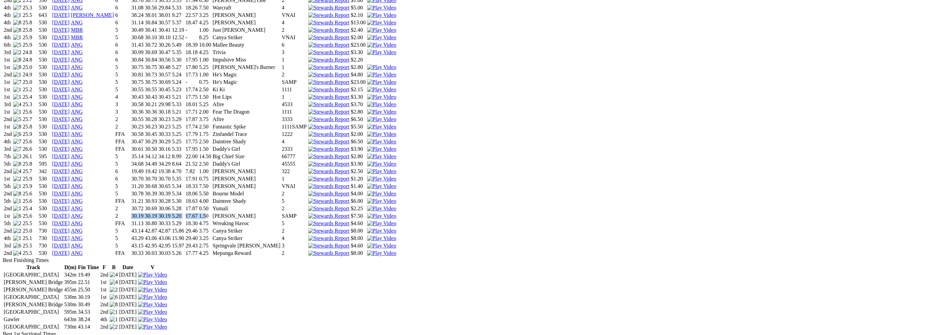
drag, startPoint x: 361, startPoint y: 110, endPoint x: 448, endPoint y: 108, distance: 86.3
click at [397, 213] on tr "1st 25.6 530 [DATE] ANG 2 30.19 30.19 30.19 5.20 17.67 1.50 Woodside [PERSON_NA…" at bounding box center [199, 216] width 393 height 7
click at [212, 213] on td "1.50" at bounding box center [205, 216] width 13 height 7
click at [396, 213] on img at bounding box center [381, 216] width 29 height 6
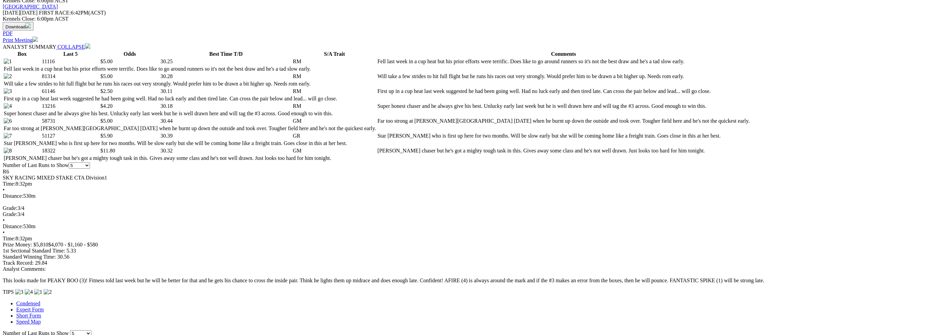
scroll to position [361, 0]
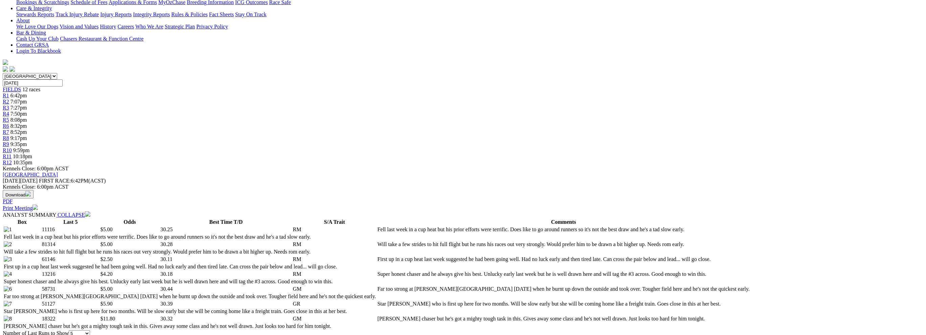
scroll to position [135, 0]
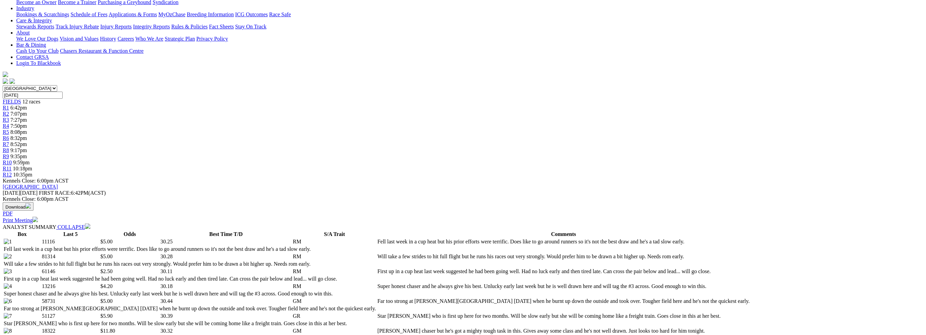
drag, startPoint x: 400, startPoint y: 77, endPoint x: 403, endPoint y: 82, distance: 6.1
click at [403, 268] on td "First up in a cup heat last week suggested he had been going well. Had no luck …" at bounding box center [563, 271] width 373 height 7
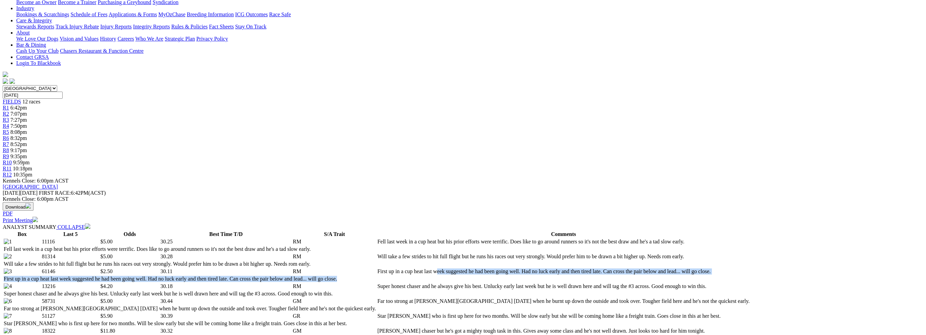
click at [403, 268] on td "First up in a cup heat last week suggested he had been going well. Had no luck …" at bounding box center [563, 271] width 373 height 7
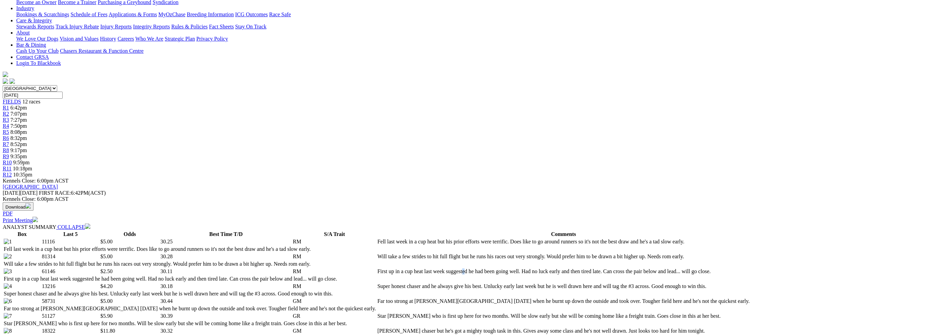
click at [403, 268] on td "First up in a cup heat last week suggested he had been going well. Had no luck …" at bounding box center [563, 271] width 373 height 7
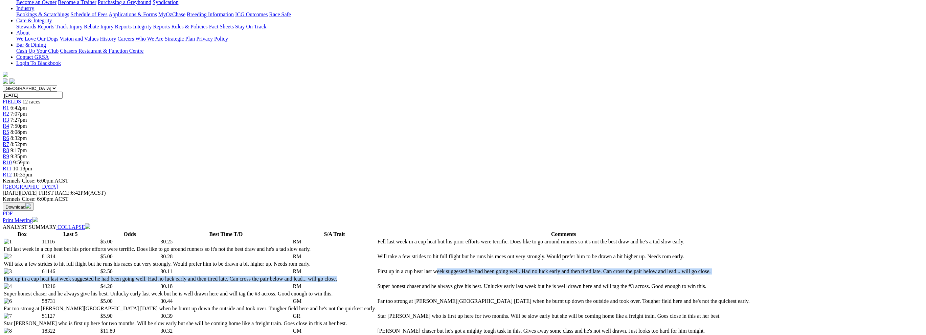
click at [403, 268] on td "First up in a cup heat last week suggested he had been going well. Had no luck …" at bounding box center [563, 271] width 373 height 7
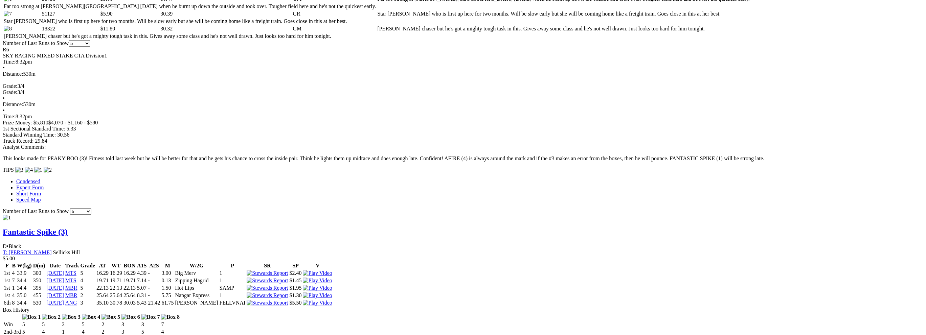
scroll to position [451, 0]
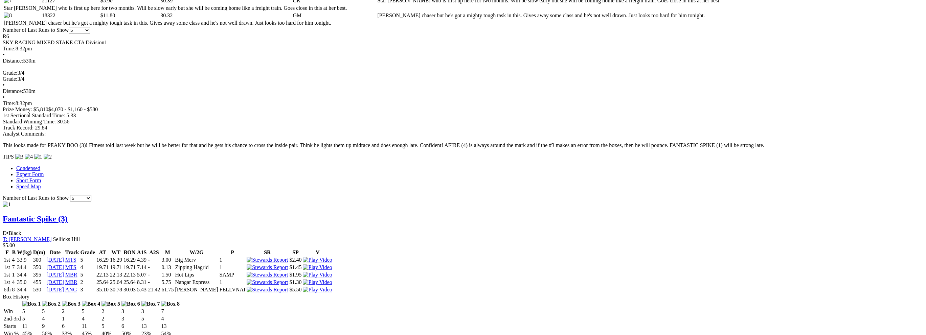
drag, startPoint x: 366, startPoint y: 242, endPoint x: 440, endPoint y: 242, distance: 73.8
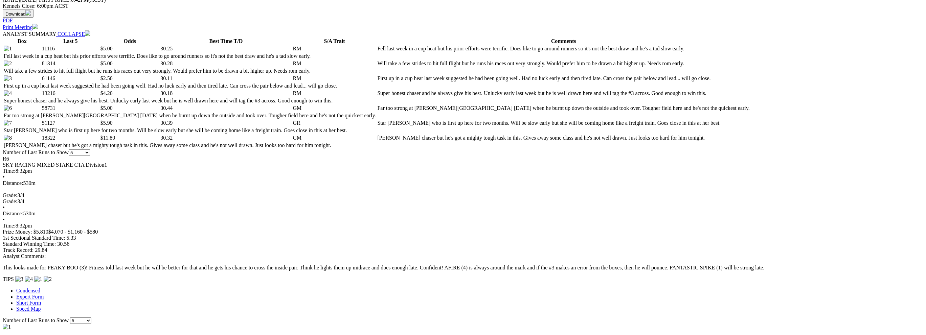
scroll to position [316, 0]
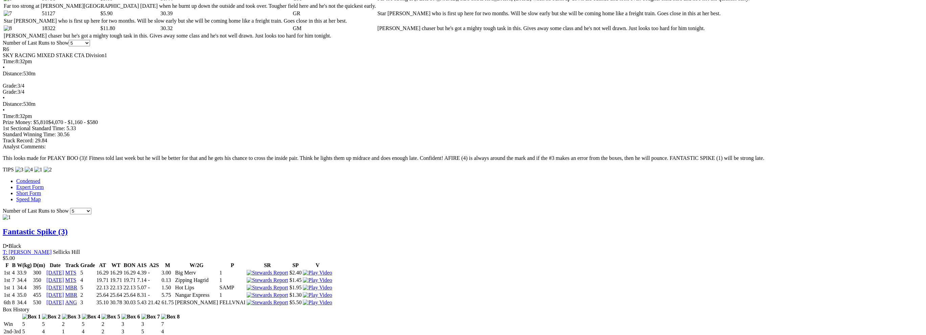
scroll to position [451, 0]
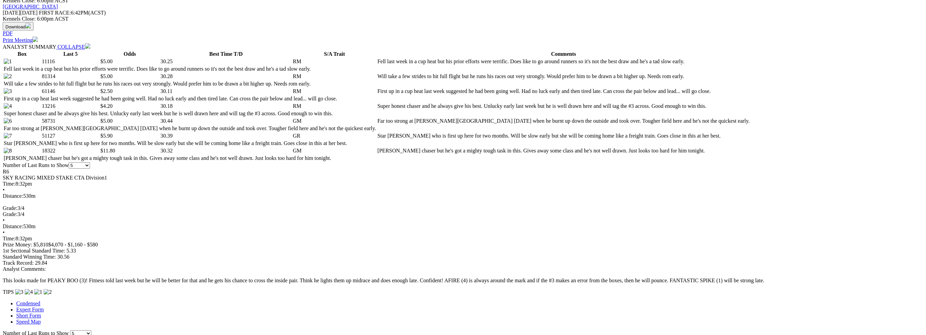
scroll to position [496, 0]
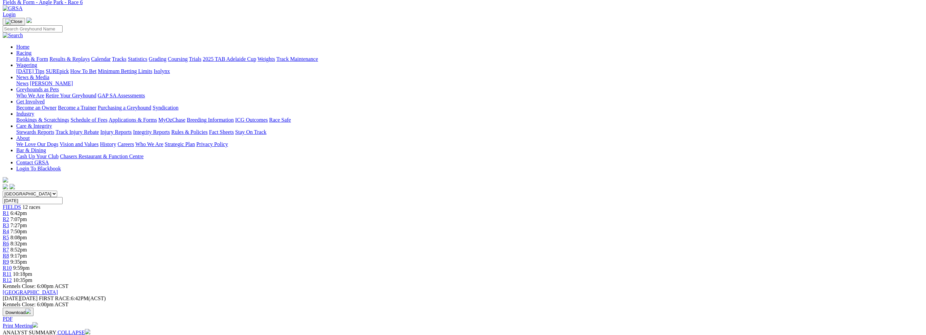
scroll to position [0, 0]
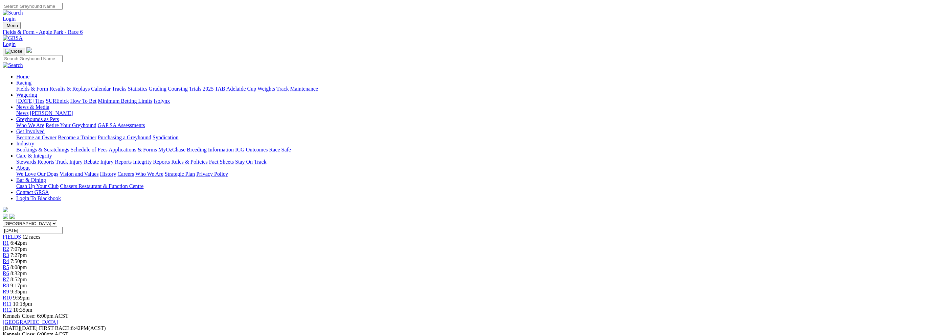
click at [27, 277] on span "8:52pm" at bounding box center [18, 280] width 17 height 6
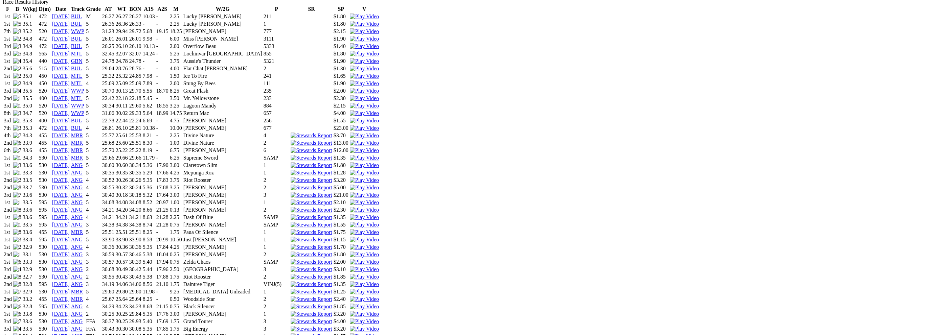
scroll to position [722, 0]
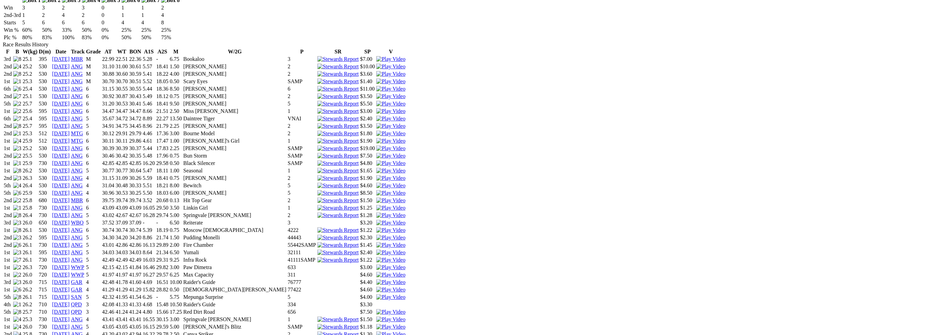
scroll to position [406, 0]
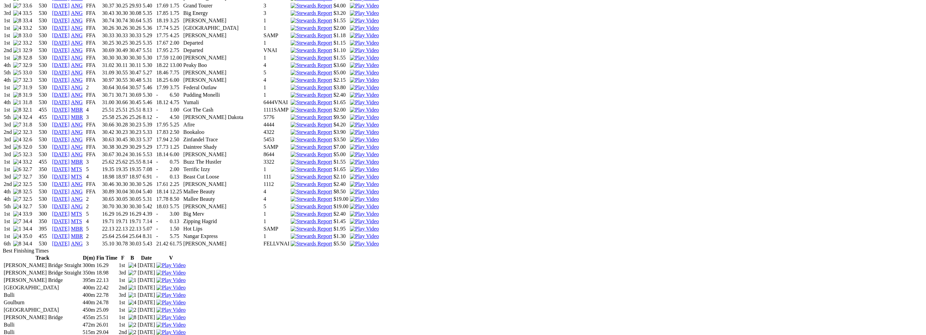
scroll to position [857, 0]
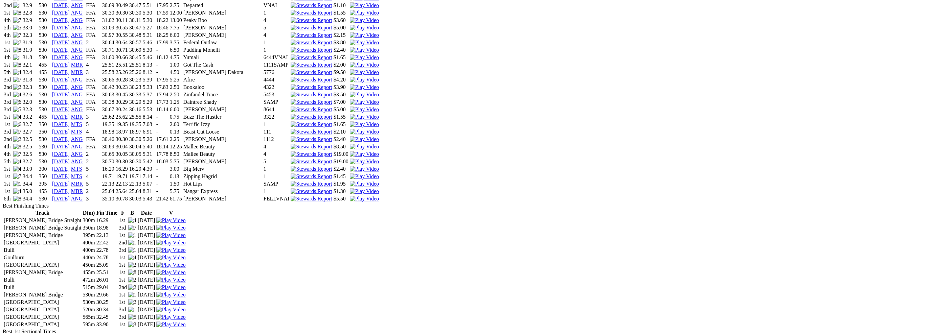
click at [379, 159] on img at bounding box center [364, 162] width 29 height 6
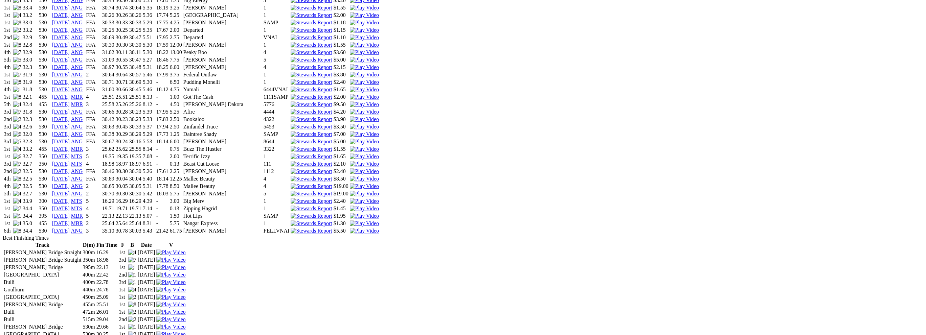
scroll to position [812, 0]
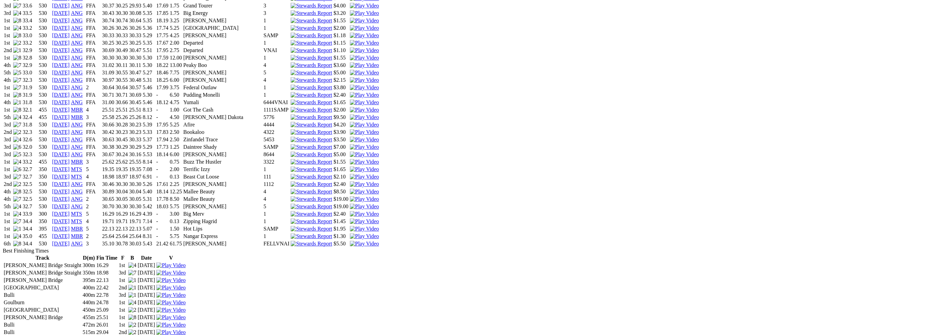
click at [379, 181] on img at bounding box center [364, 184] width 29 height 6
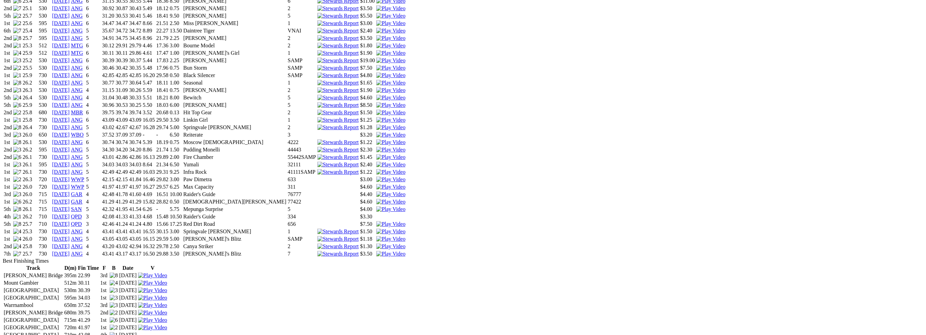
scroll to position [361, 0]
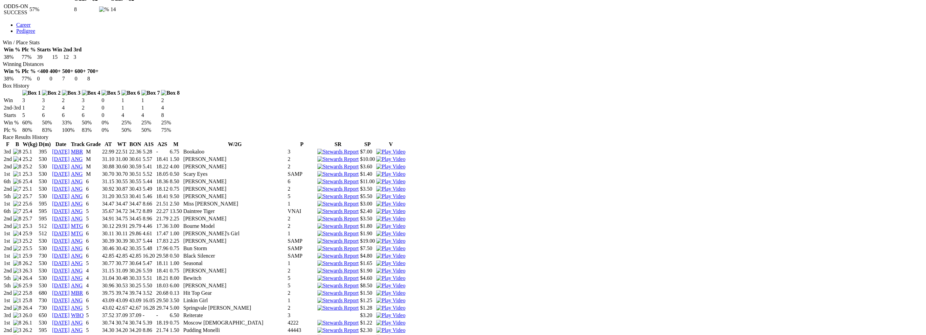
click at [406, 320] on img at bounding box center [390, 323] width 29 height 6
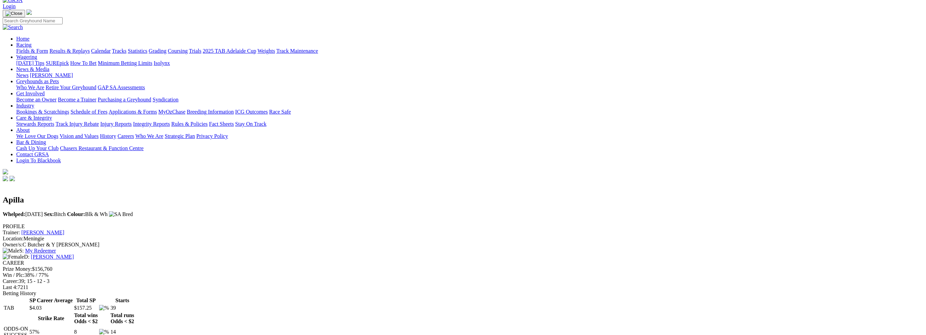
scroll to position [0, 0]
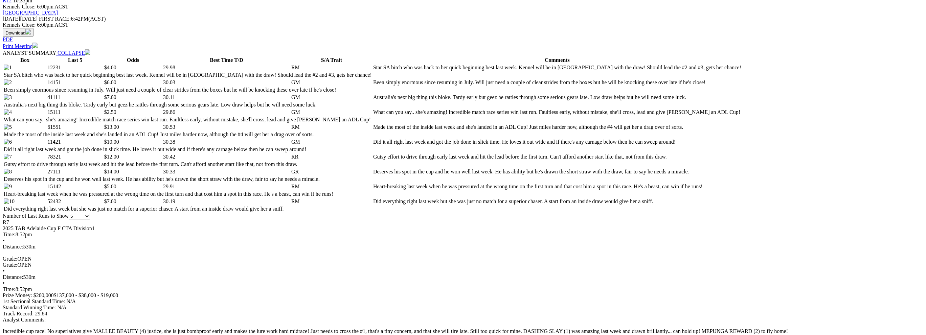
scroll to position [316, 0]
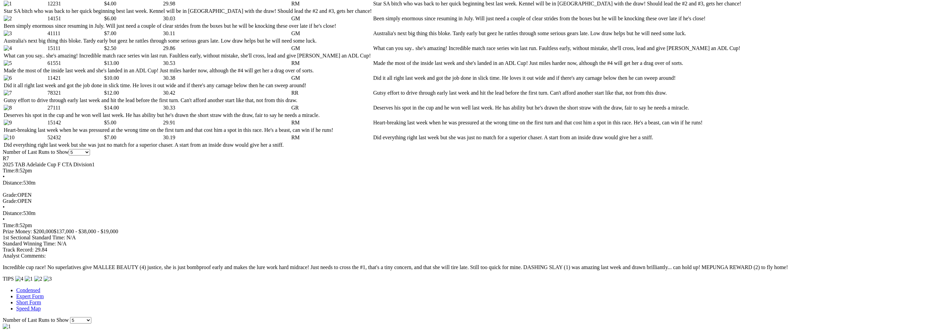
scroll to position [361, 0]
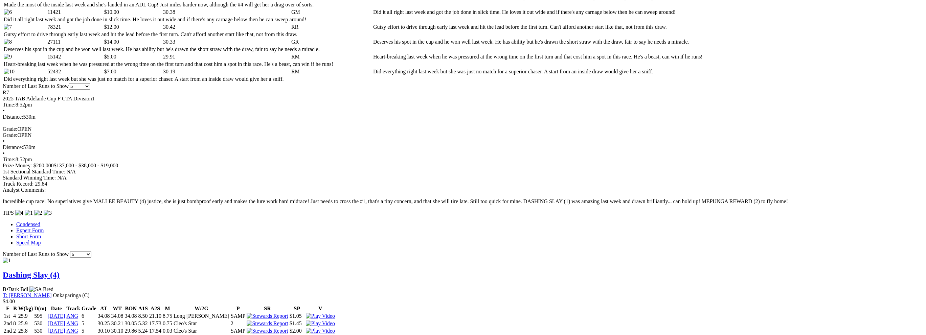
scroll to position [451, 0]
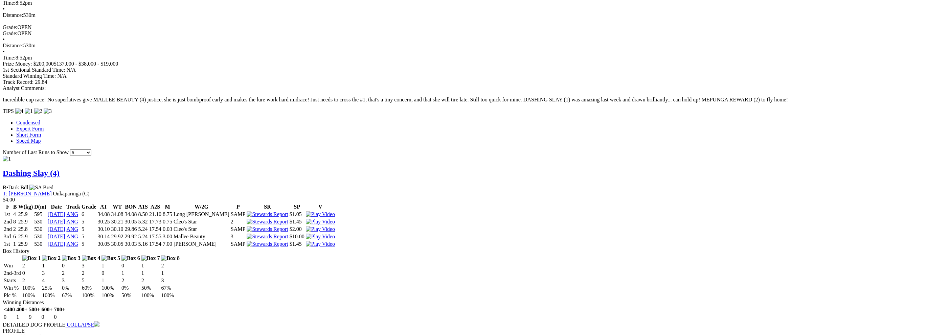
drag, startPoint x: 242, startPoint y: 147, endPoint x: 295, endPoint y: 147, distance: 53.5
drag, startPoint x: 295, startPoint y: 147, endPoint x: 253, endPoint y: 146, distance: 43.0
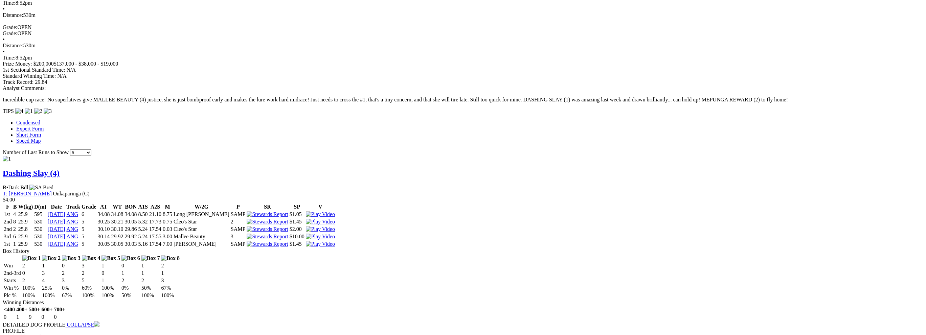
drag, startPoint x: 253, startPoint y: 146, endPoint x: 298, endPoint y: 143, distance: 45.1
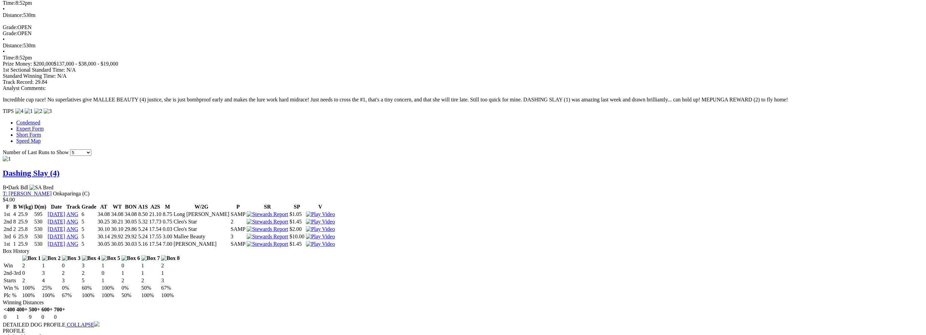
drag, startPoint x: 298, startPoint y: 147, endPoint x: 264, endPoint y: 145, distance: 33.6
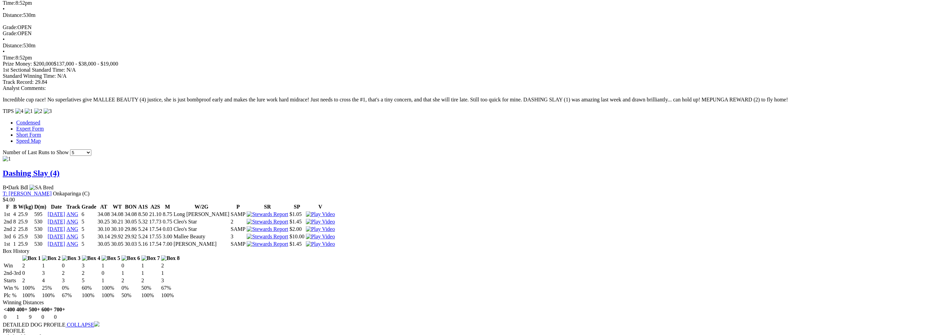
drag, startPoint x: 260, startPoint y: 145, endPoint x: 253, endPoint y: 146, distance: 7.5
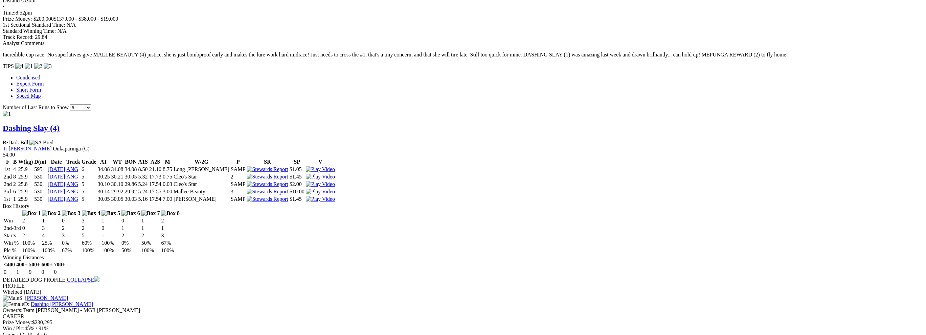
drag, startPoint x: 249, startPoint y: 101, endPoint x: 282, endPoint y: 98, distance: 32.6
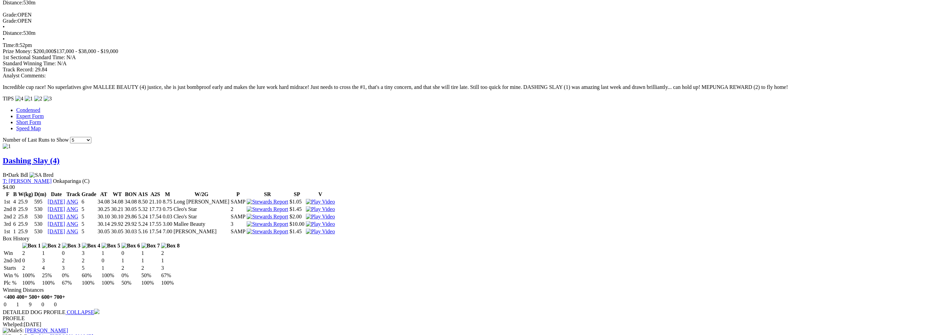
scroll to position [542, 0]
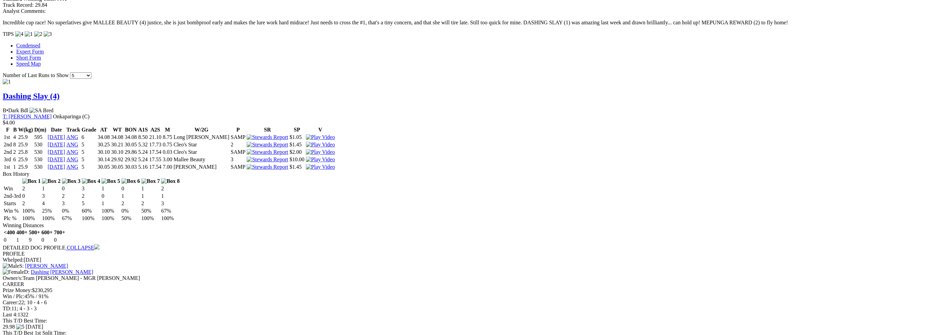
scroll to position [632, 0]
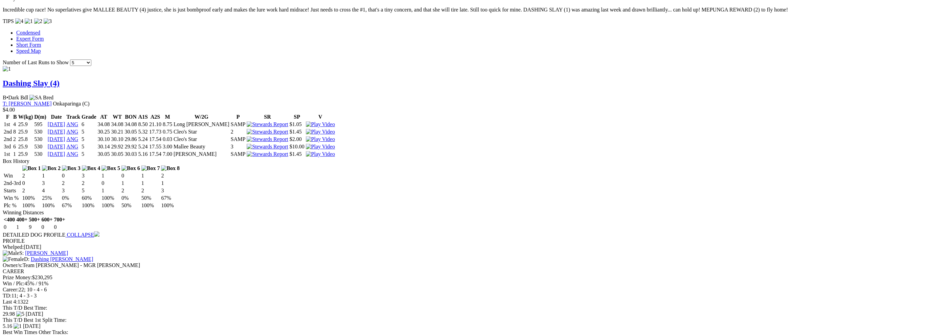
drag, startPoint x: 242, startPoint y: 55, endPoint x: 305, endPoint y: 55, distance: 62.6
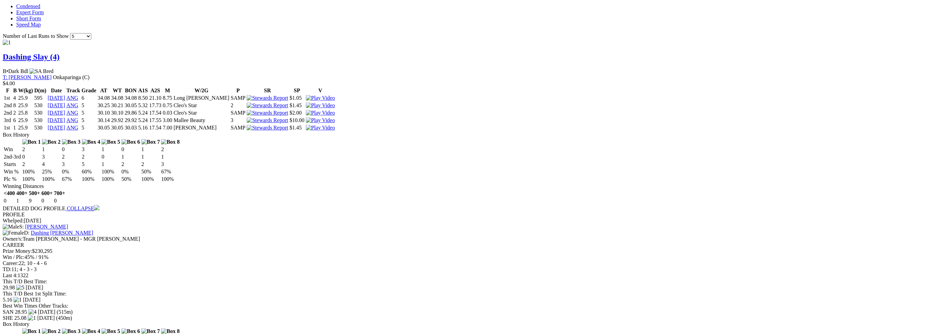
scroll to position [677, 0]
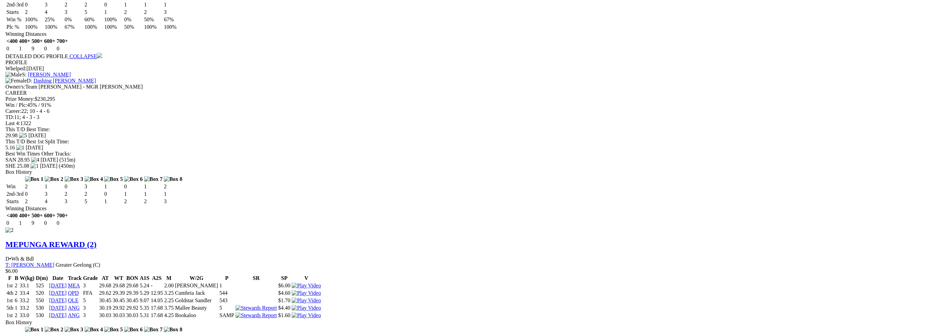
scroll to position [812, 0]
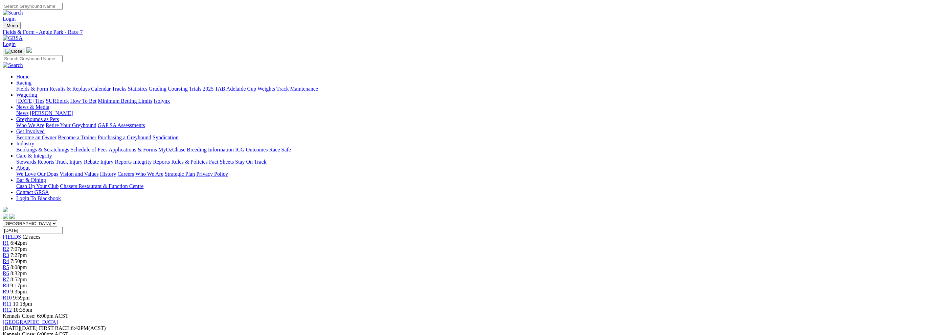
scroll to position [0, 0]
click at [9, 283] on span "R8" at bounding box center [6, 286] width 6 height 6
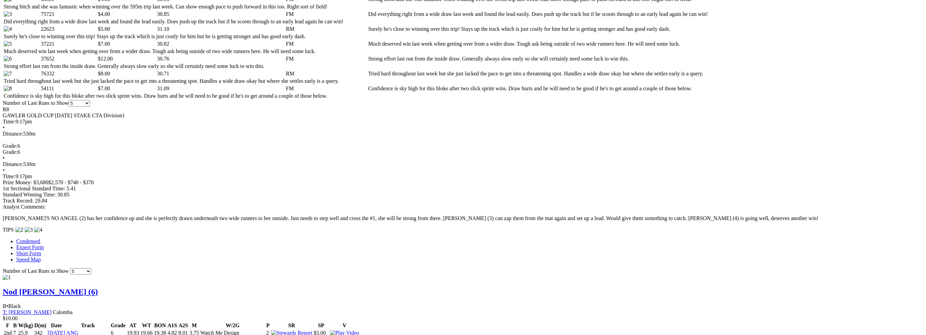
scroll to position [406, 0]
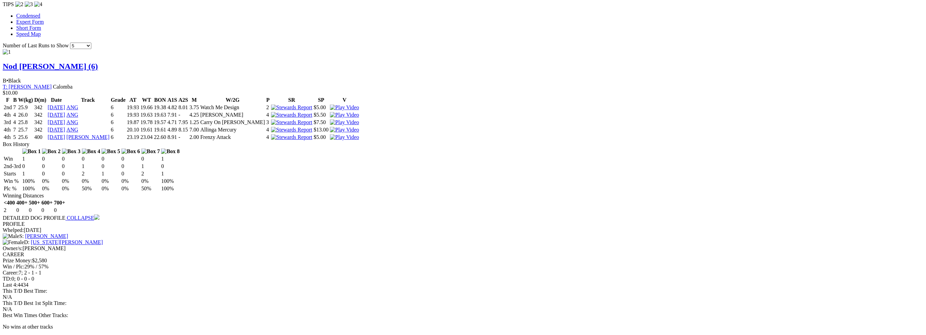
scroll to position [632, 0]
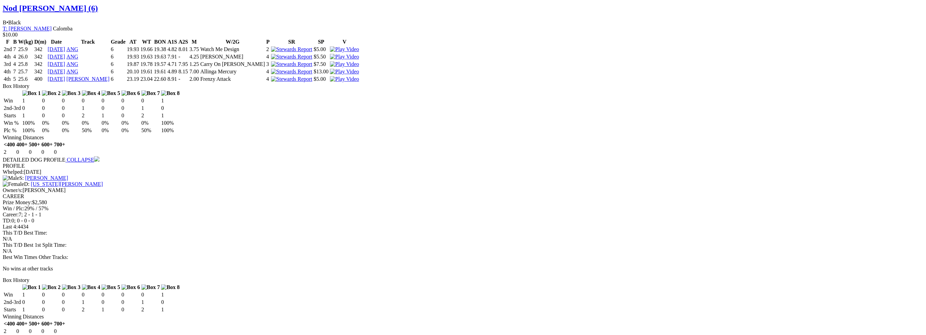
scroll to position [722, 0]
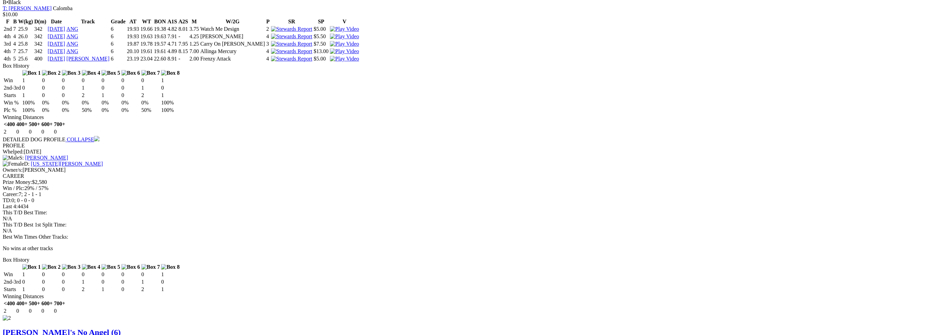
scroll to position [632, 0]
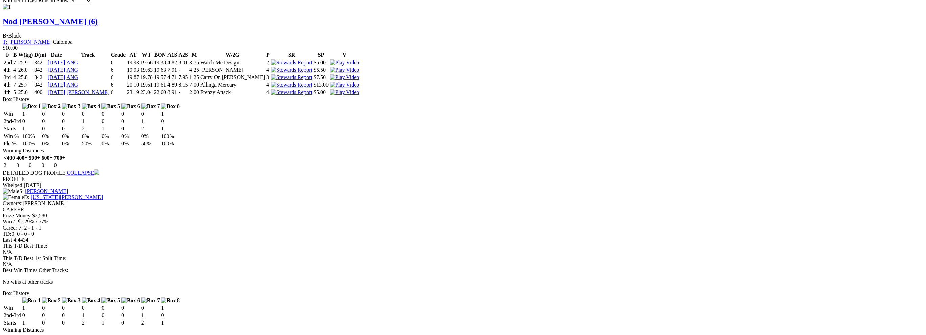
scroll to position [677, 0]
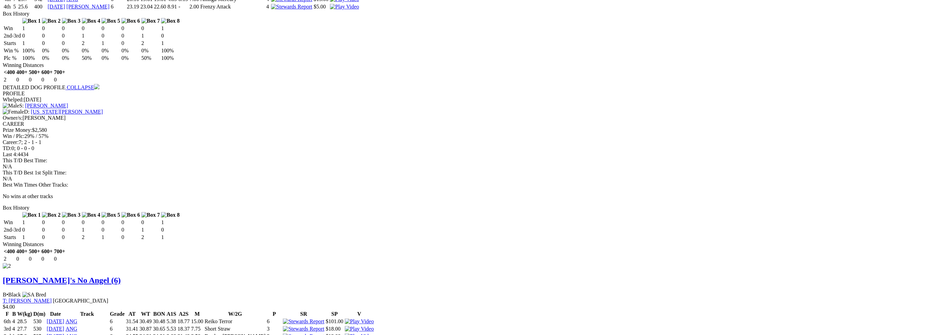
scroll to position [767, 0]
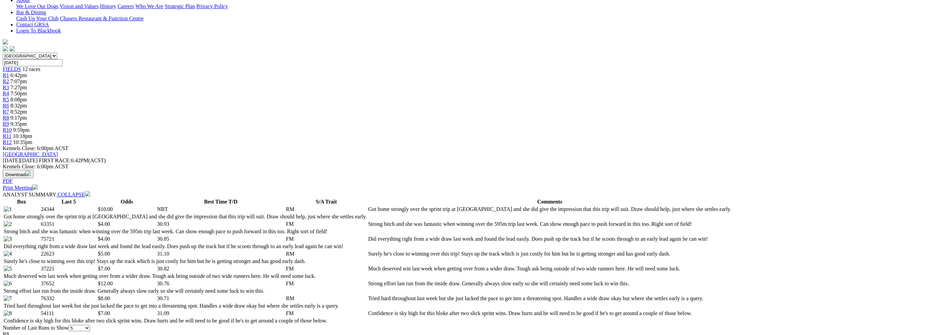
scroll to position [90, 0]
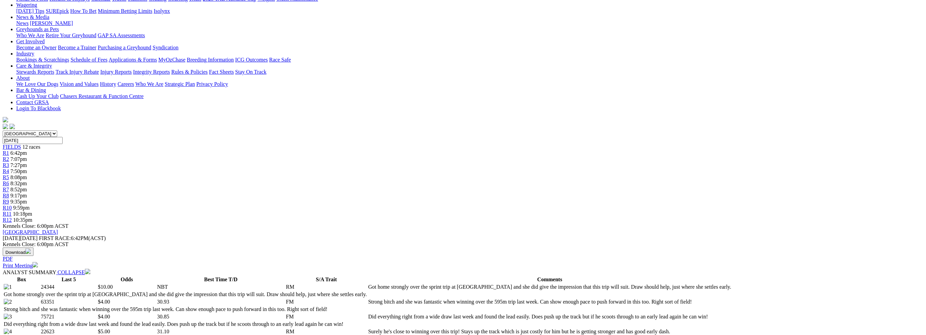
click at [27, 199] on span "9:35pm" at bounding box center [18, 202] width 17 height 6
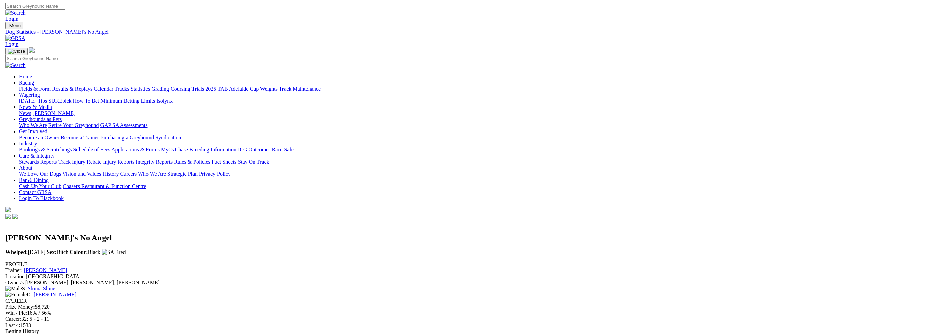
scroll to position [406, 0]
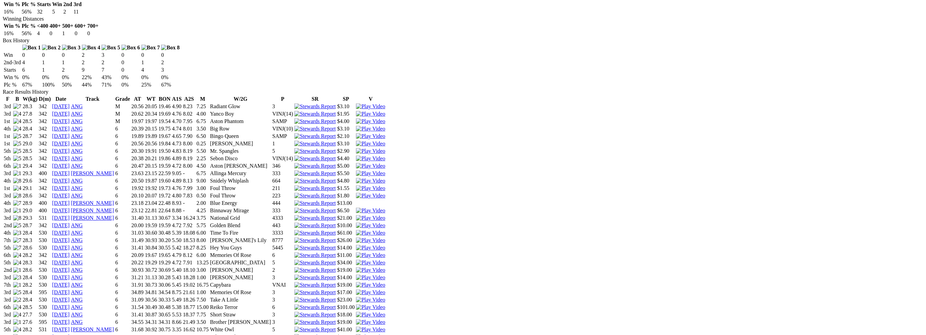
click at [385, 297] on img at bounding box center [370, 300] width 29 height 6
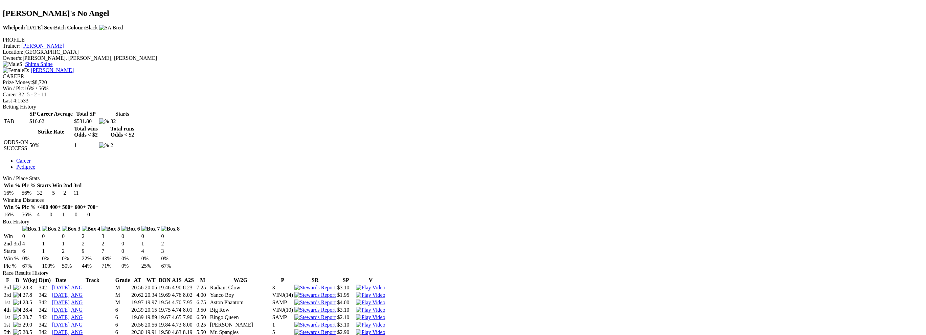
scroll to position [45, 0]
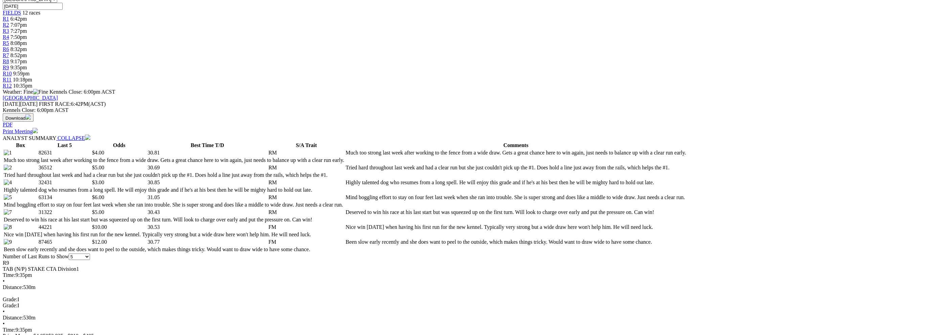
scroll to position [225, 0]
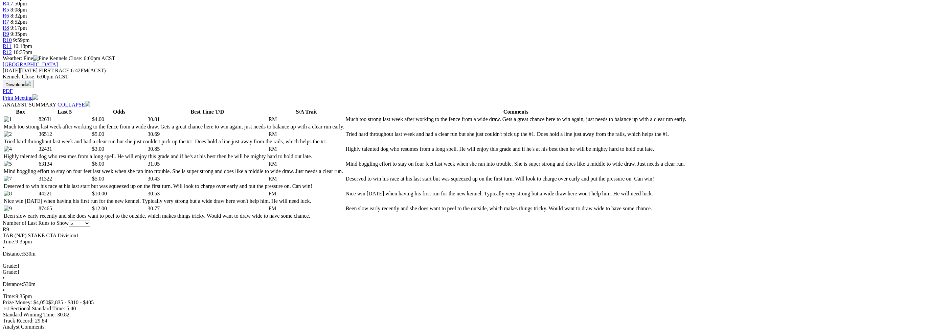
scroll to position [271, 0]
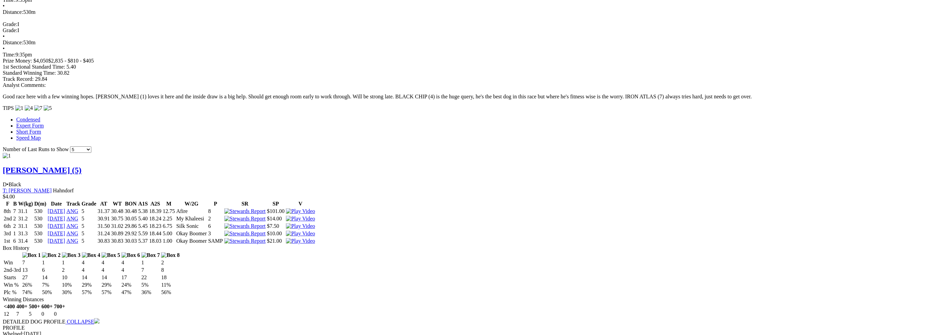
scroll to position [542, 0]
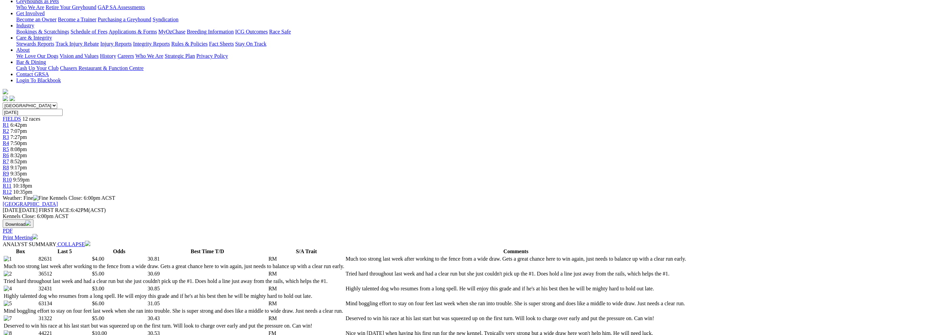
scroll to position [90, 0]
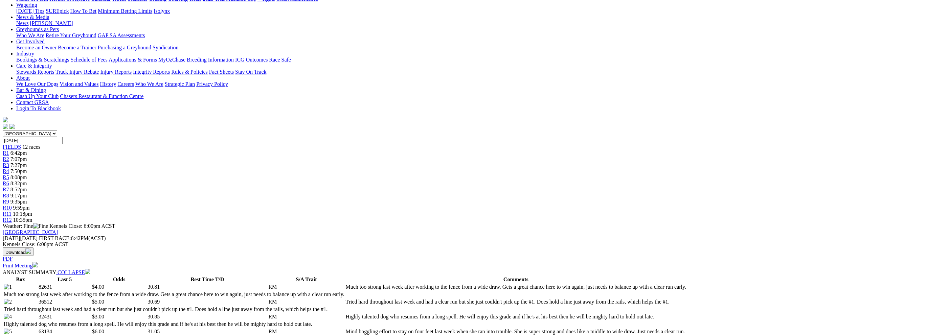
click at [30, 205] on span "9:59pm" at bounding box center [21, 208] width 17 height 6
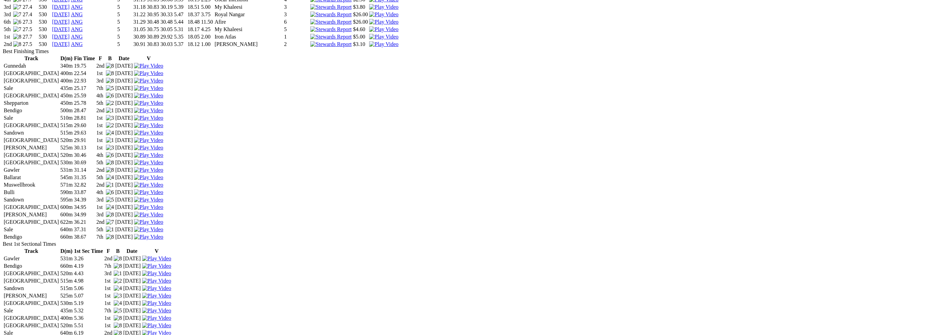
scroll to position [1399, 0]
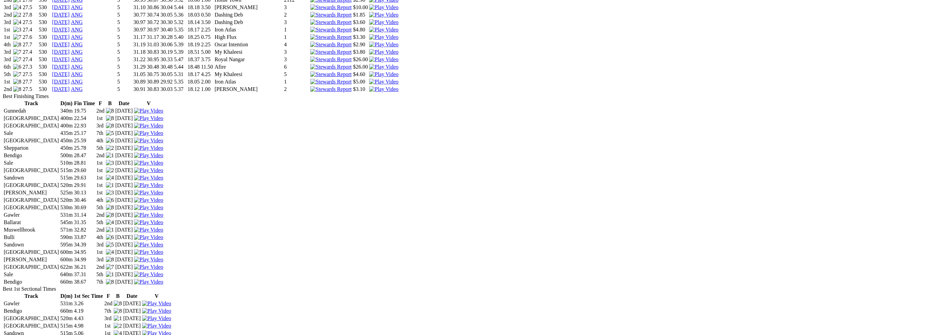
click at [398, 33] on img at bounding box center [383, 30] width 29 height 6
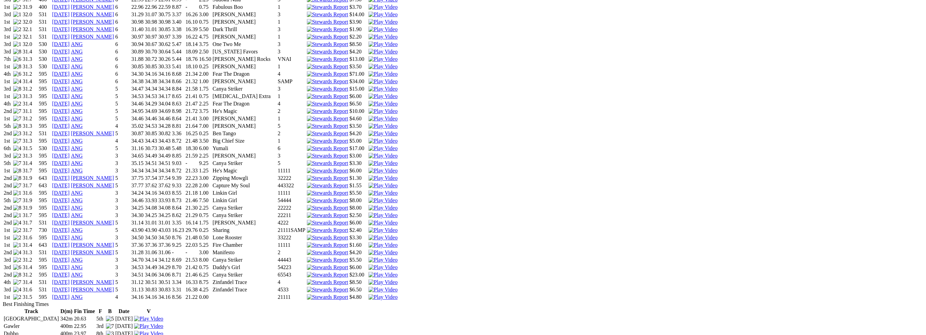
scroll to position [632, 0]
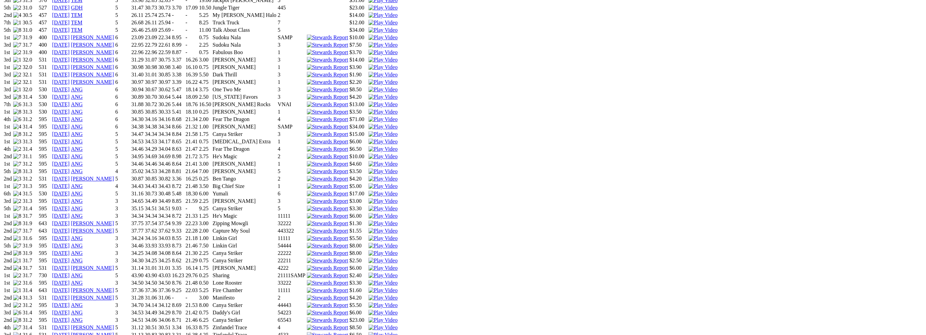
click at [398, 191] on img at bounding box center [383, 194] width 29 height 6
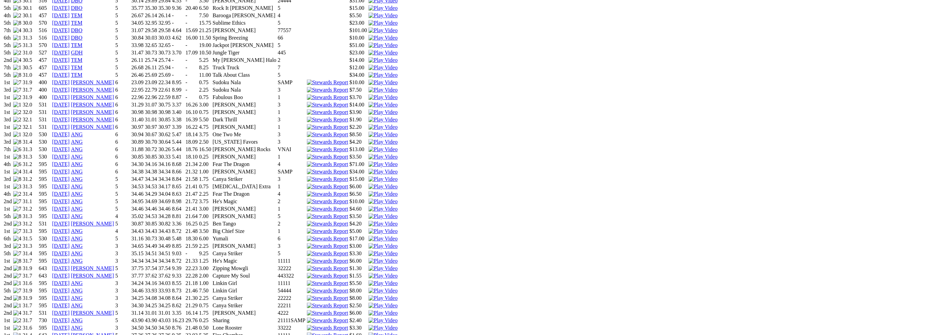
scroll to position [677, 0]
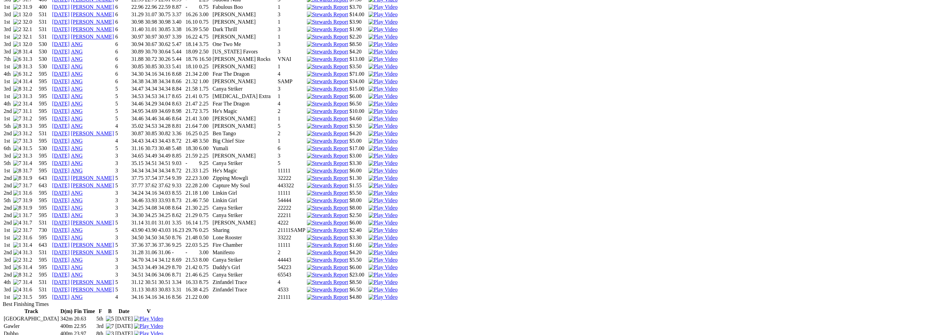
click at [398, 287] on img at bounding box center [383, 290] width 29 height 6
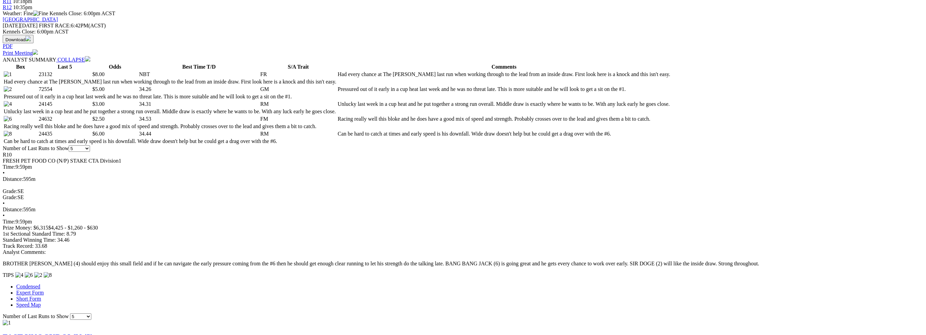
scroll to position [316, 0]
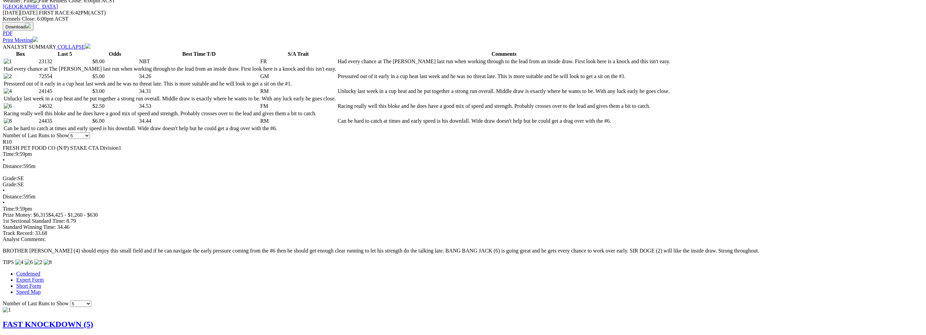
drag, startPoint x: 356, startPoint y: 153, endPoint x: 363, endPoint y: 153, distance: 6.4
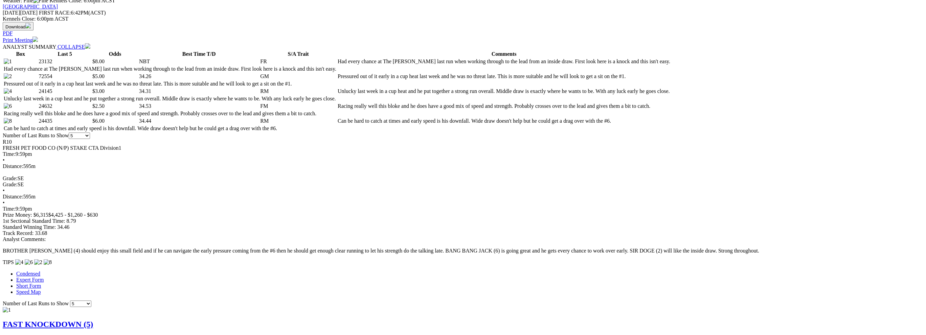
scroll to position [361, 0]
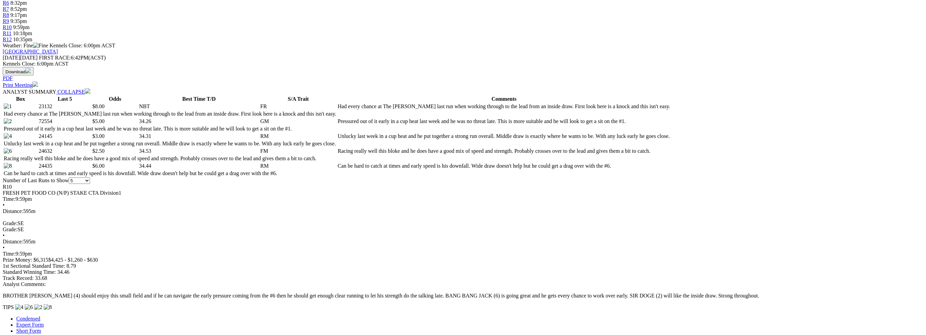
scroll to position [271, 0]
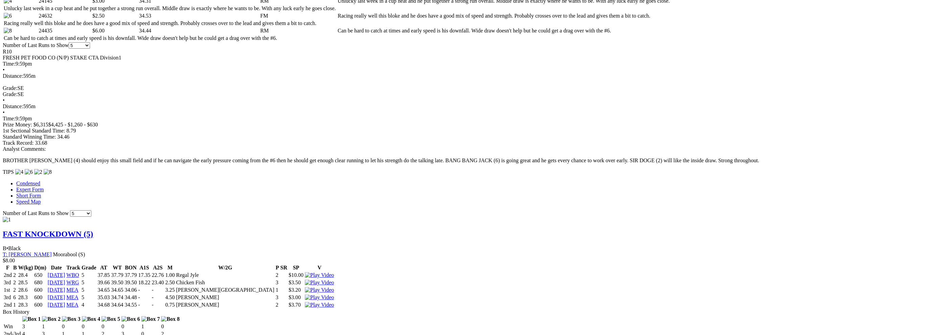
scroll to position [451, 0]
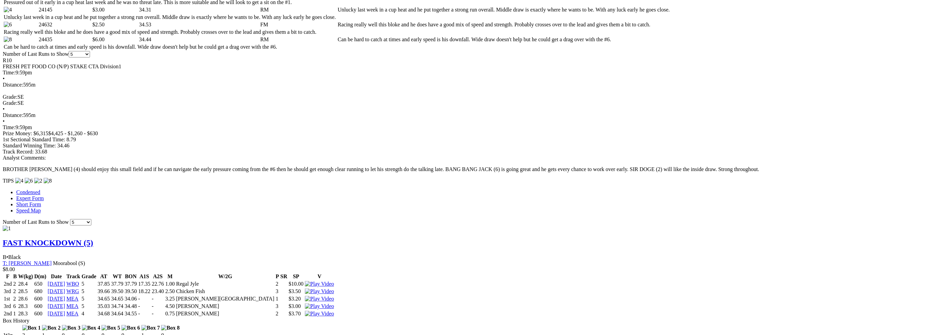
scroll to position [406, 0]
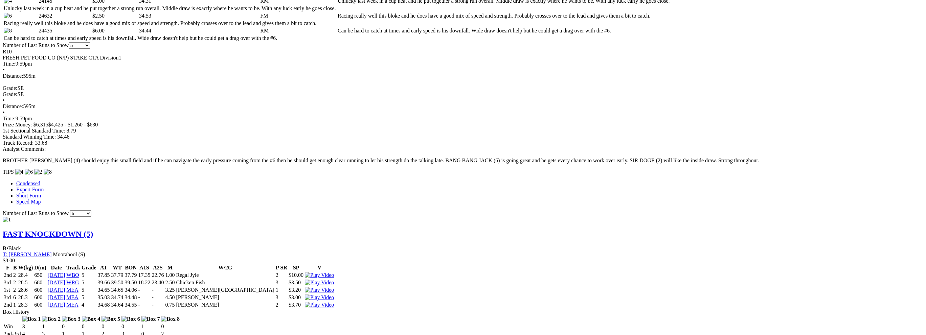
drag, startPoint x: 537, startPoint y: 22, endPoint x: 496, endPoint y: 13, distance: 42.3
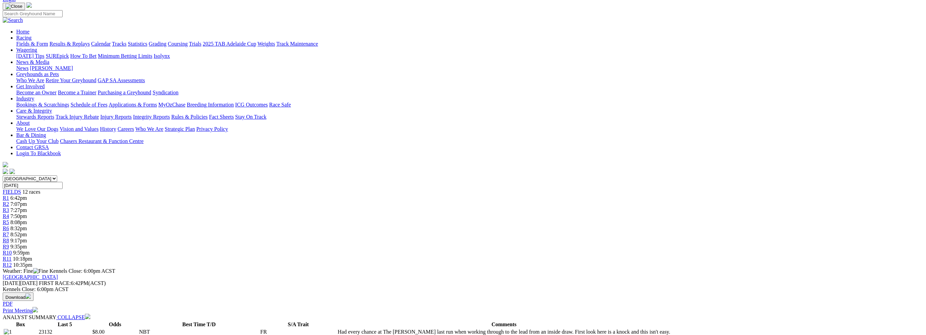
scroll to position [0, 0]
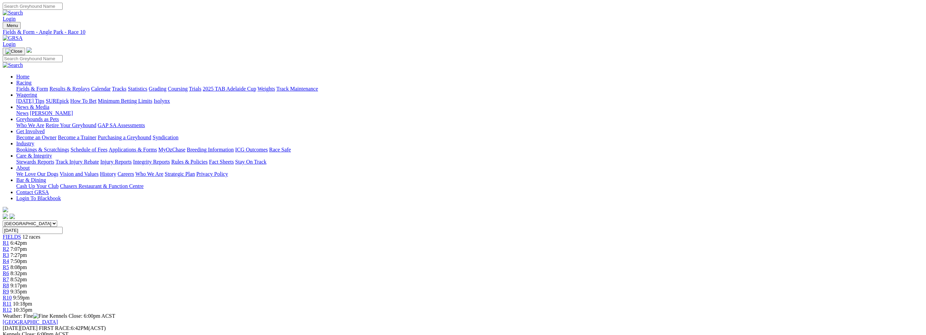
click at [27, 289] on span "9:35pm" at bounding box center [18, 292] width 17 height 6
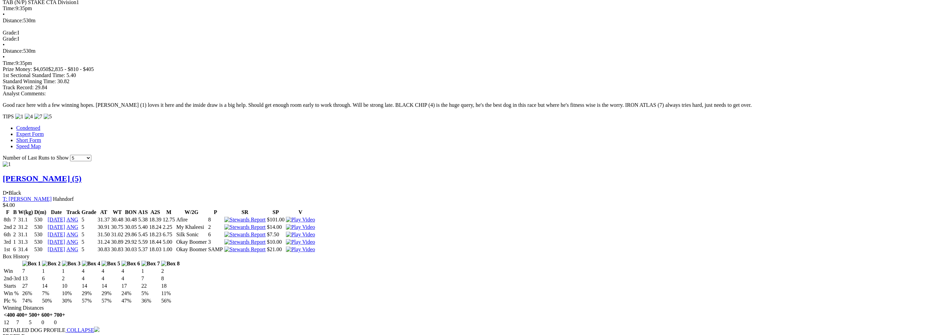
scroll to position [542, 0]
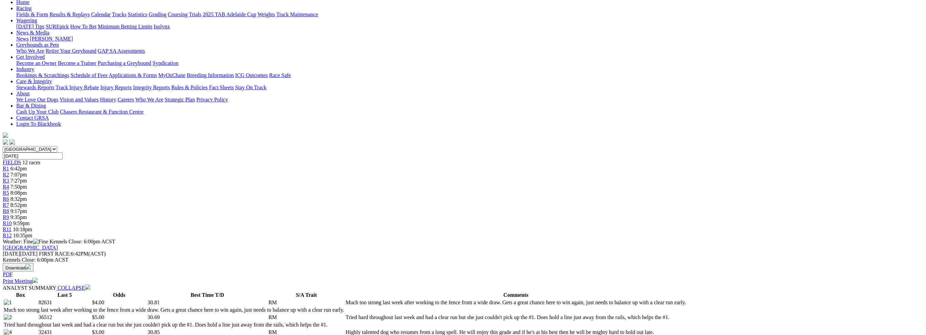
scroll to position [0, 0]
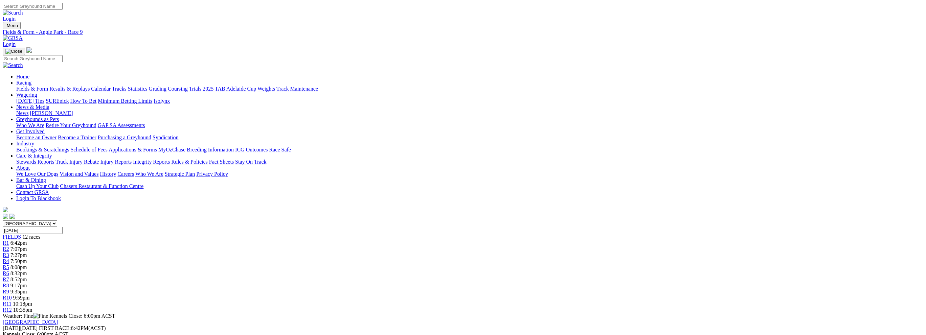
click at [12, 307] on span "R12" at bounding box center [7, 310] width 9 height 6
click at [638, 301] on div "R11 10:18pm" at bounding box center [463, 304] width 921 height 6
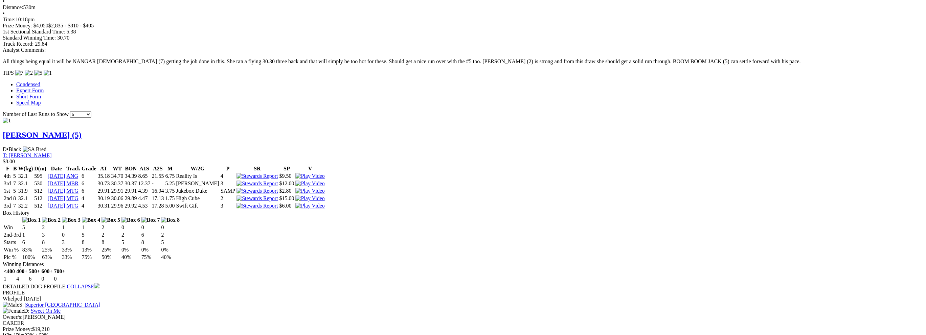
scroll to position [542, 0]
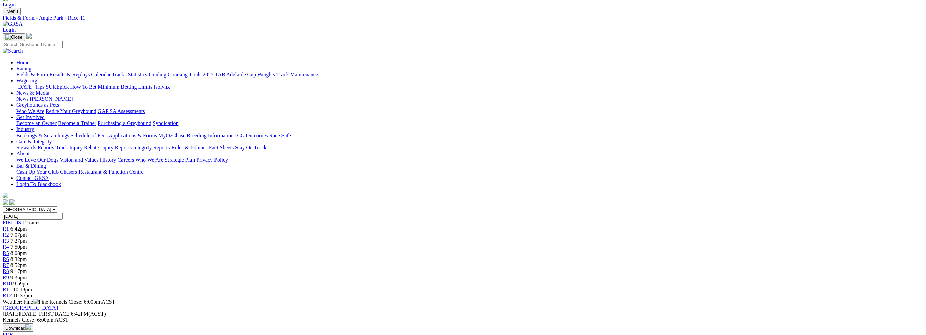
scroll to position [0, 0]
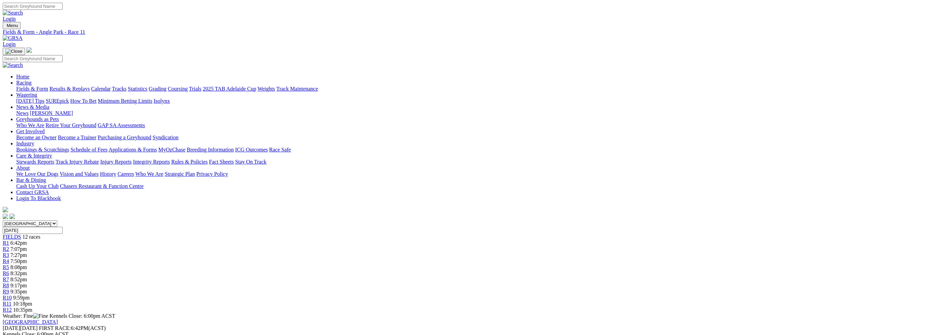
click at [12, 307] on link "R12" at bounding box center [7, 310] width 9 height 6
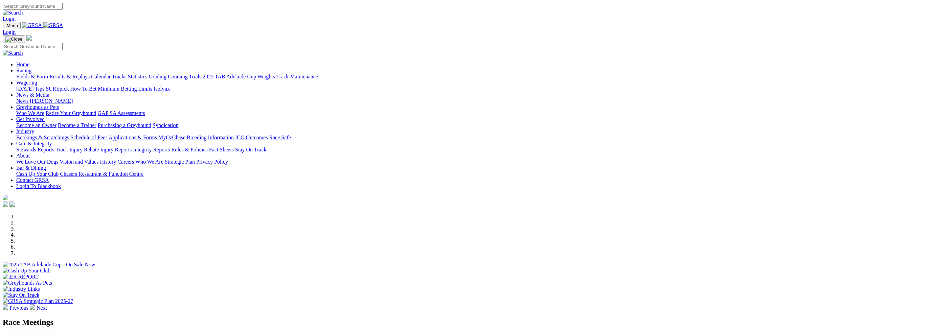
scroll to position [90, 0]
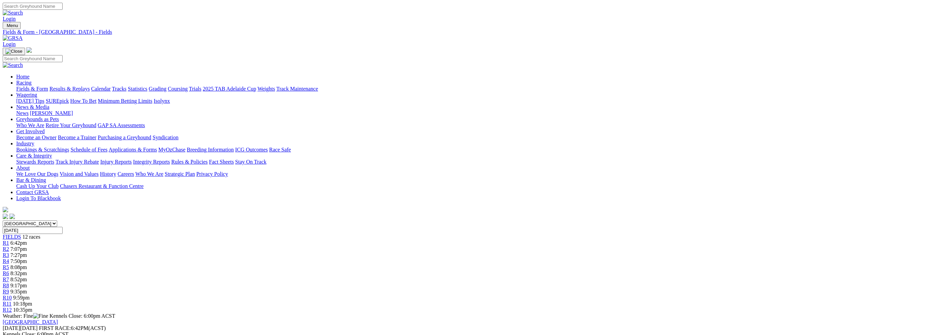
scroll to position [550, 0]
